Goal: Task Accomplishment & Management: Use online tool/utility

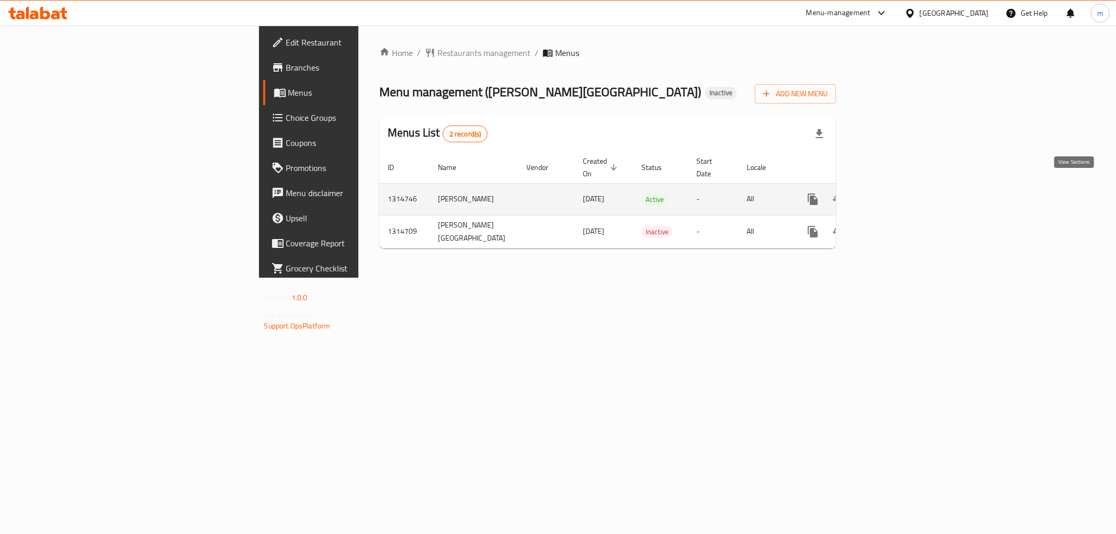
click at [901, 187] on link "enhanced table" at bounding box center [888, 199] width 25 height 25
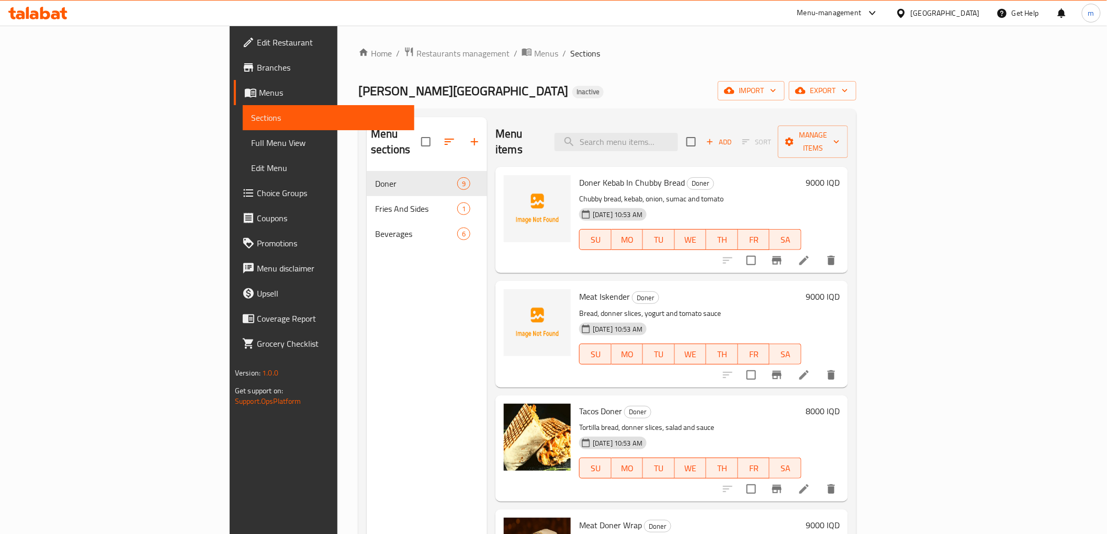
click at [635, 99] on div "[PERSON_NAME] House Inactive import export" at bounding box center [607, 90] width 498 height 19
click at [251, 147] on span "Full Menu View" at bounding box center [328, 143] width 155 height 13
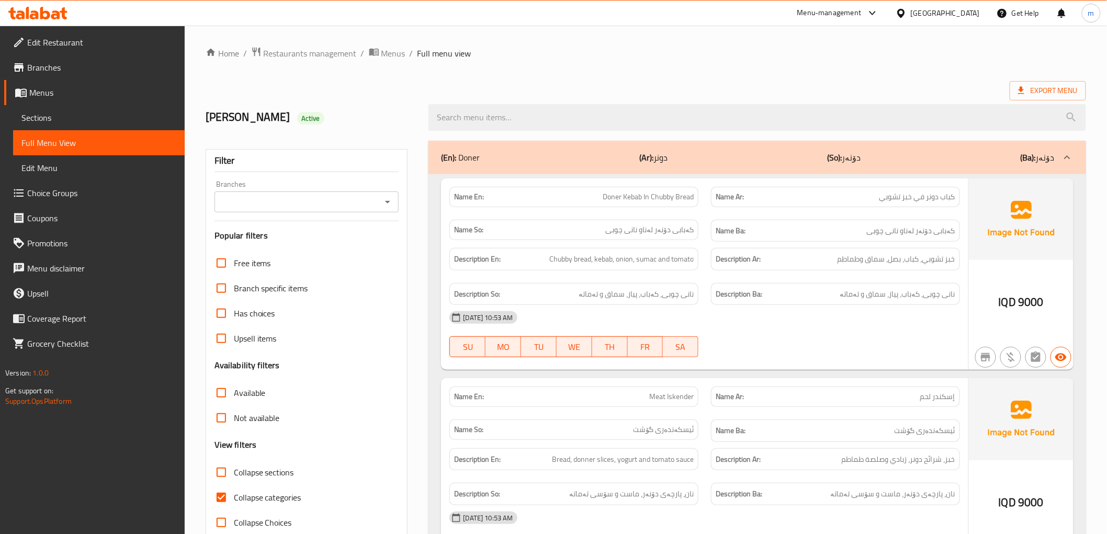
drag, startPoint x: 640, startPoint y: 390, endPoint x: 628, endPoint y: 401, distance: 16.7
click at [640, 390] on div "Name En: Meat Iskender" at bounding box center [573, 397] width 249 height 20
click at [276, 498] on span "Collapse categories" at bounding box center [267, 497] width 67 height 13
click at [234, 498] on input "Collapse categories" at bounding box center [221, 497] width 25 height 25
checkbox input "false"
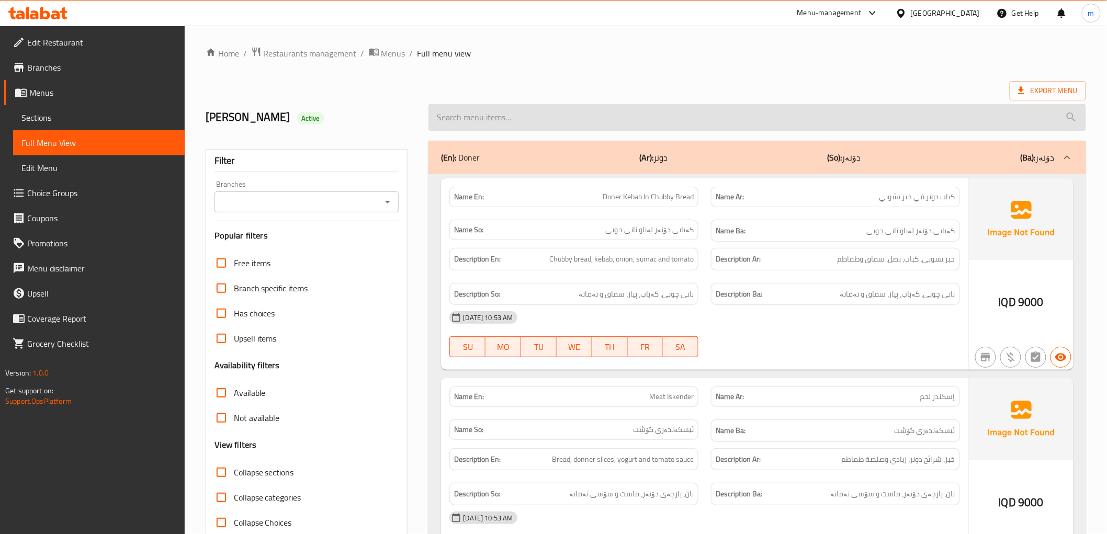
click at [528, 119] on input "search" at bounding box center [756, 117] width 657 height 27
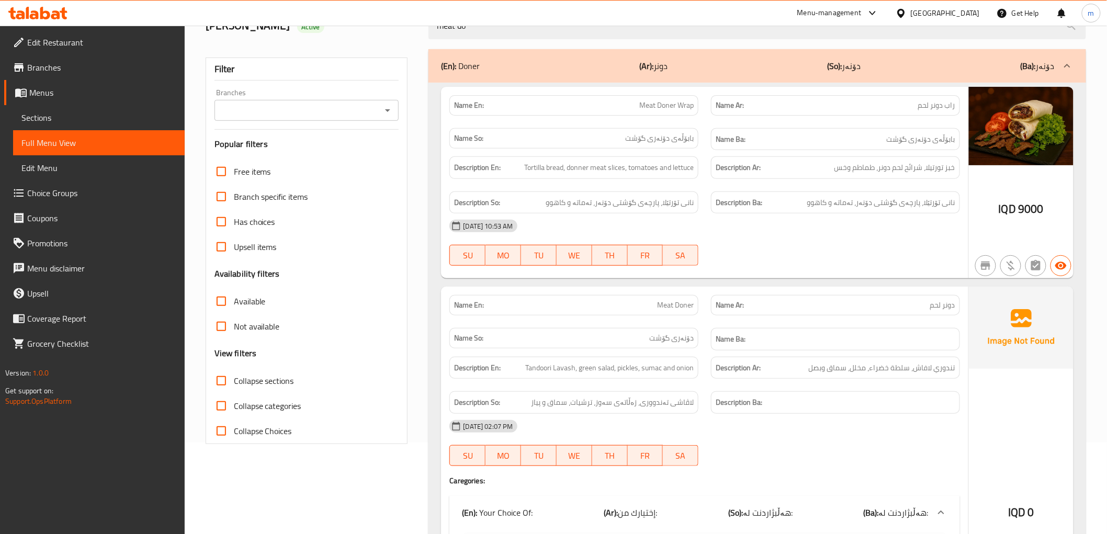
scroll to position [88, 0]
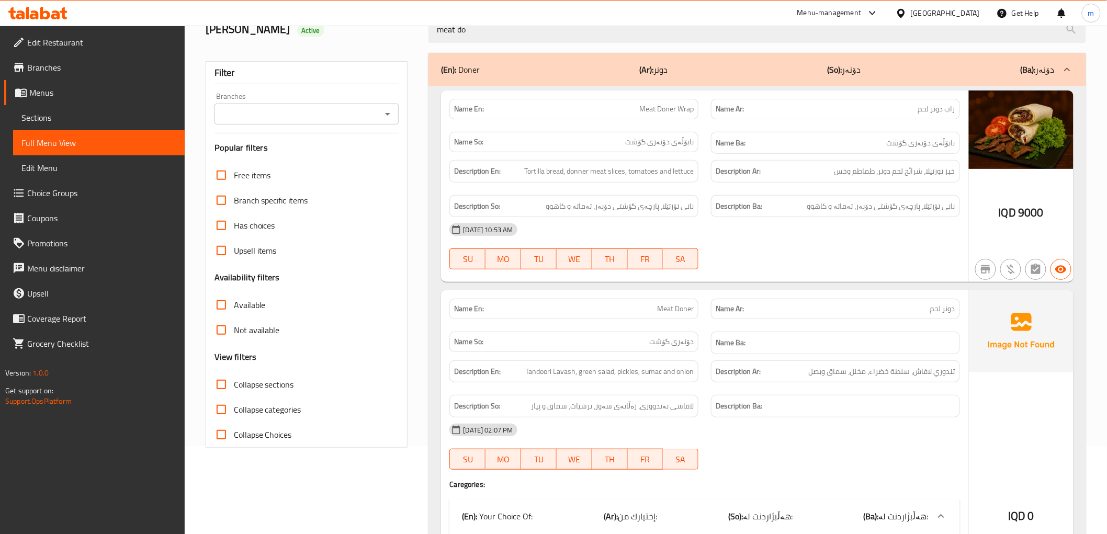
click at [666, 300] on div "Name En: Meat Doner" at bounding box center [573, 309] width 249 height 20
copy span "Meat Doner"
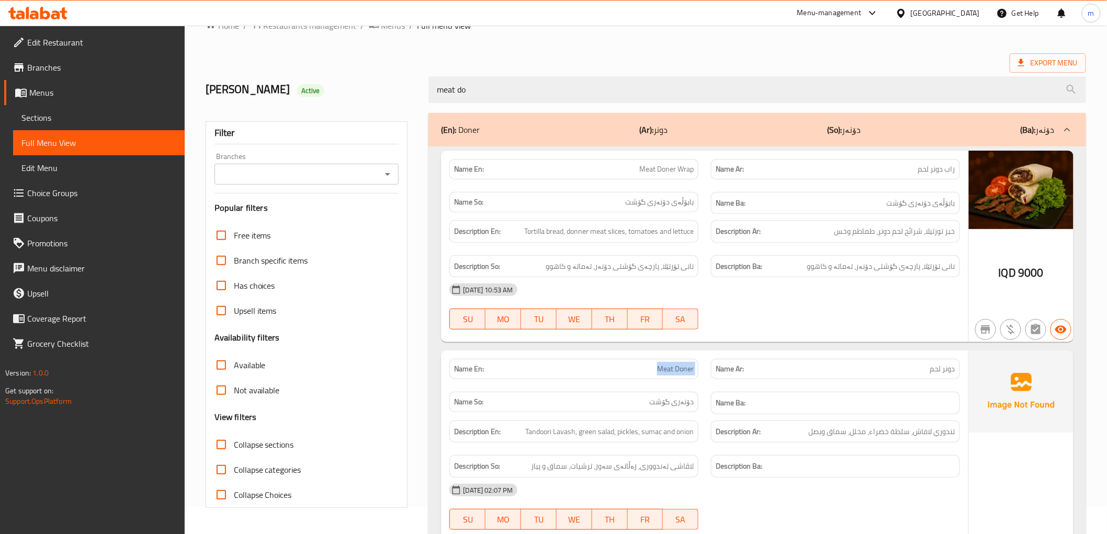
scroll to position [0, 0]
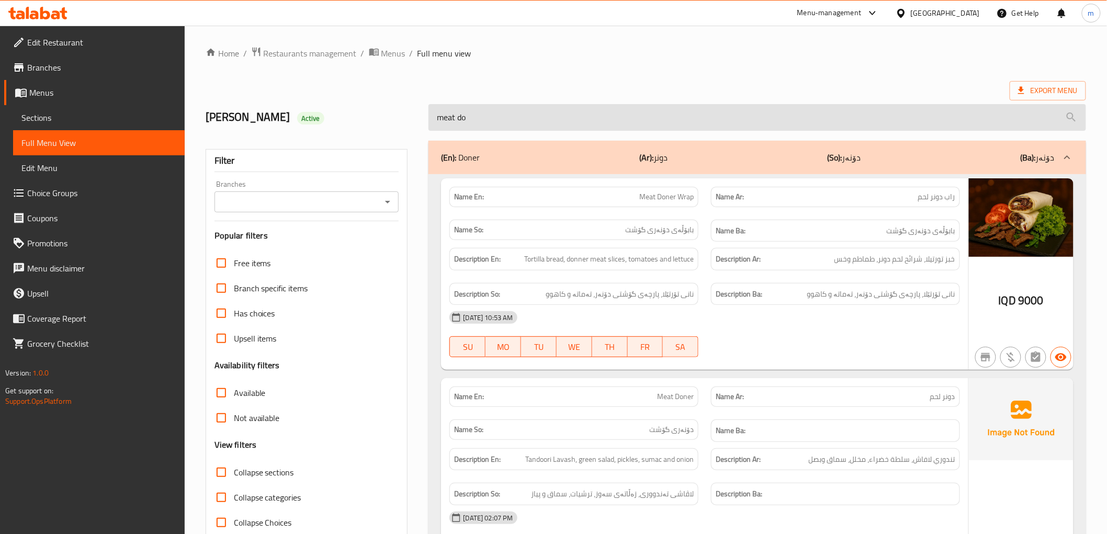
click at [482, 126] on input "meat do" at bounding box center [756, 117] width 657 height 27
paste input "Meat Doner"
click at [555, 130] on input "Meat Doner" at bounding box center [756, 117] width 657 height 27
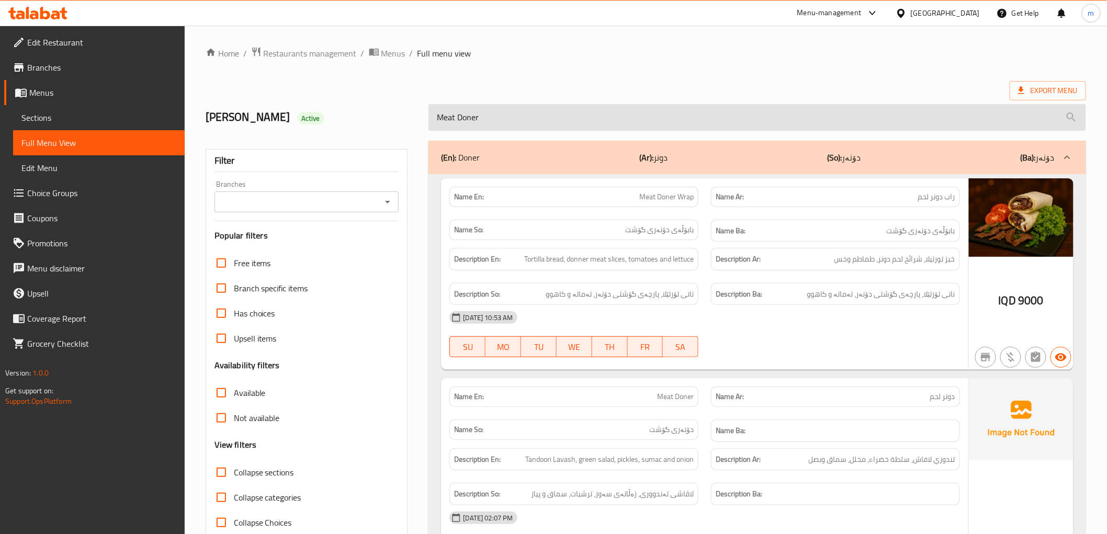
click at [555, 130] on input "Meat Doner" at bounding box center [756, 117] width 657 height 27
paste input "Doner Kebab In Chubby Bread and Meat Iskend"
type input "Doner Kebab In Chubby Bread and Meat Iskender"
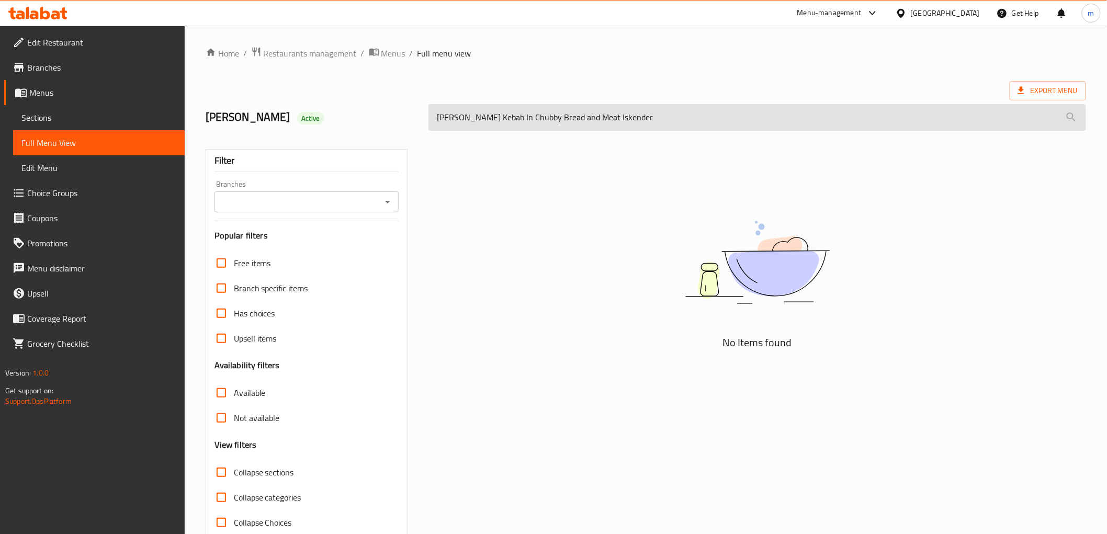
click at [609, 120] on input "Doner Kebab In Chubby Bread and Meat Iskender" at bounding box center [756, 117] width 657 height 27
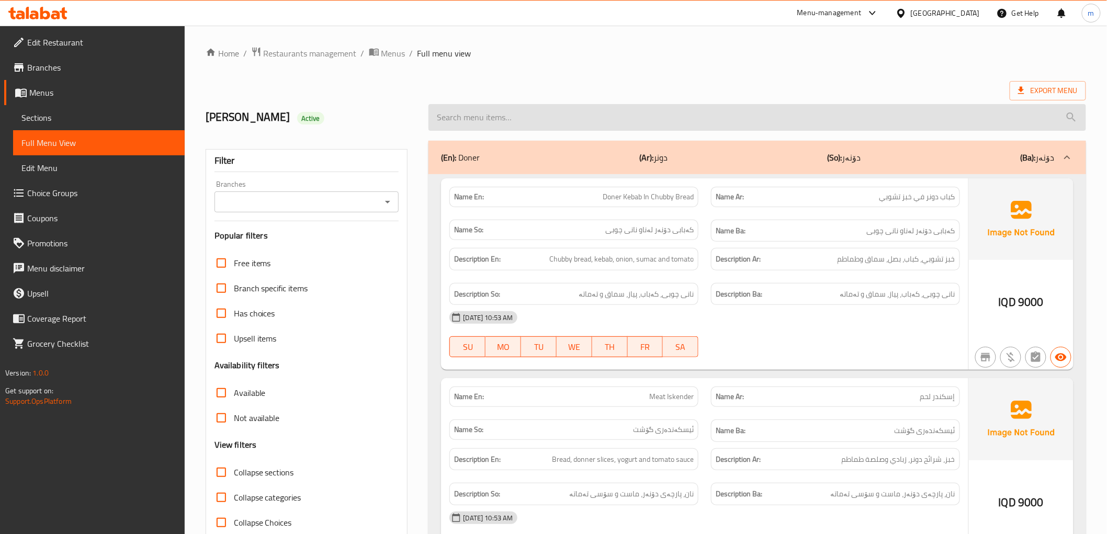
paste input "Doner Kebab In Chubby Bread and Meat Iskender"
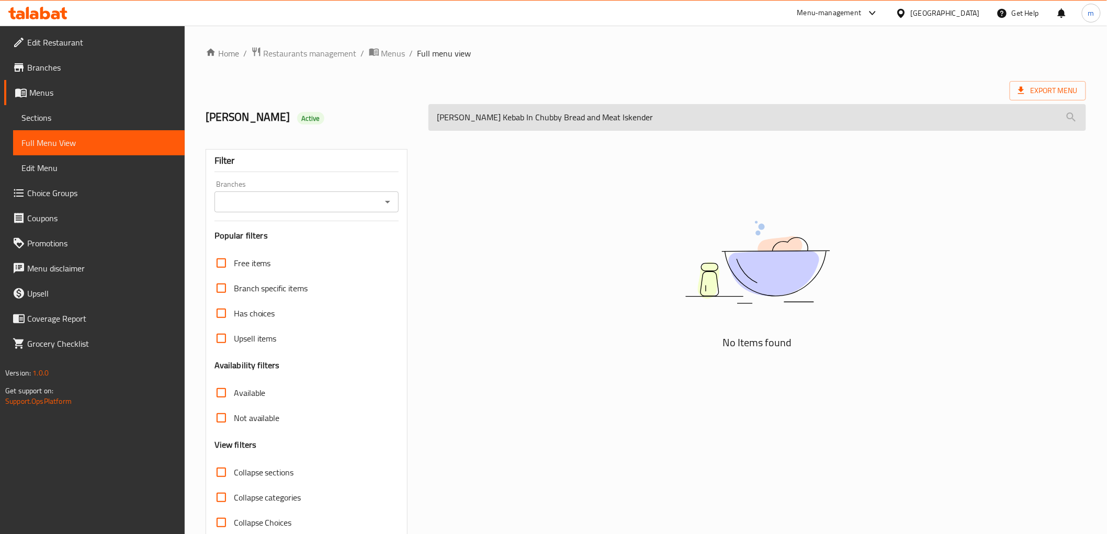
click at [603, 119] on input "Doner Kebab In Chubby Bread and Meat Iskender" at bounding box center [756, 117] width 657 height 27
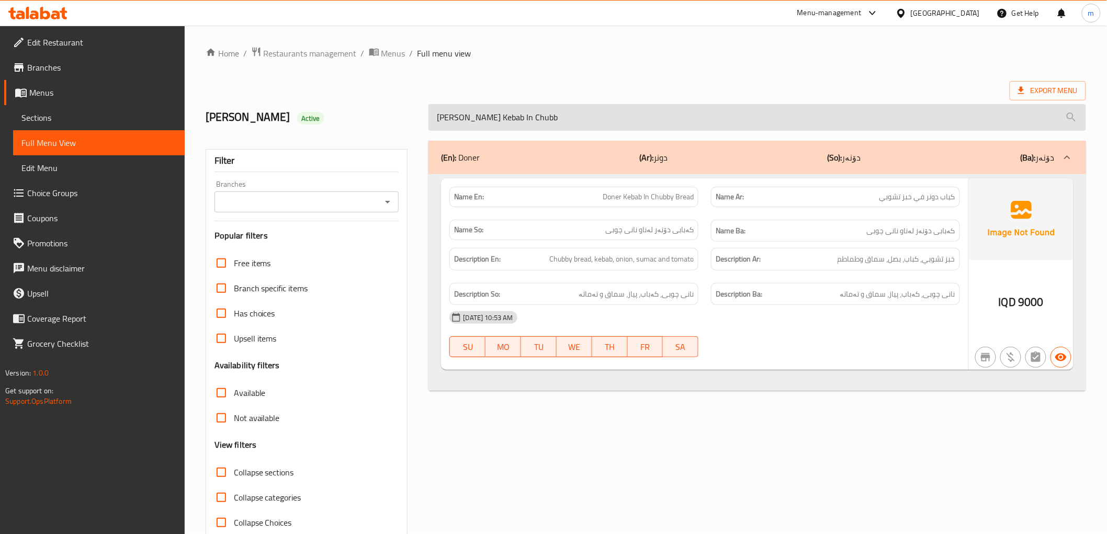
click at [539, 111] on input "Doner Kebab In Chubb" at bounding box center [756, 117] width 657 height 27
paste input "Meat Iskender"
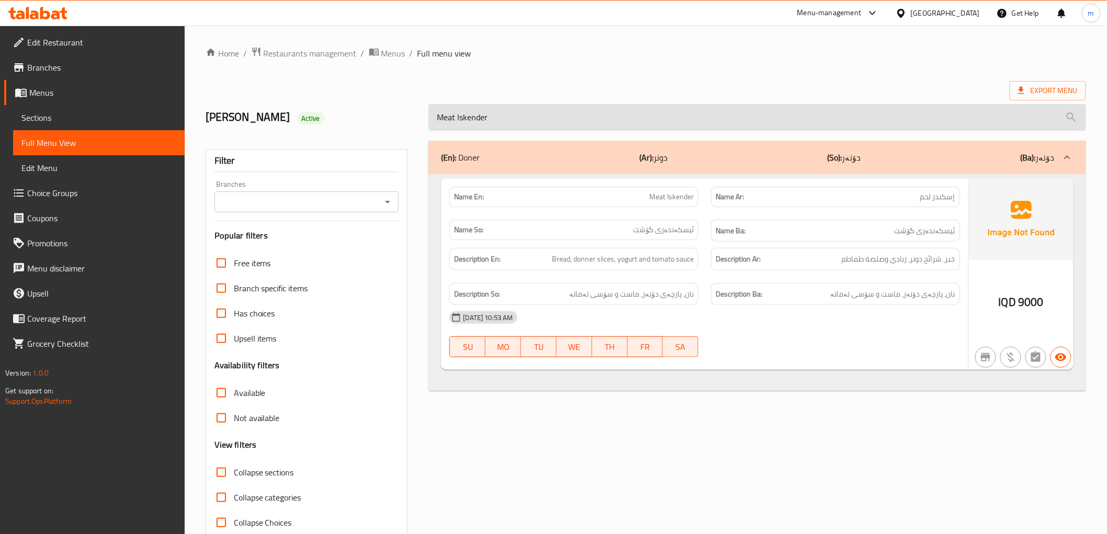
click at [565, 118] on input "Meat Iskender" at bounding box center [756, 117] width 657 height 27
paste input "ogurt Drink)"
click at [565, 118] on input "ogurt Drink)" at bounding box center [756, 117] width 657 height 27
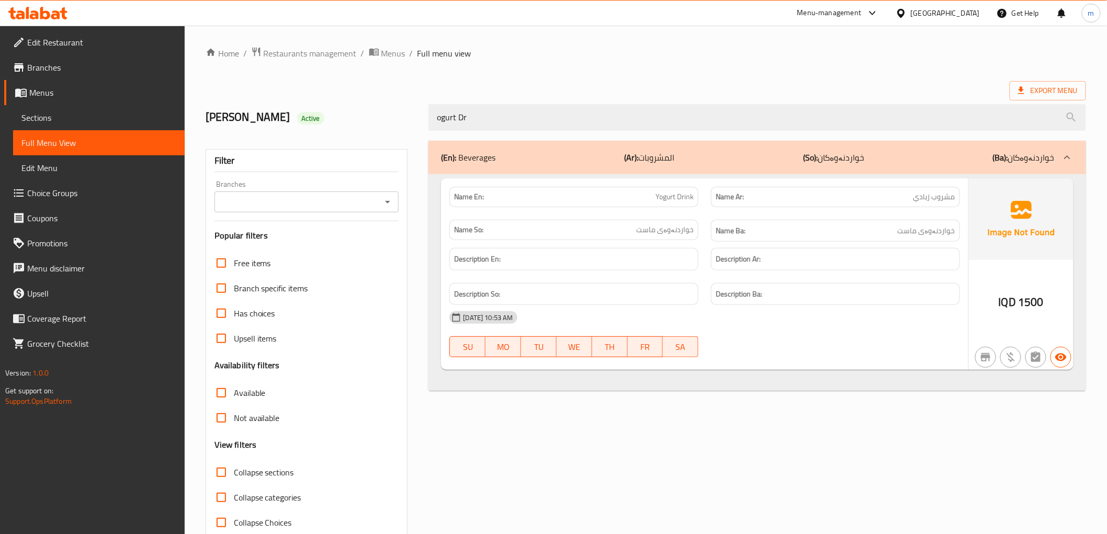
type input "ogurt Dr"
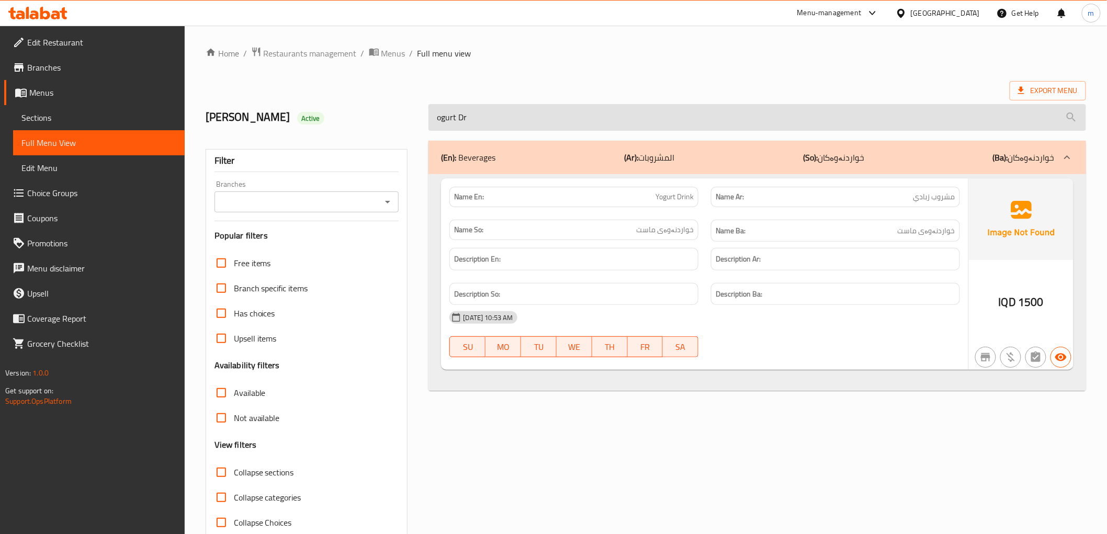
click at [491, 126] on input "ogurt Dr" at bounding box center [756, 117] width 657 height 27
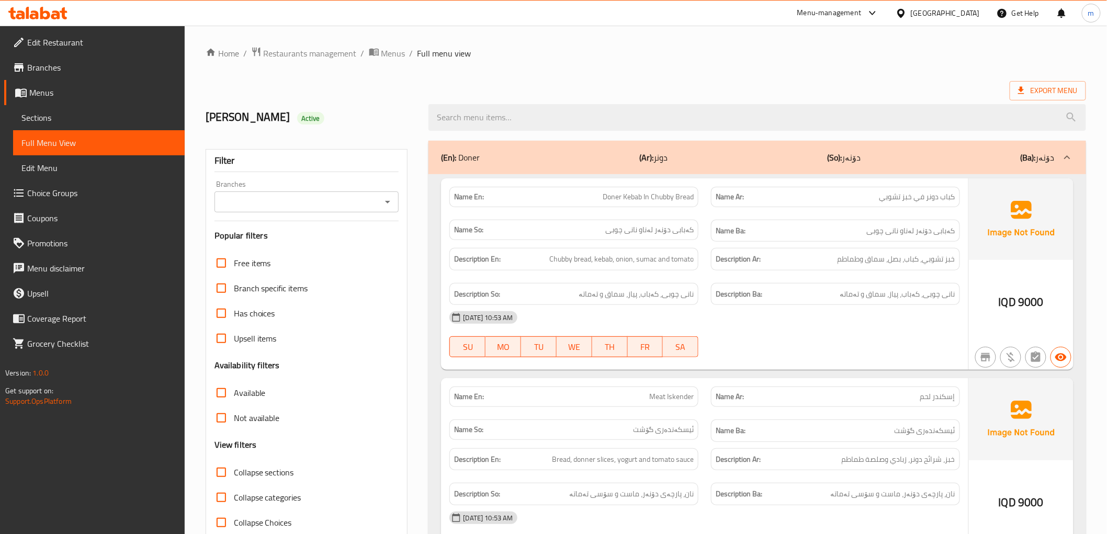
click at [381, 199] on icon "Open" at bounding box center [387, 202] width 13 height 13
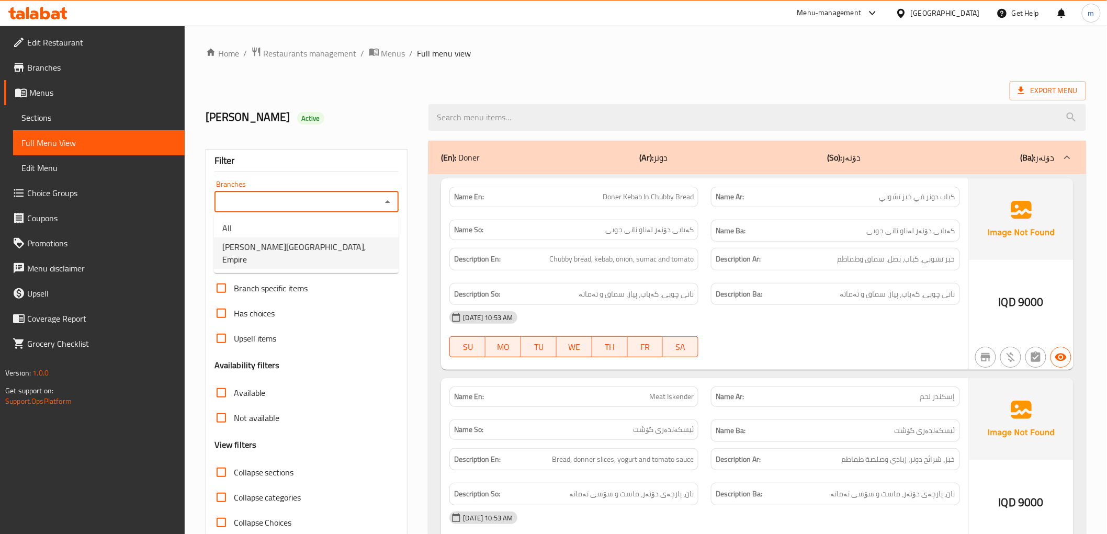
click at [332, 246] on li "Doner House, Empire" at bounding box center [306, 252] width 185 height 31
type input "Doner House, Empire"
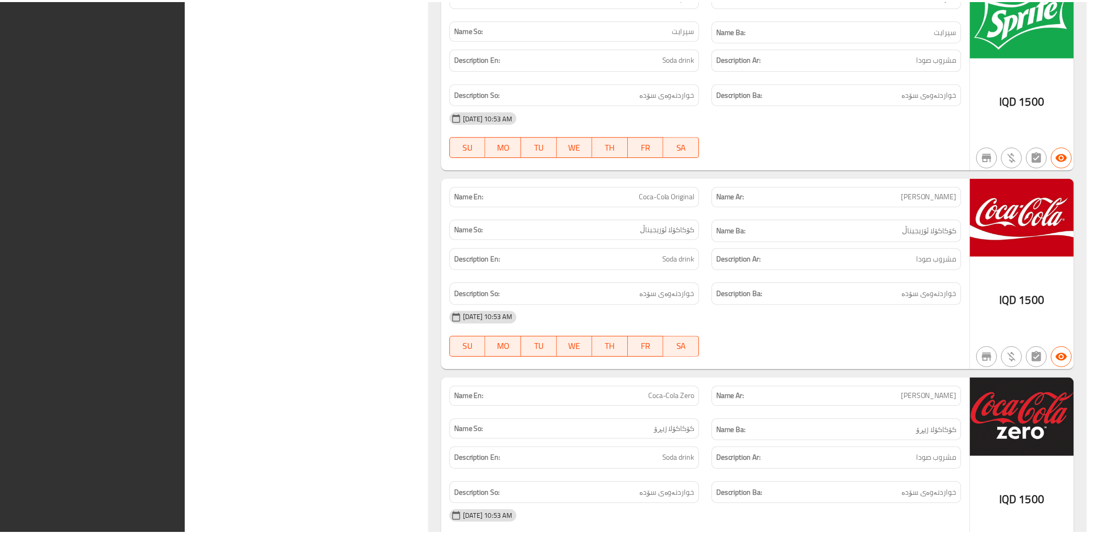
scroll to position [3268, 0]
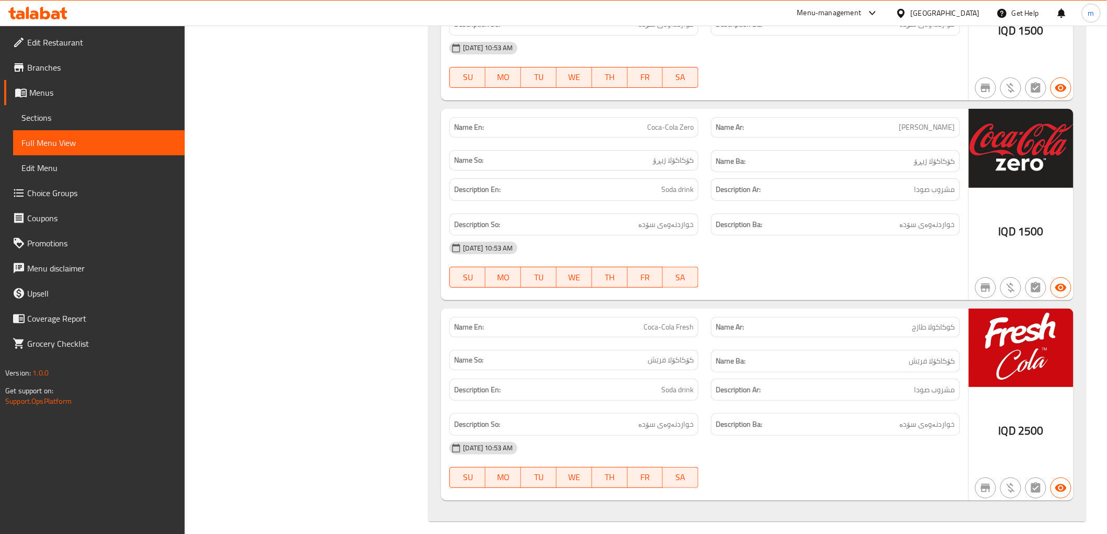
click at [53, 16] on icon at bounding box center [55, 14] width 9 height 9
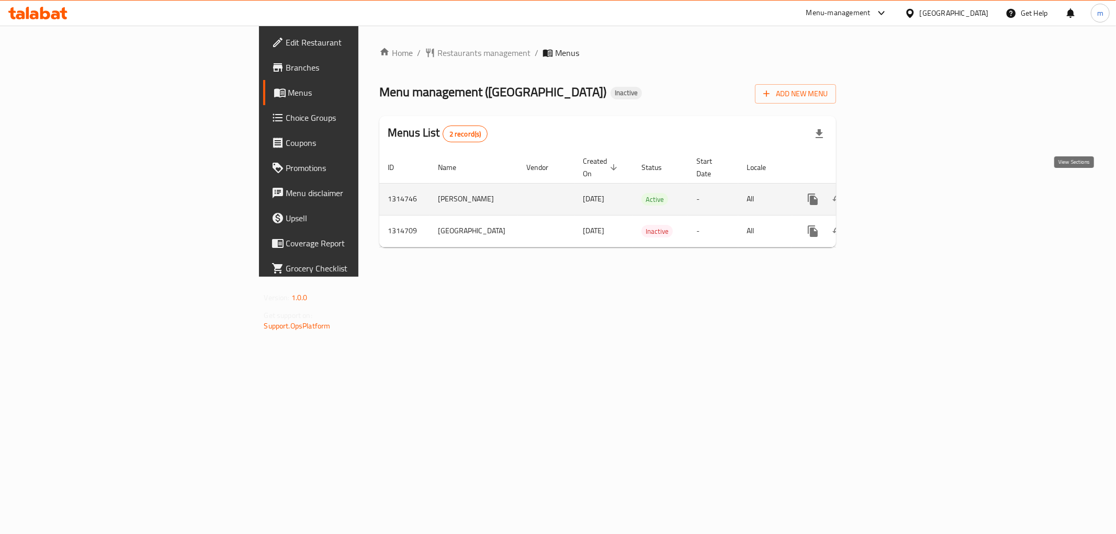
click at [894, 193] on icon "enhanced table" at bounding box center [888, 199] width 13 height 13
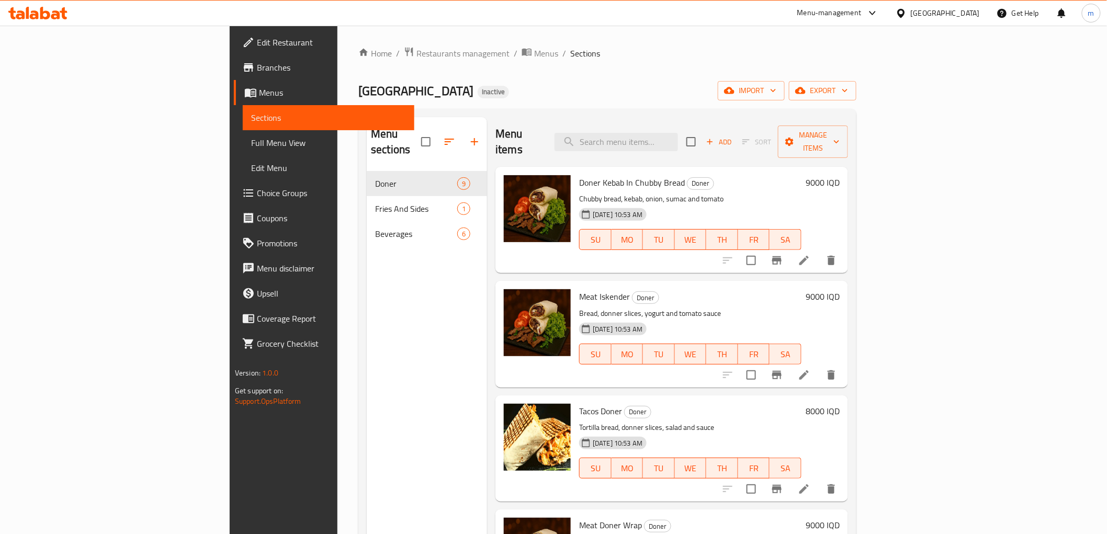
click at [581, 123] on div "Menu items Add Sort Manage items" at bounding box center [671, 142] width 353 height 50
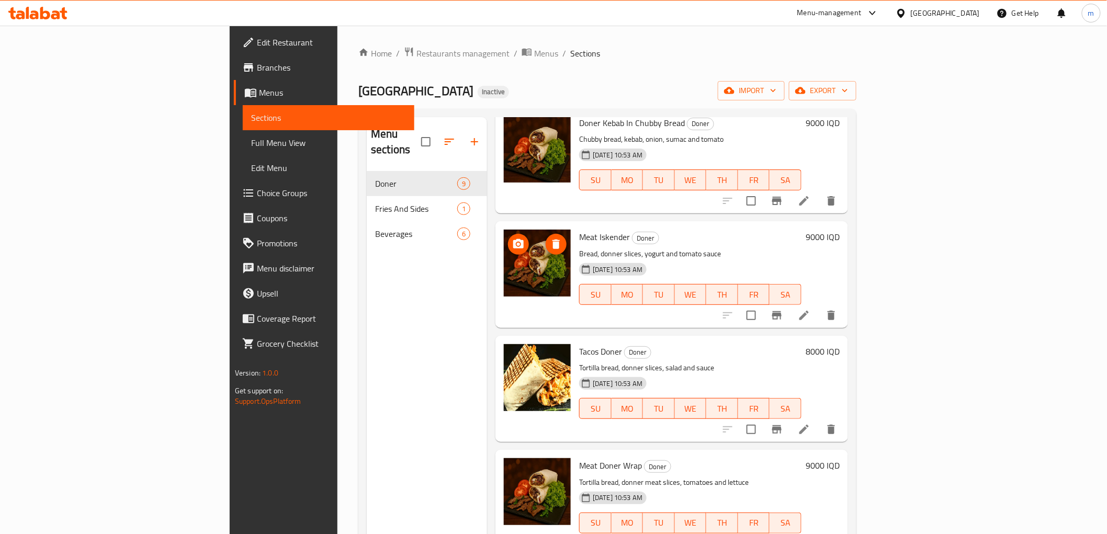
scroll to position [97, 0]
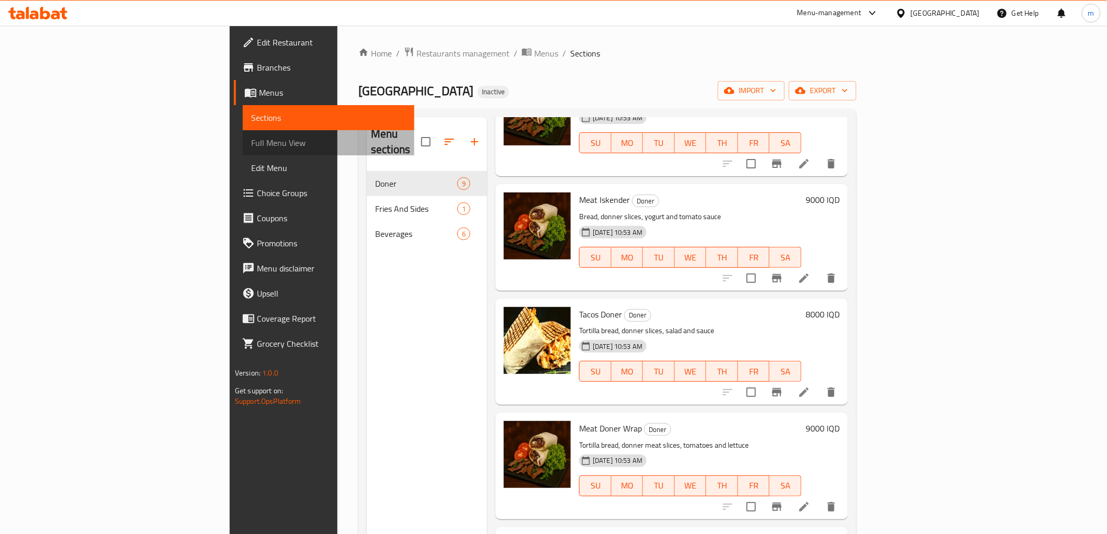
click at [251, 144] on span "Full Menu View" at bounding box center [328, 143] width 155 height 13
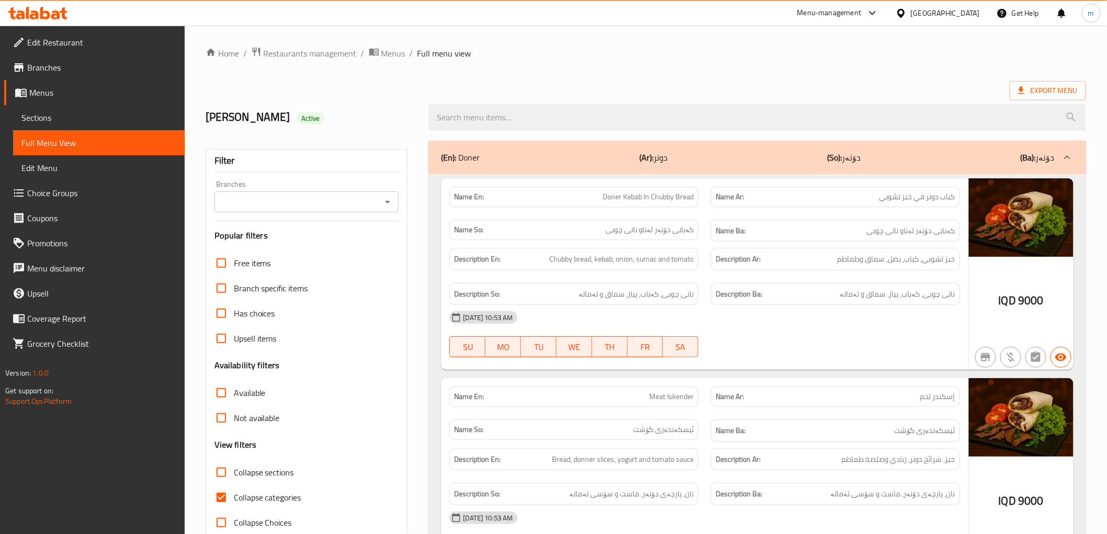
click at [387, 202] on icon "Open" at bounding box center [387, 202] width 5 height 3
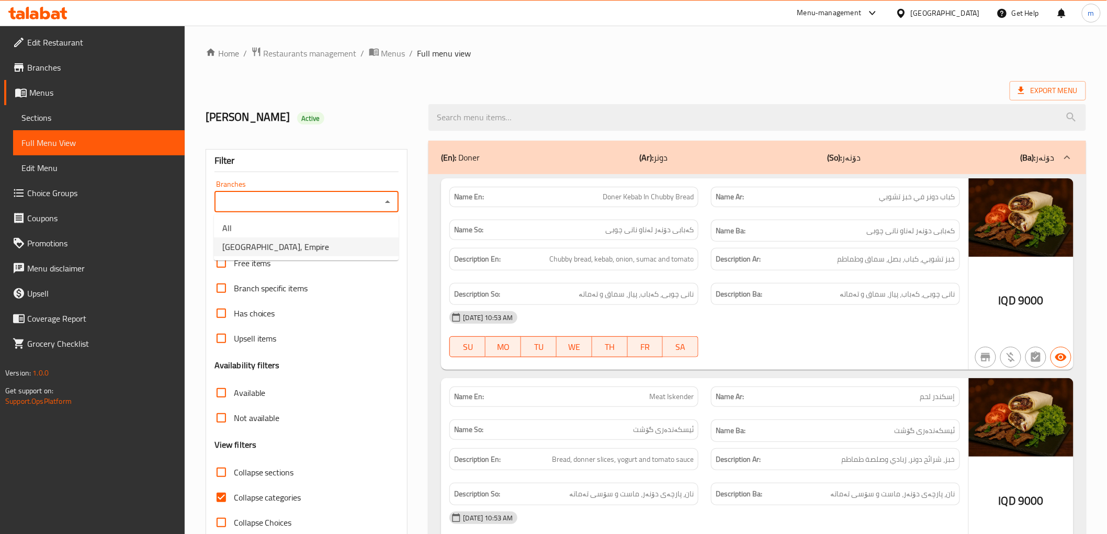
click at [317, 249] on li "[PERSON_NAME][GEOGRAPHIC_DATA], Empire" at bounding box center [306, 246] width 185 height 19
type input "[PERSON_NAME][GEOGRAPHIC_DATA], Empire"
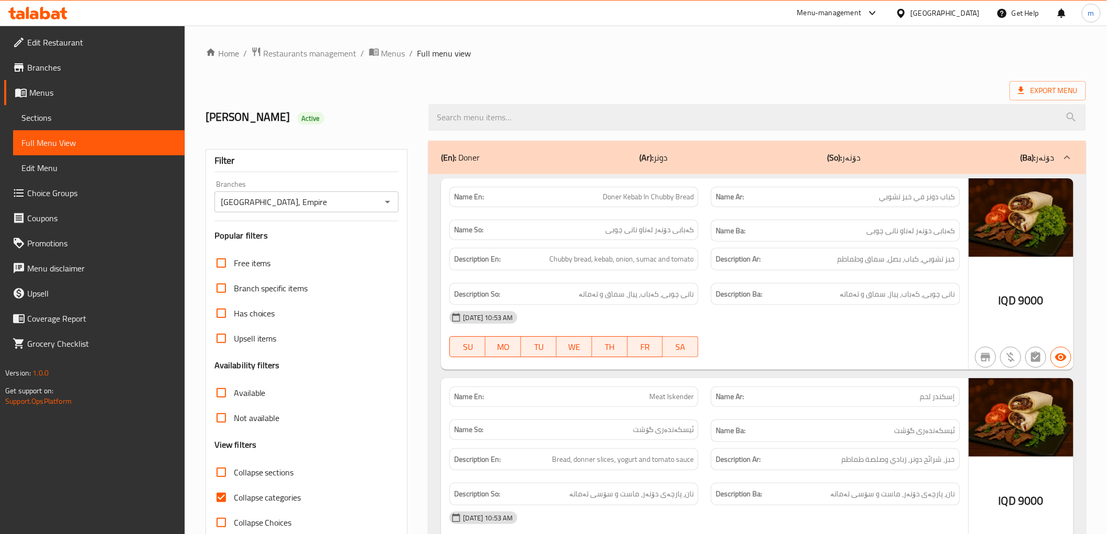
click at [376, 122] on h2 "Mohammed Alzangana Active" at bounding box center [311, 117] width 211 height 16
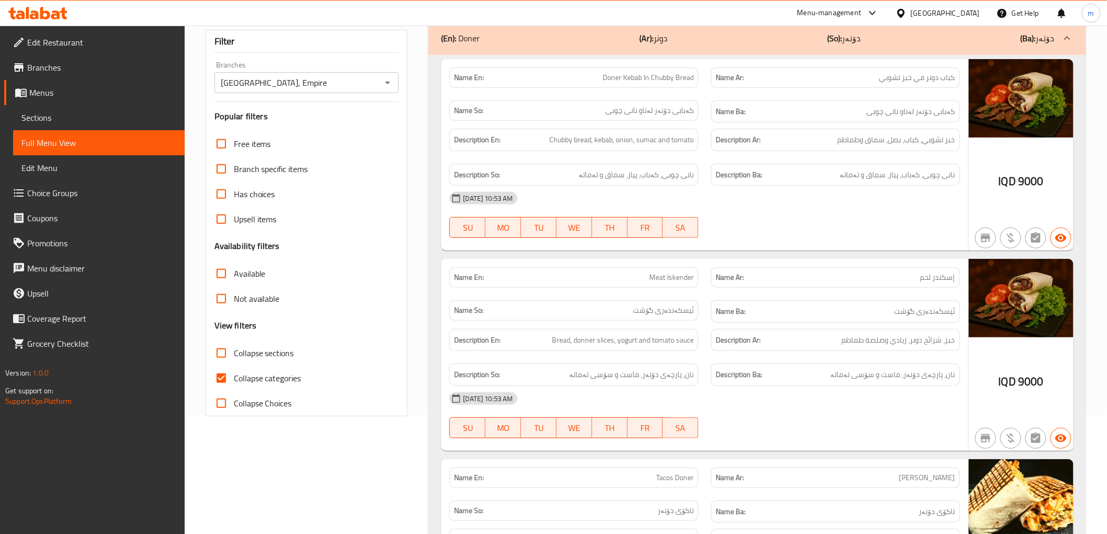
scroll to position [194, 0]
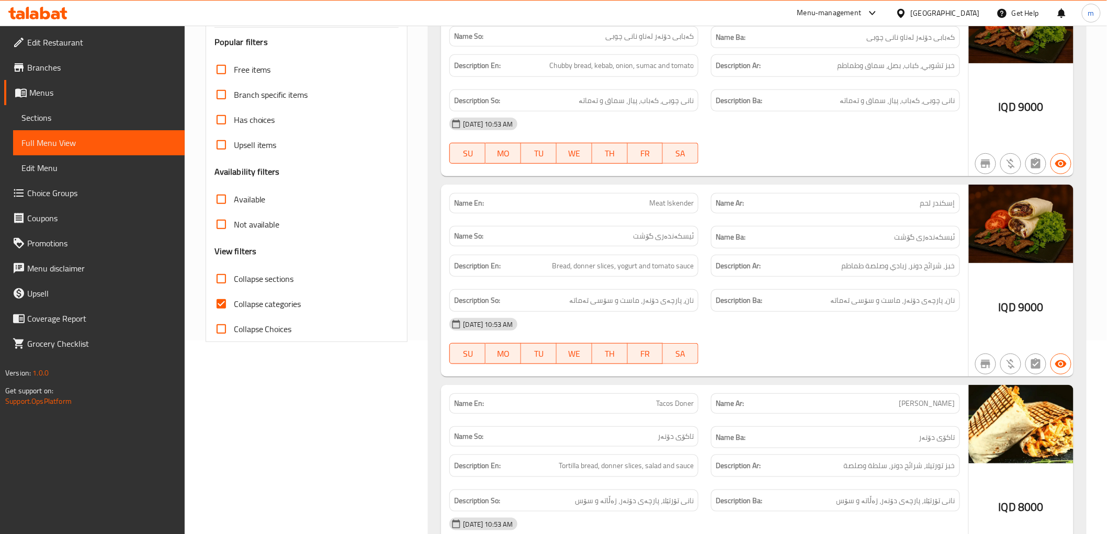
click at [229, 299] on input "Collapse categories" at bounding box center [221, 303] width 25 height 25
checkbox input "false"
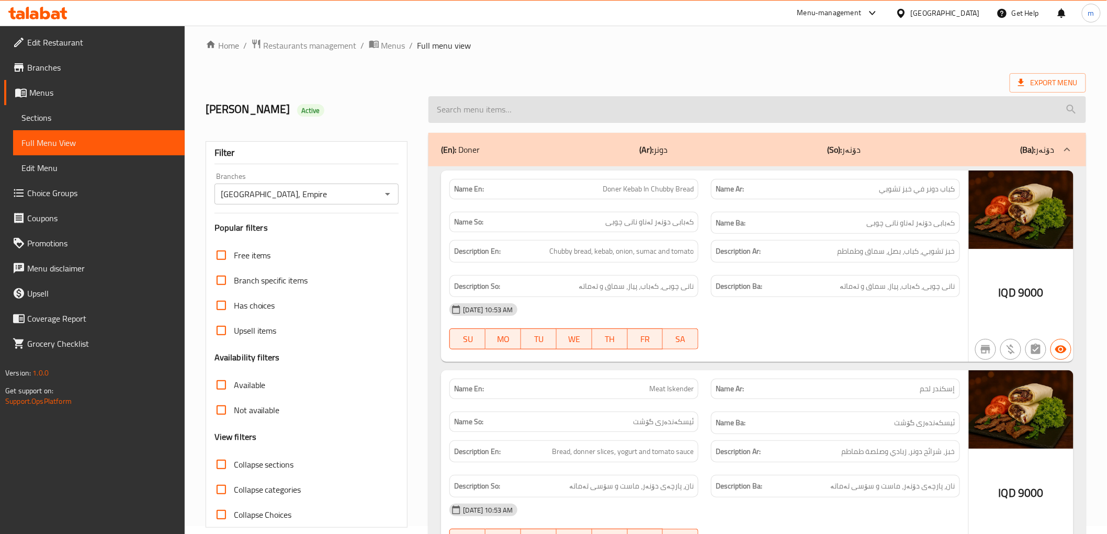
scroll to position [0, 0]
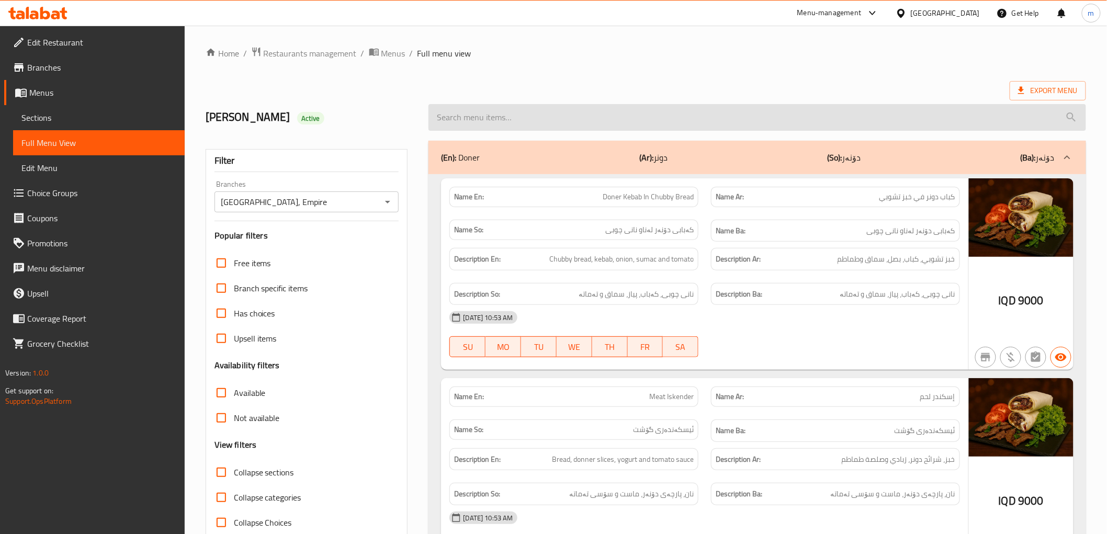
click at [544, 119] on input "search" at bounding box center [756, 117] width 657 height 27
paste input "Doner Kebab In Chubby Bread"
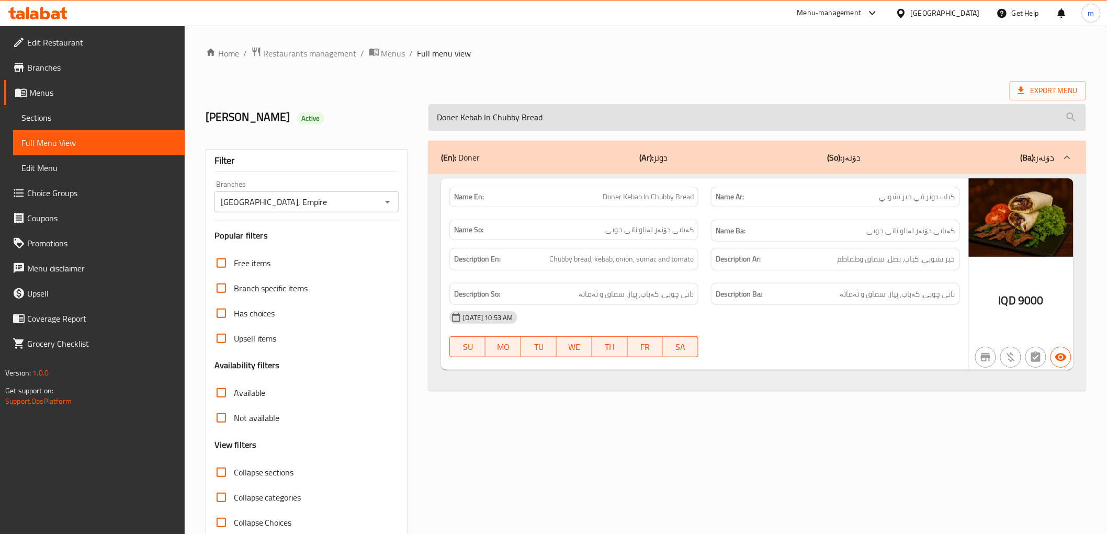
click at [512, 116] on input "Doner Kebab In Chubby Bread" at bounding box center [756, 117] width 657 height 27
paste input "Meat Iskender"
click at [445, 116] on input "Meat Iskender" at bounding box center [756, 117] width 657 height 27
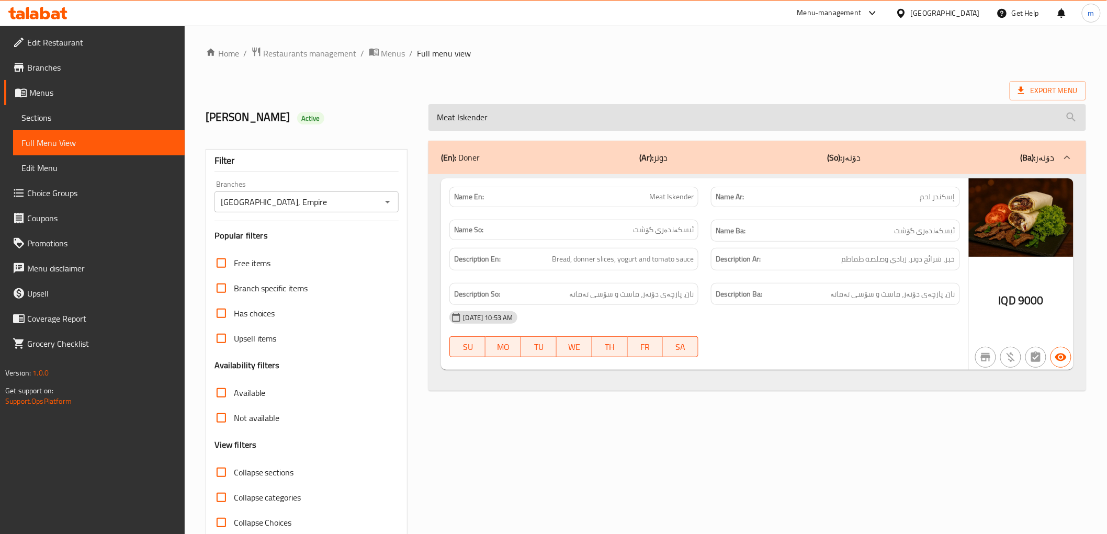
click at [566, 108] on input "Meat Iskender" at bounding box center [756, 117] width 657 height 27
paste input "Yogurt Drin"
type input "Yogurt Drin"
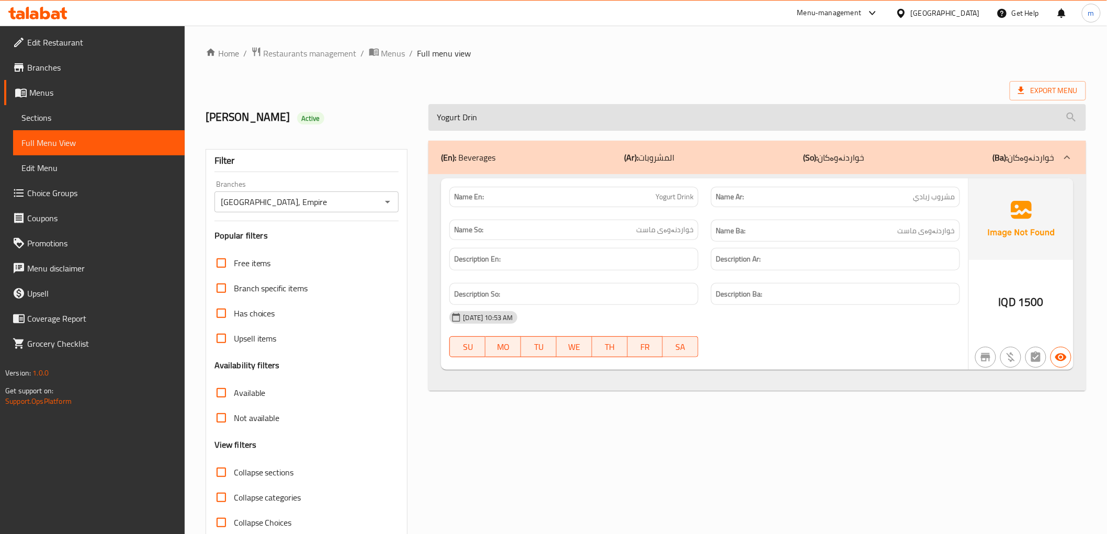
click at [535, 128] on input "Yogurt Drin" at bounding box center [756, 117] width 657 height 27
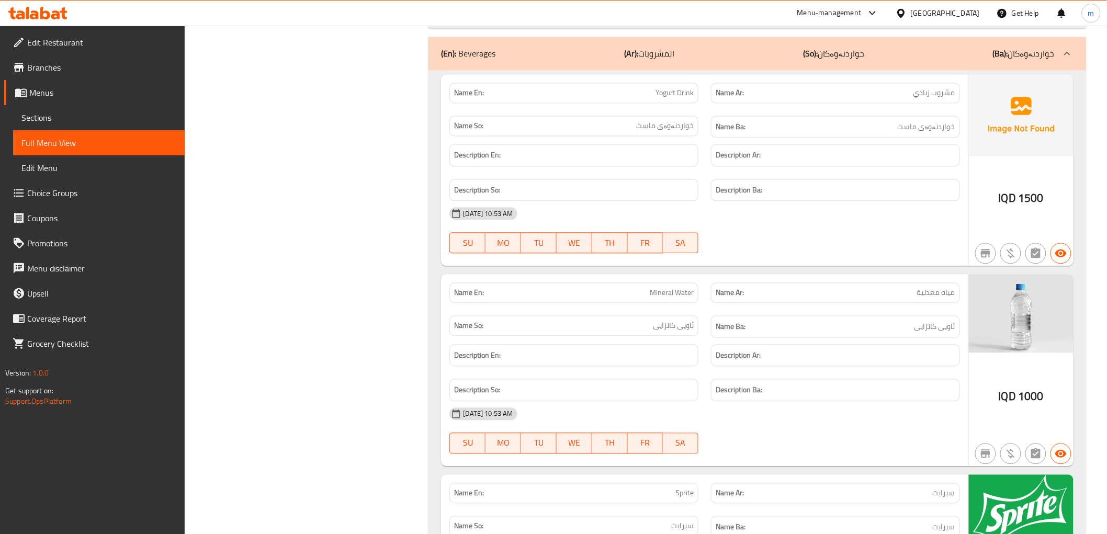
scroll to position [2409, 0]
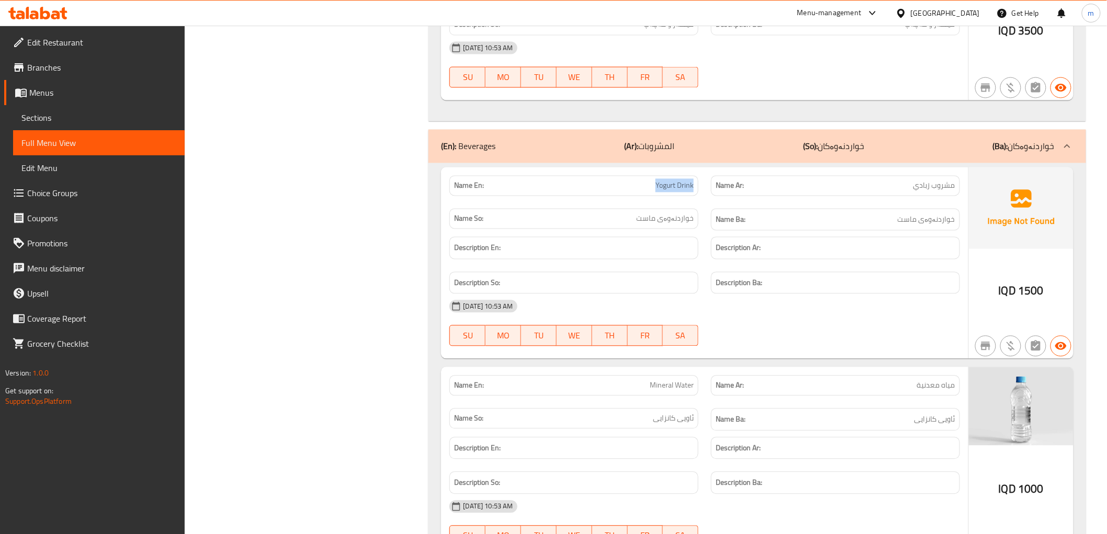
drag, startPoint x: 640, startPoint y: 185, endPoint x: 701, endPoint y: 187, distance: 61.8
click at [701, 187] on div "Name En: Yogurt Drink" at bounding box center [574, 185] width 262 height 33
copy span "Yogurt Drink"
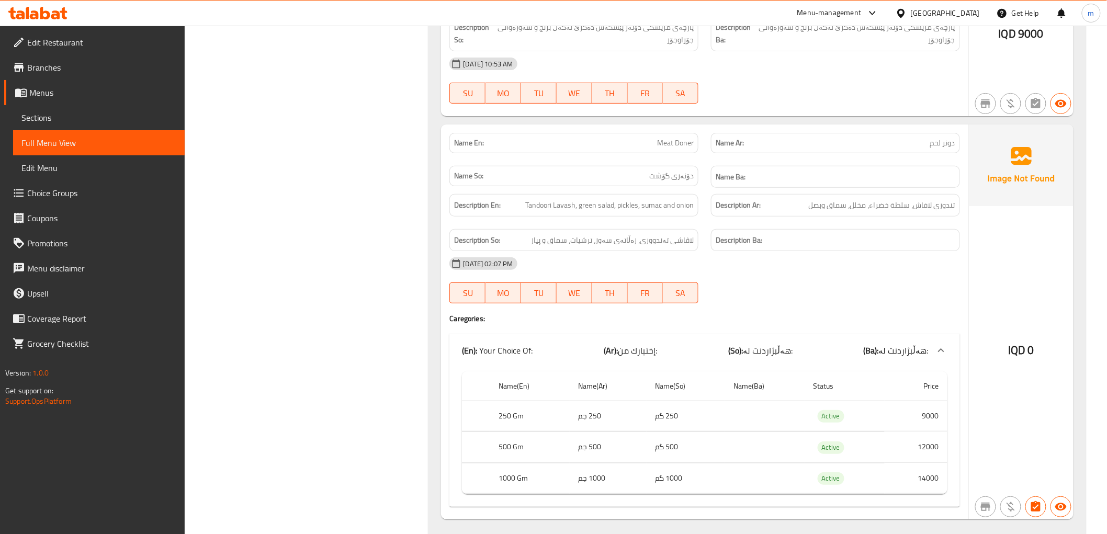
scroll to position [1538, 0]
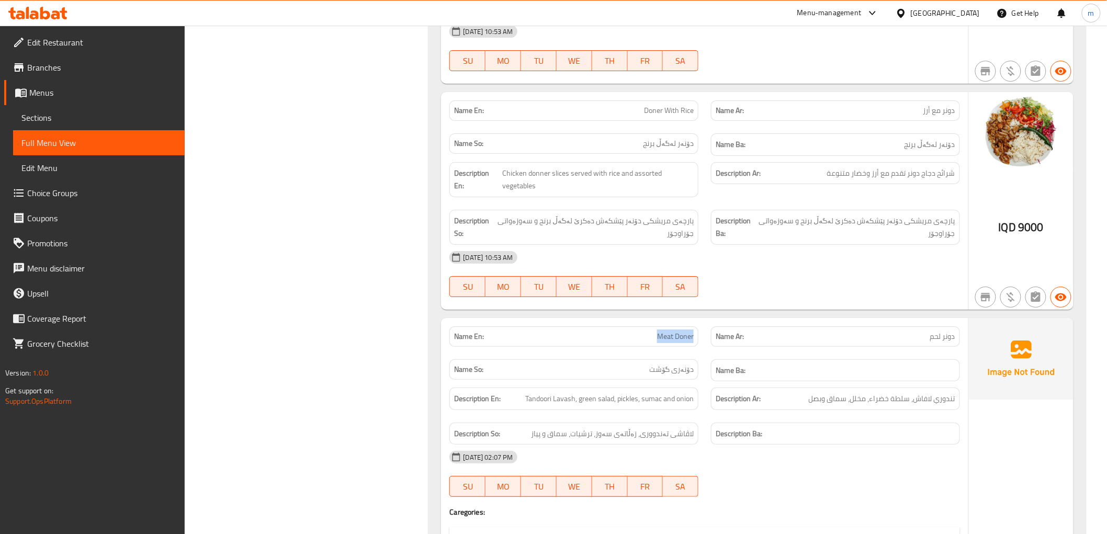
drag, startPoint x: 649, startPoint y: 335, endPoint x: 695, endPoint y: 337, distance: 46.1
click at [695, 337] on div "Name En: Meat Doner" at bounding box center [573, 336] width 249 height 20
copy span "Meat Doner"
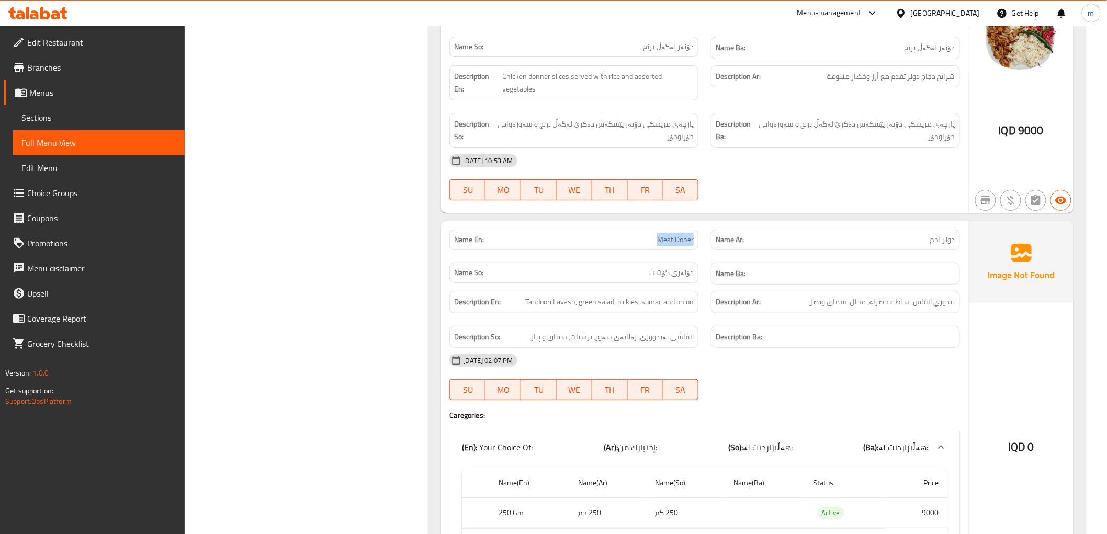
scroll to position [1440, 0]
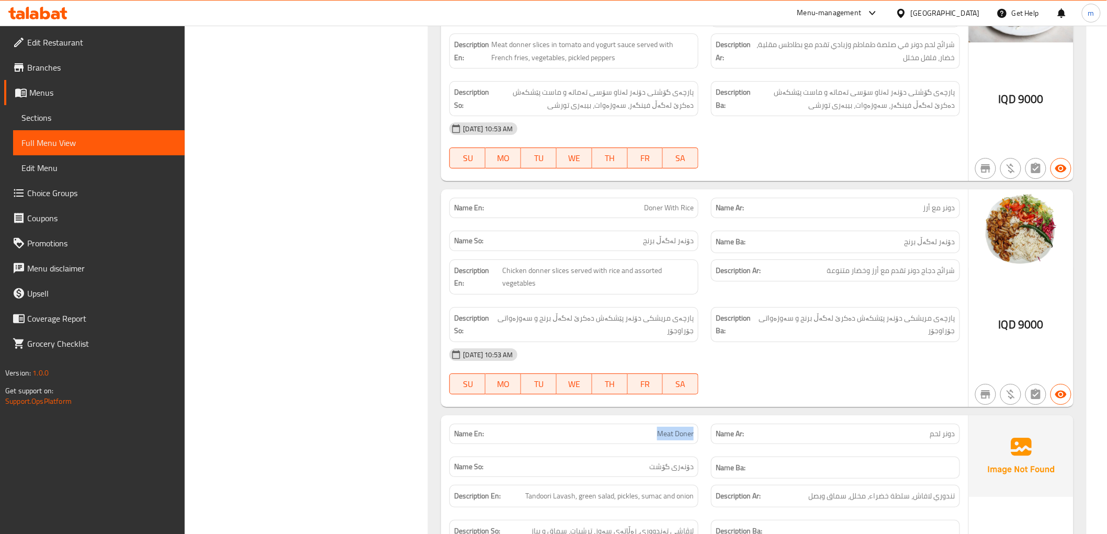
copy span "Meat Doner"
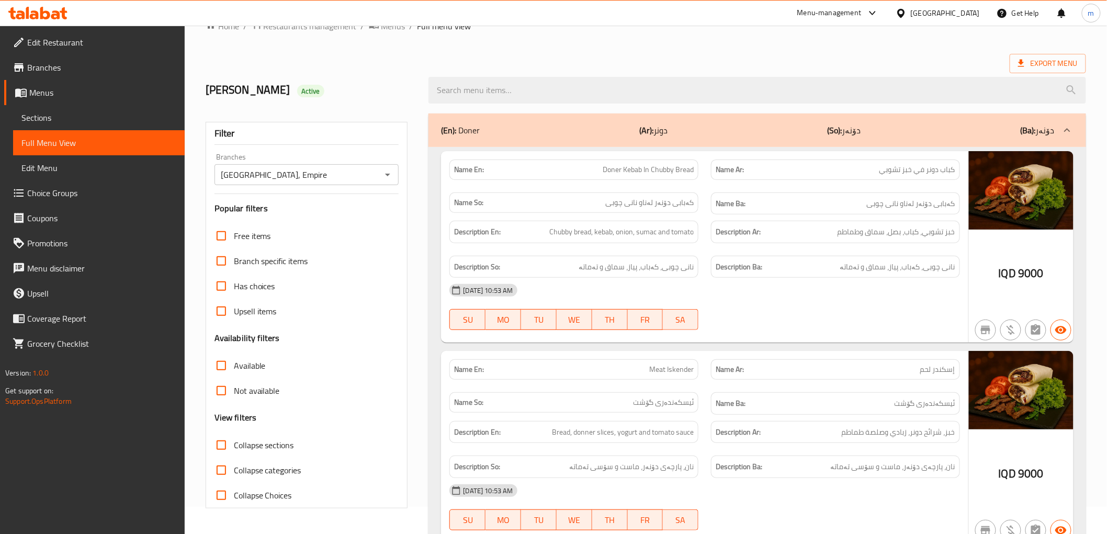
scroll to position [0, 0]
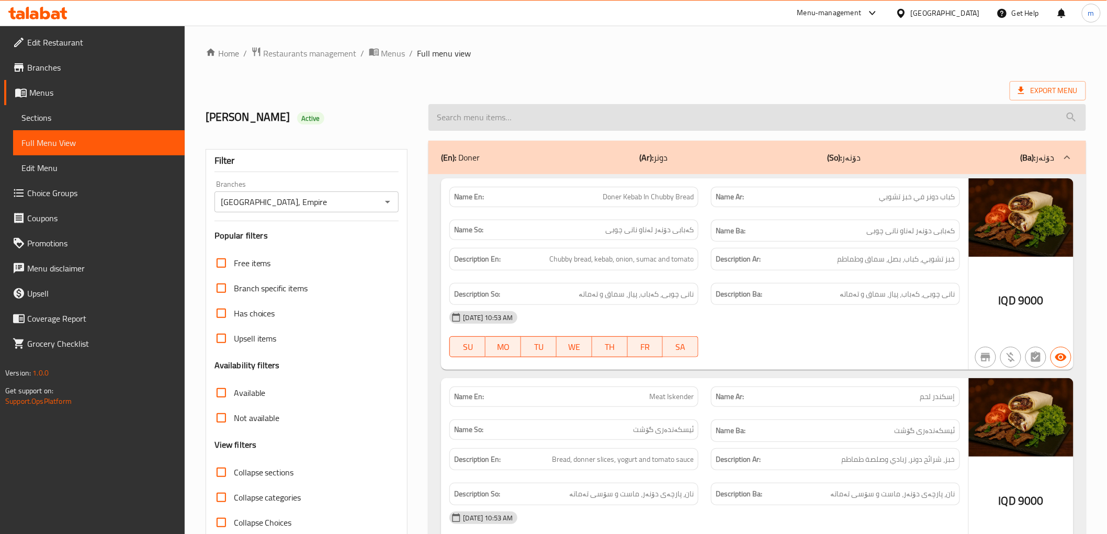
click at [587, 119] on input "search" at bounding box center [756, 117] width 657 height 27
paste input "Meat Doner"
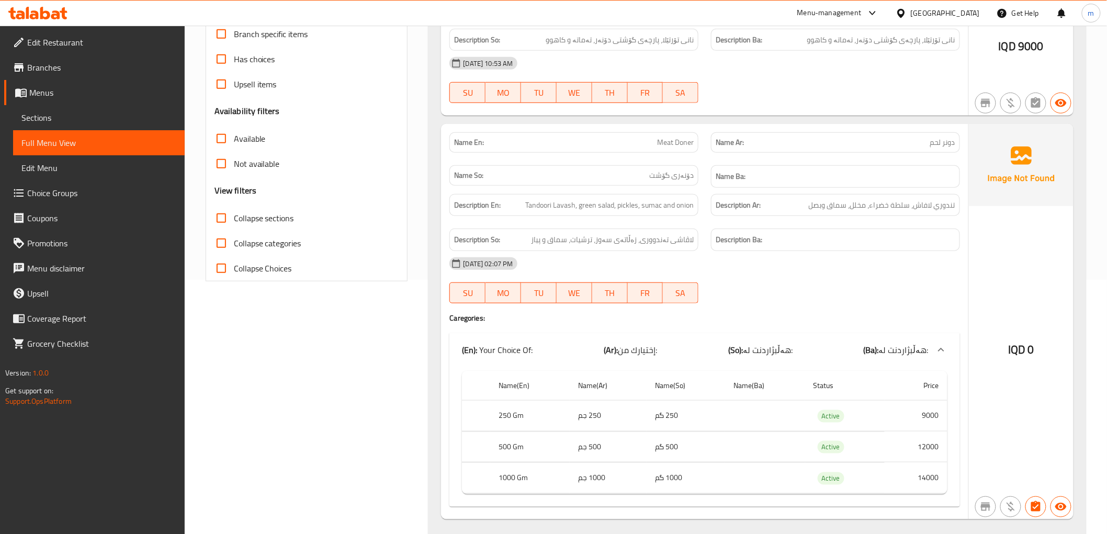
scroll to position [281, 0]
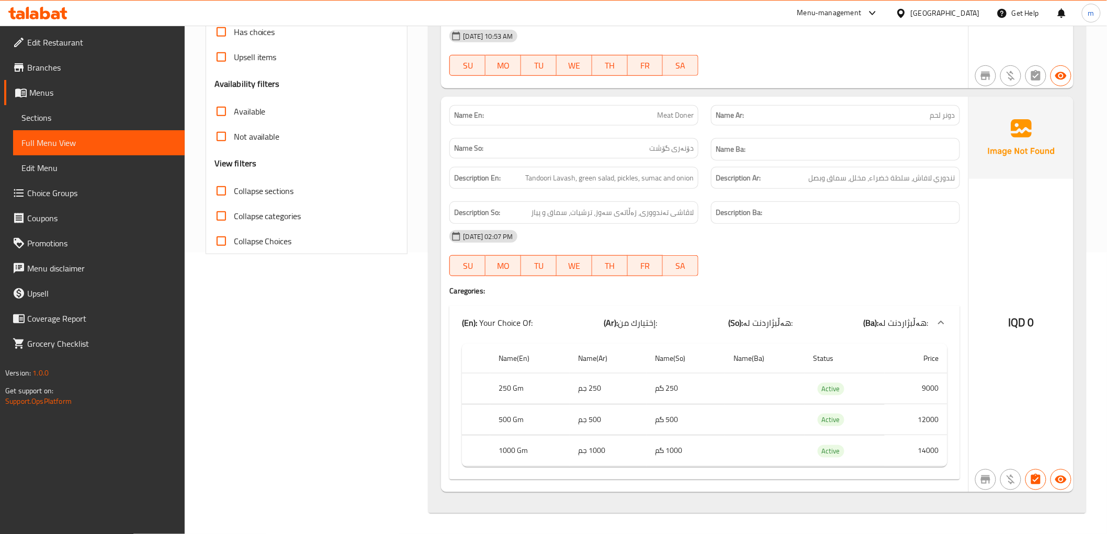
type input "Meat Doner"
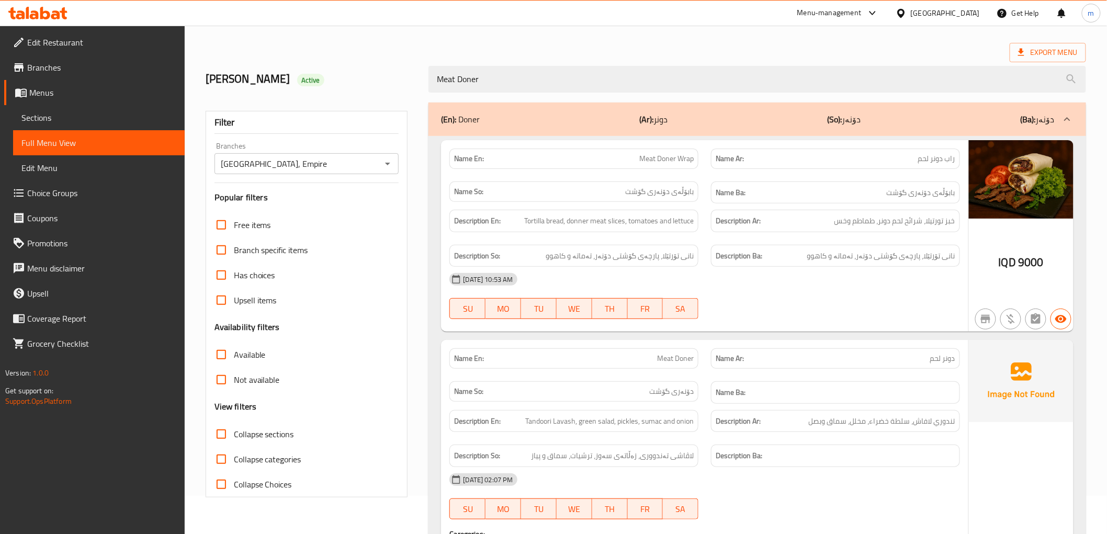
scroll to position [0, 0]
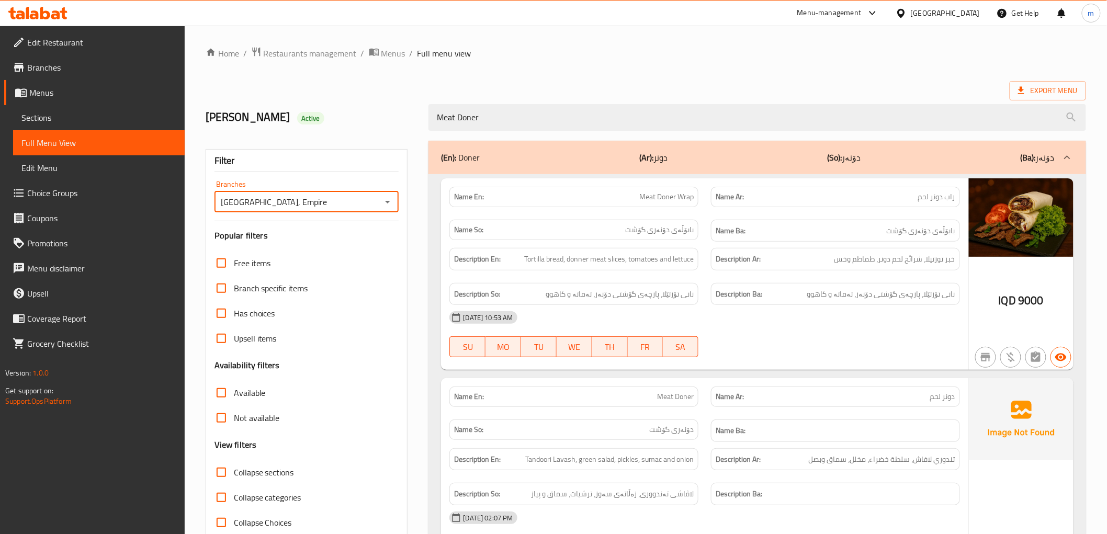
drag, startPoint x: 266, startPoint y: 205, endPoint x: 218, endPoint y: 203, distance: 48.1
click at [218, 203] on input "[PERSON_NAME][GEOGRAPHIC_DATA], Empire" at bounding box center [298, 202] width 161 height 15
click at [43, 14] on icon at bounding box center [45, 13] width 10 height 13
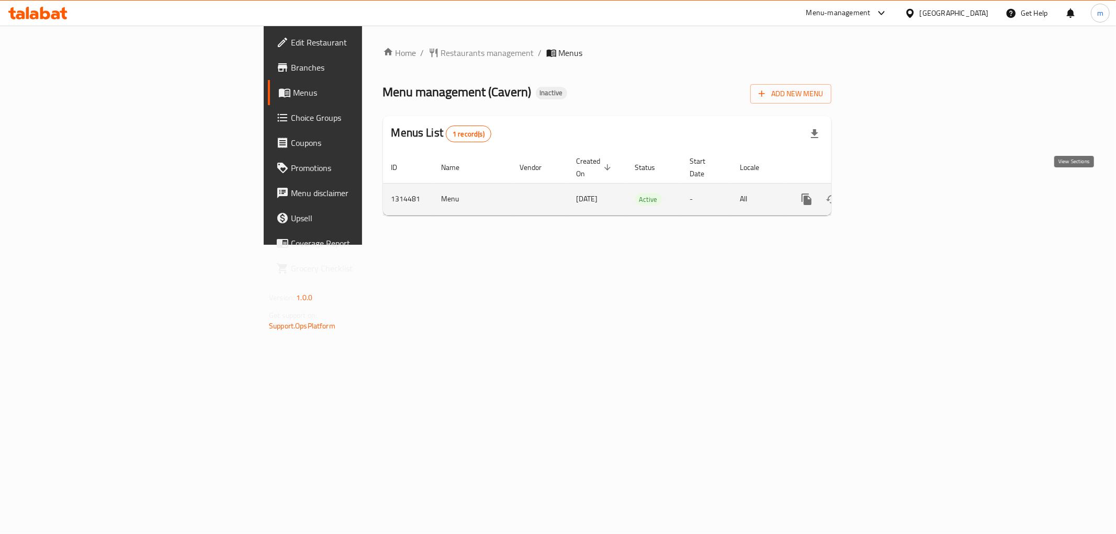
click at [888, 193] on icon "enhanced table" at bounding box center [882, 199] width 13 height 13
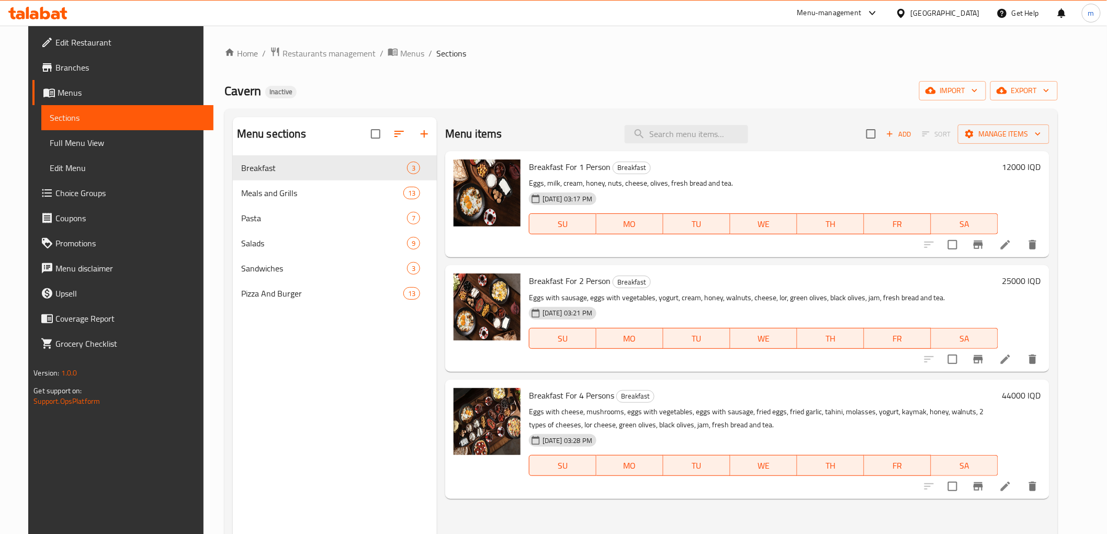
click at [79, 148] on span "Full Menu View" at bounding box center [127, 143] width 155 height 13
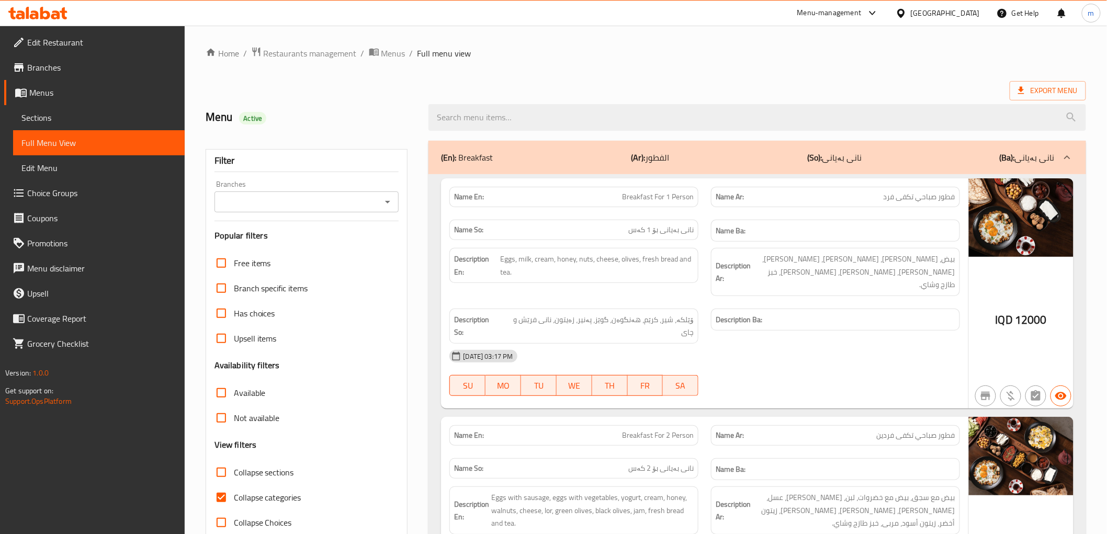
click at [385, 200] on icon "Open" at bounding box center [387, 202] width 13 height 13
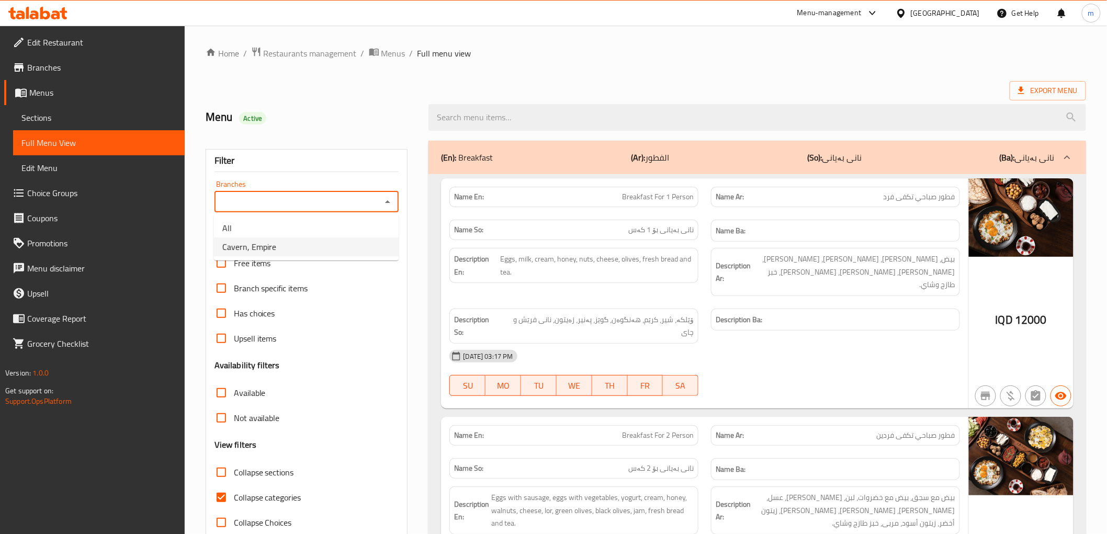
click at [327, 253] on li "Cavern, Empire" at bounding box center [306, 246] width 185 height 19
type input "Cavern, Empire"
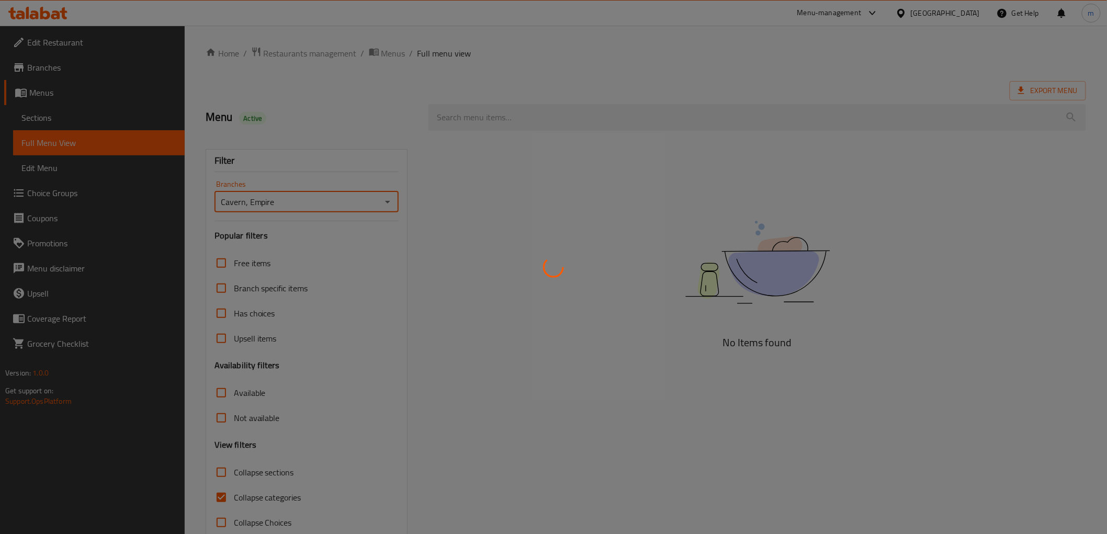
scroll to position [22, 0]
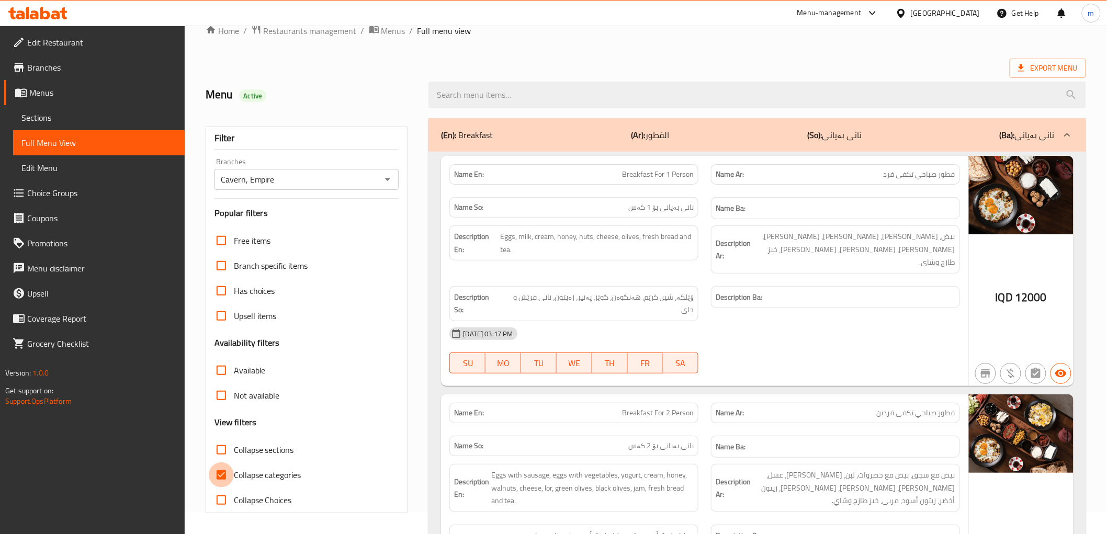
click at [222, 474] on input "Collapse categories" at bounding box center [221, 474] width 25 height 25
checkbox input "false"
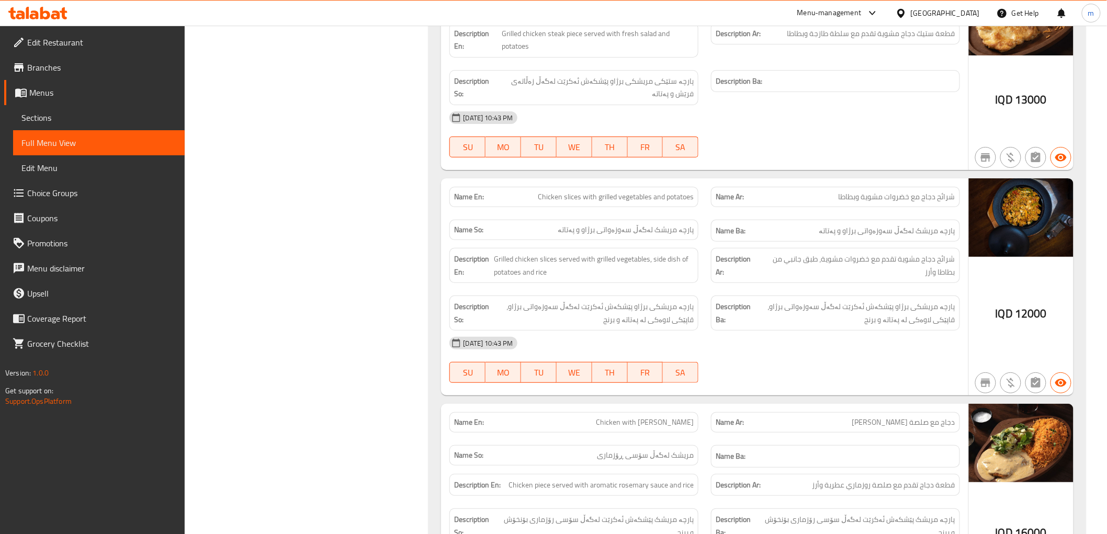
scroll to position [1766, 0]
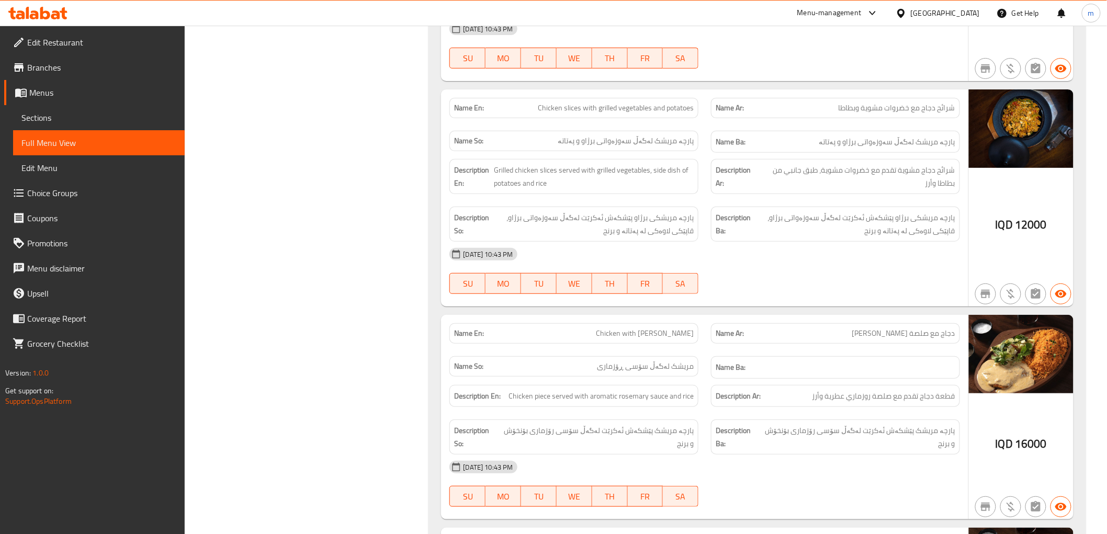
drag, startPoint x: 1106, startPoint y: 95, endPoint x: 1107, endPoint y: 100, distance: 5.3
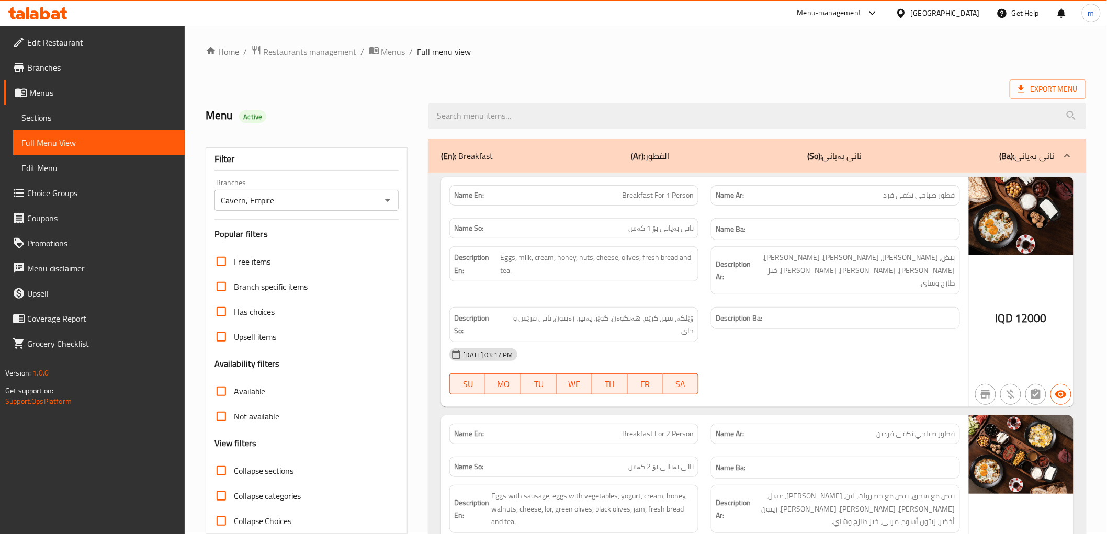
scroll to position [0, 0]
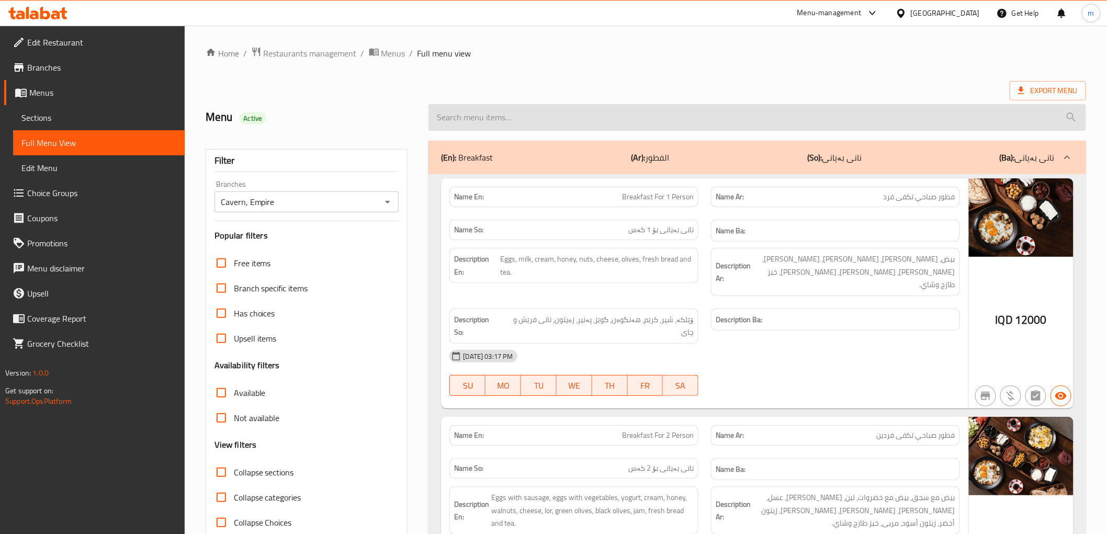
click at [555, 123] on input "search" at bounding box center [756, 117] width 657 height 27
paste input "Meat Fajita"
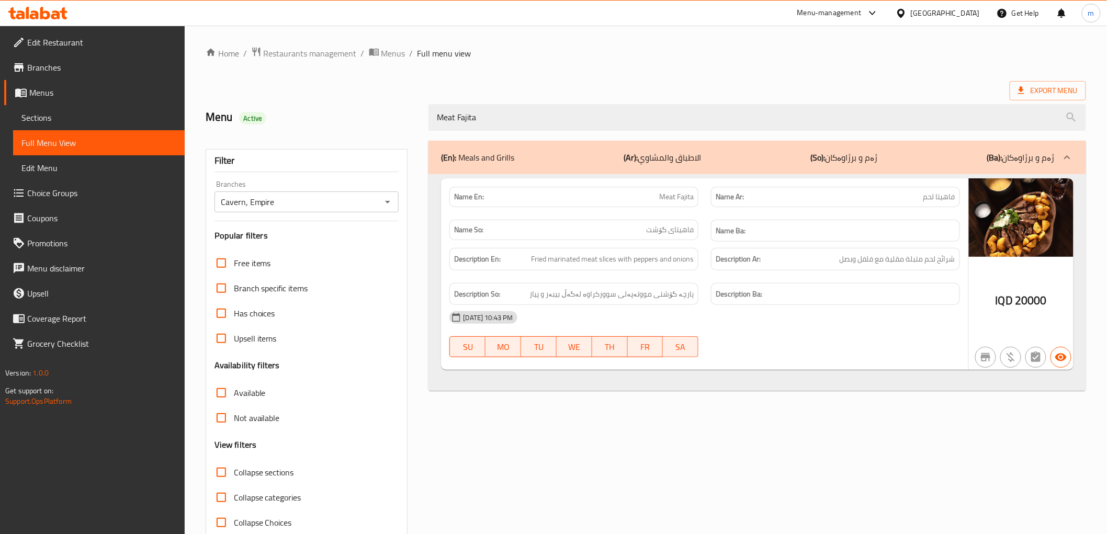
click at [682, 191] on span "Meat Fajita" at bounding box center [676, 196] width 35 height 11
copy span "Meat Fajita"
click at [656, 237] on div "Name So: فاهیتای گۆشت" at bounding box center [573, 230] width 249 height 20
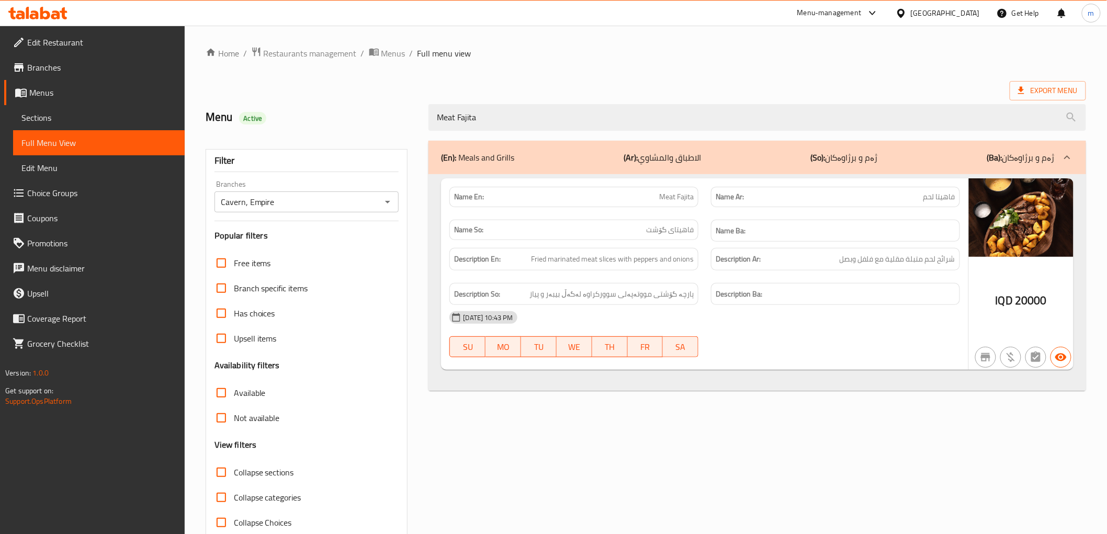
click at [670, 294] on span "پارچە گۆشتی مووتەپەلی سوورکراوە لەگەڵ بیبەر و پیاز" at bounding box center [611, 294] width 164 height 13
copy span "پارچە گۆشتی مووتەپەلی سوورکراوە لەگەڵ بیبەر و پیاز"
click at [890, 254] on span "شرائح لحم متبلة مقلية مع فلفل وبصل" at bounding box center [897, 259] width 116 height 13
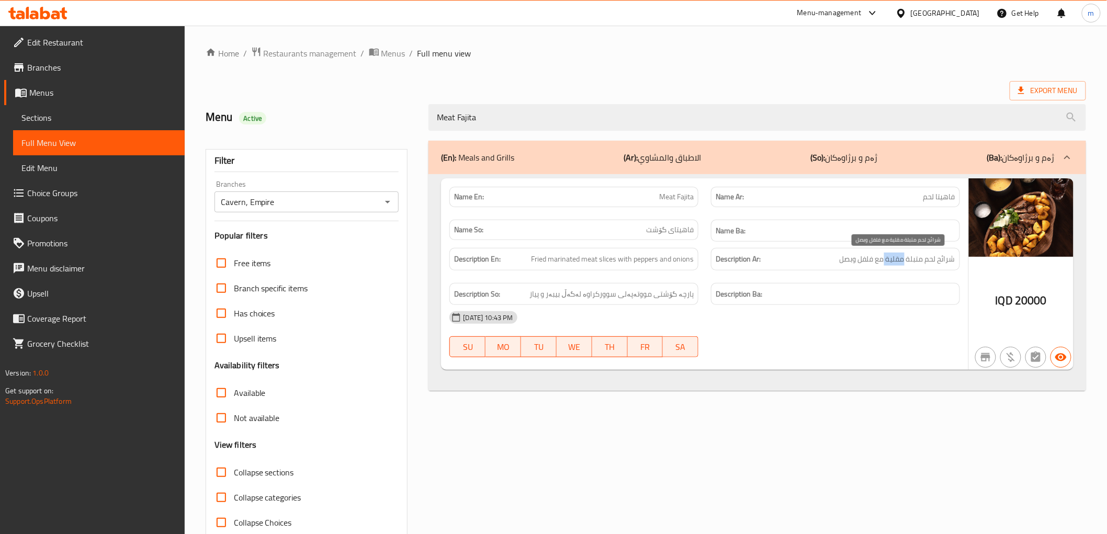
click at [890, 254] on span "شرائح لحم متبلة مقلية مع فلفل وبصل" at bounding box center [897, 259] width 116 height 13
copy span "شرائح لحم متبلة مقلية مع فلفل وبصل"
click at [696, 263] on div "Description En: Fried marinated meat slices with peppers and onions" at bounding box center [573, 259] width 249 height 22
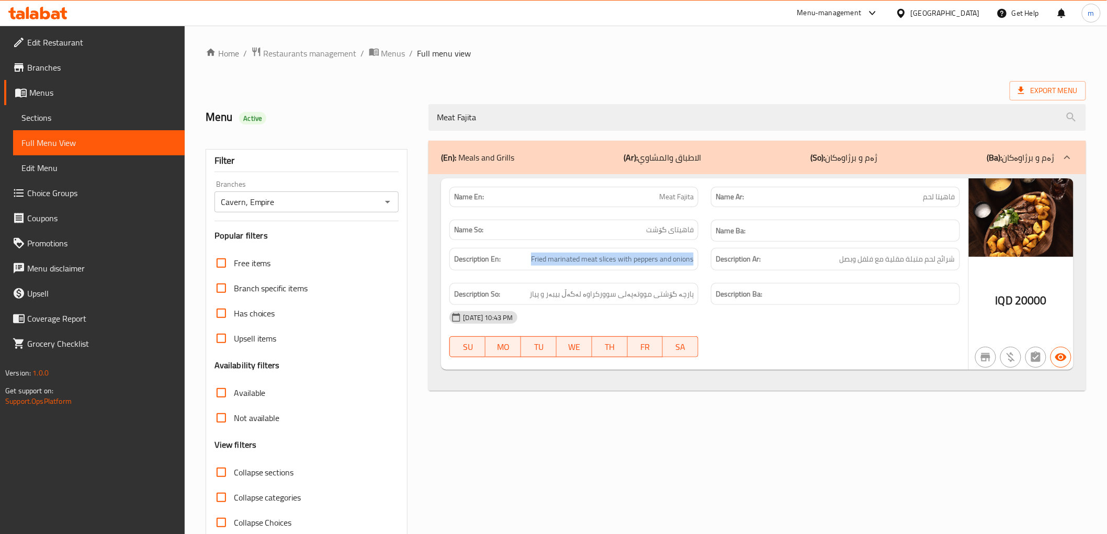
click at [696, 263] on div "Description En: Fried marinated meat slices with peppers and onions" at bounding box center [573, 259] width 249 height 22
copy span "Fried marinated meat slices with peppers and onions"
click at [948, 194] on span "فاهيتا لحم" at bounding box center [939, 196] width 32 height 11
click at [678, 233] on span "فاهیتای گۆشت" at bounding box center [670, 229] width 48 height 11
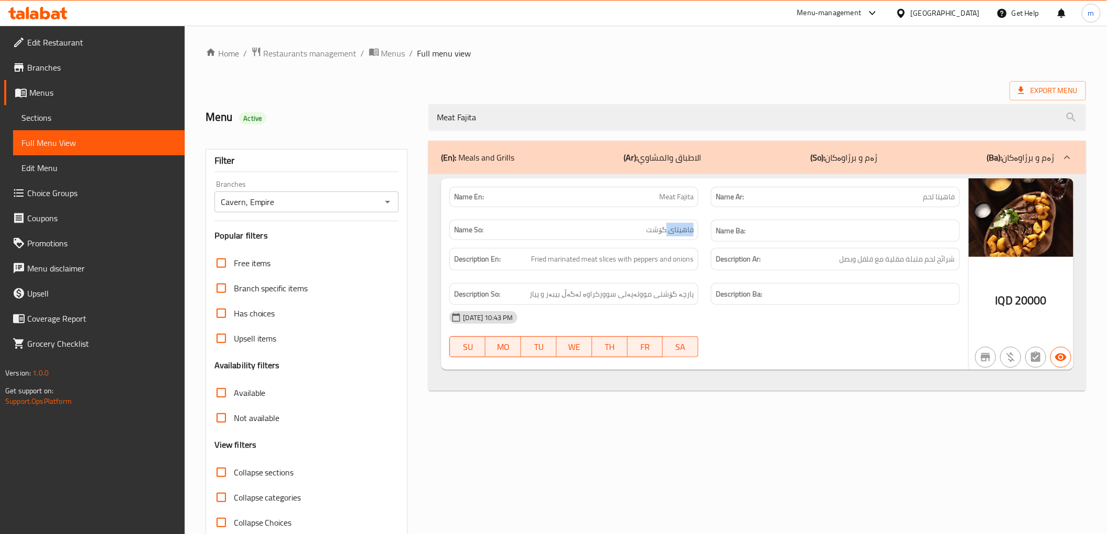
click at [678, 233] on span "فاهیتای گۆشت" at bounding box center [670, 229] width 48 height 11
copy span "فاهیتای گۆشت"
click at [937, 200] on span "فاهيتا لحم" at bounding box center [939, 196] width 32 height 11
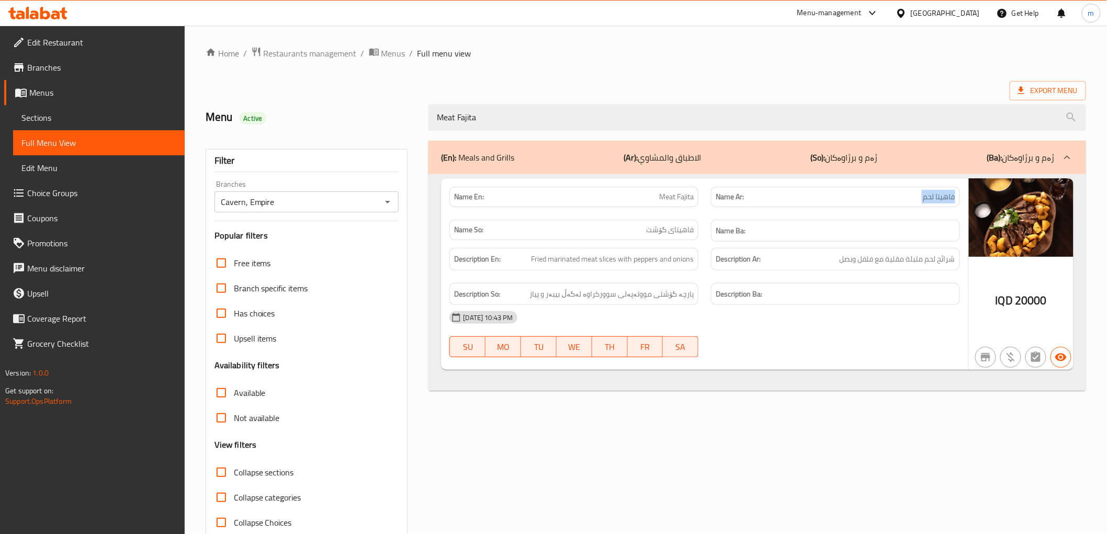
click at [937, 200] on span "فاهيتا لحم" at bounding box center [939, 196] width 32 height 11
copy span "فاهيتا لحم"
click at [680, 195] on span "Meat Fajita" at bounding box center [676, 196] width 35 height 11
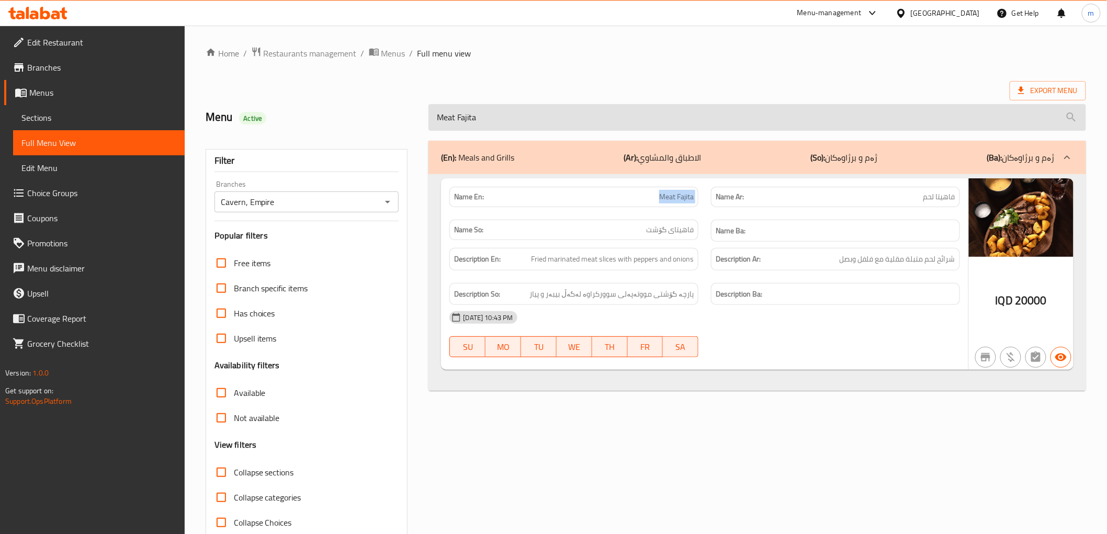
copy span "Meat Fajita"
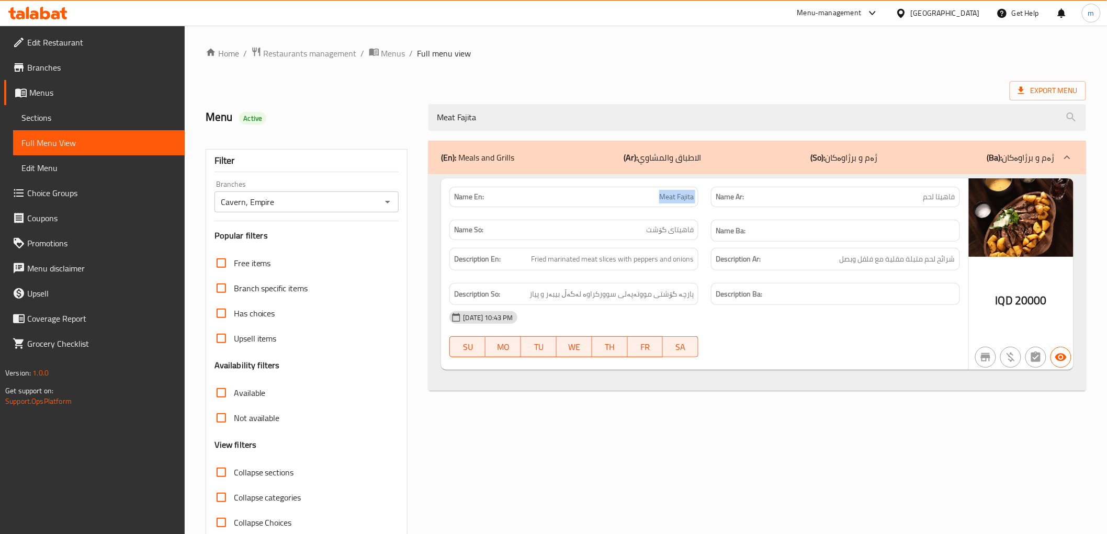
click at [671, 204] on div "Name En: Meat Fajita" at bounding box center [573, 197] width 249 height 20
drag, startPoint x: 654, startPoint y: 196, endPoint x: 694, endPoint y: 200, distance: 39.9
click at [694, 200] on div "Name En: Meat Fajita" at bounding box center [573, 197] width 249 height 20
copy span "Meat Fajita"
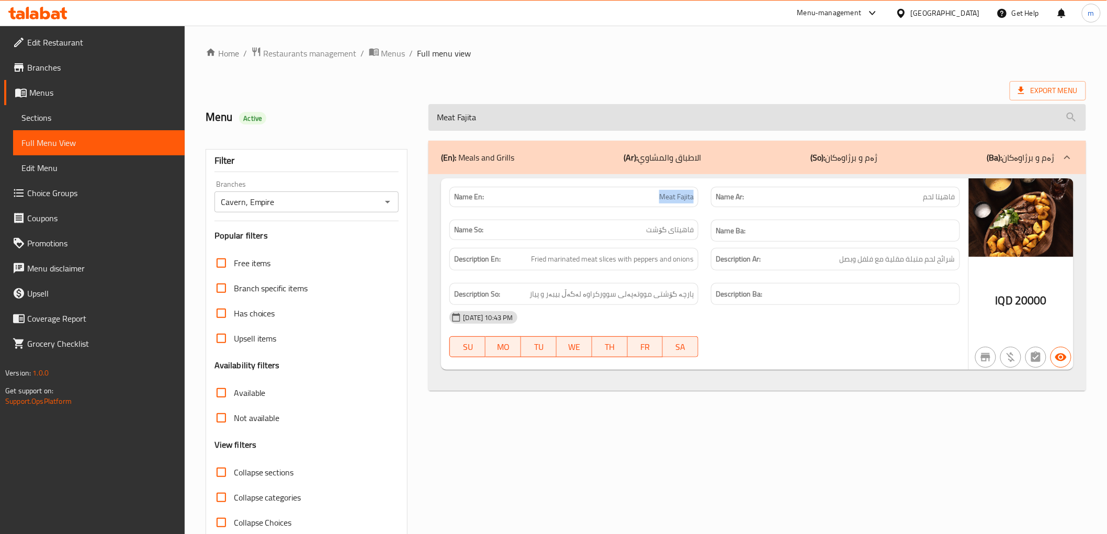
click at [563, 122] on input "Meat Fajita" at bounding box center [756, 117] width 657 height 27
paste input "Potatoes with Mozzarella Cheese"
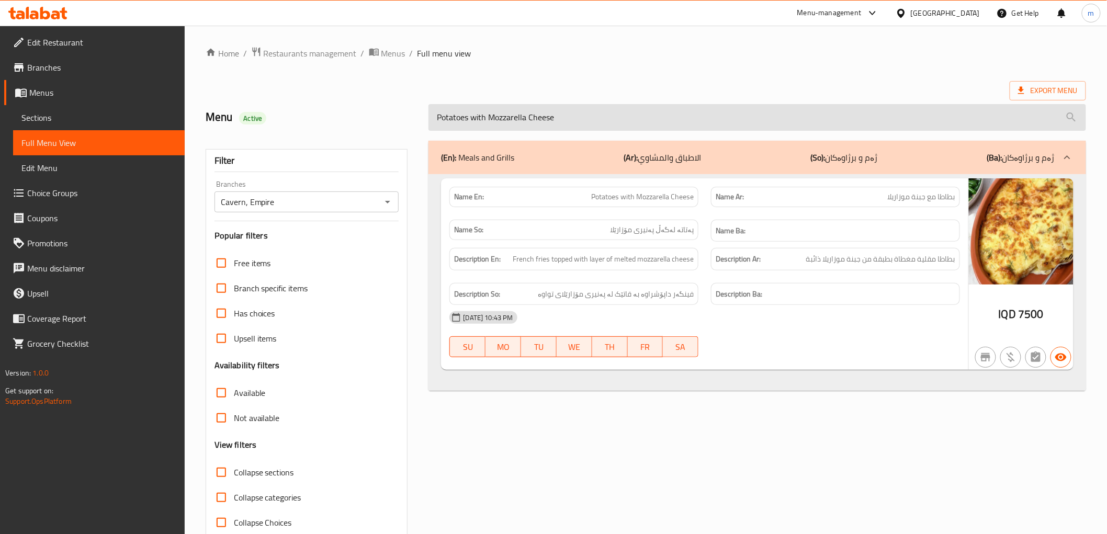
click at [494, 107] on input "Potatoes with Mozzarella Cheese" at bounding box center [756, 117] width 657 height 27
paste input "Chicken steak with salad and potatoes"
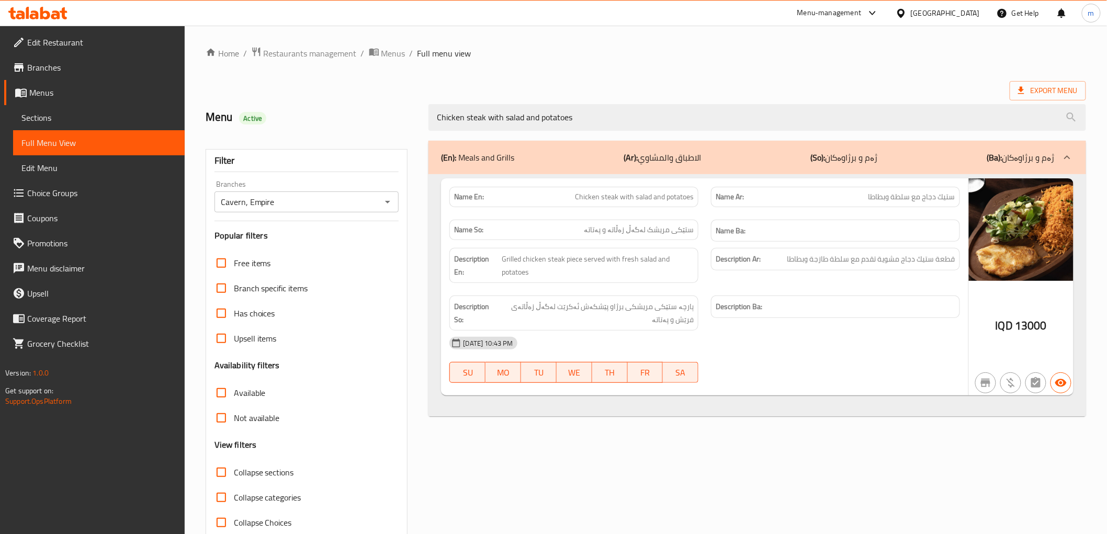
type input "Chicken steak with salad and potatoes"
click at [675, 198] on span "Chicken steak with salad and potatoes" at bounding box center [634, 196] width 119 height 11
copy span "Chicken steak with salad and potatoes"
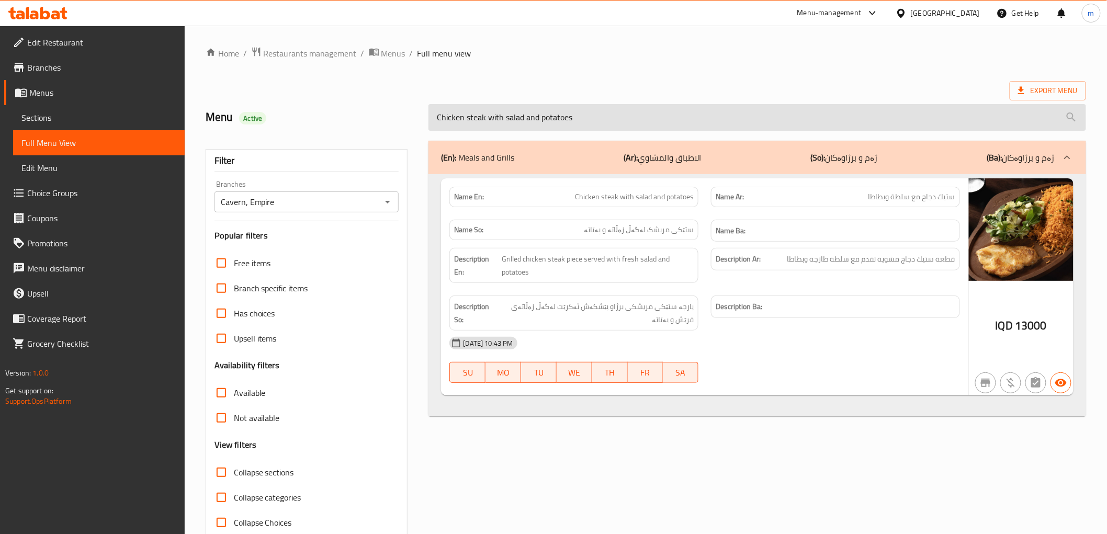
click at [515, 115] on input "Chicken steak with salad and potatoes" at bounding box center [756, 117] width 657 height 27
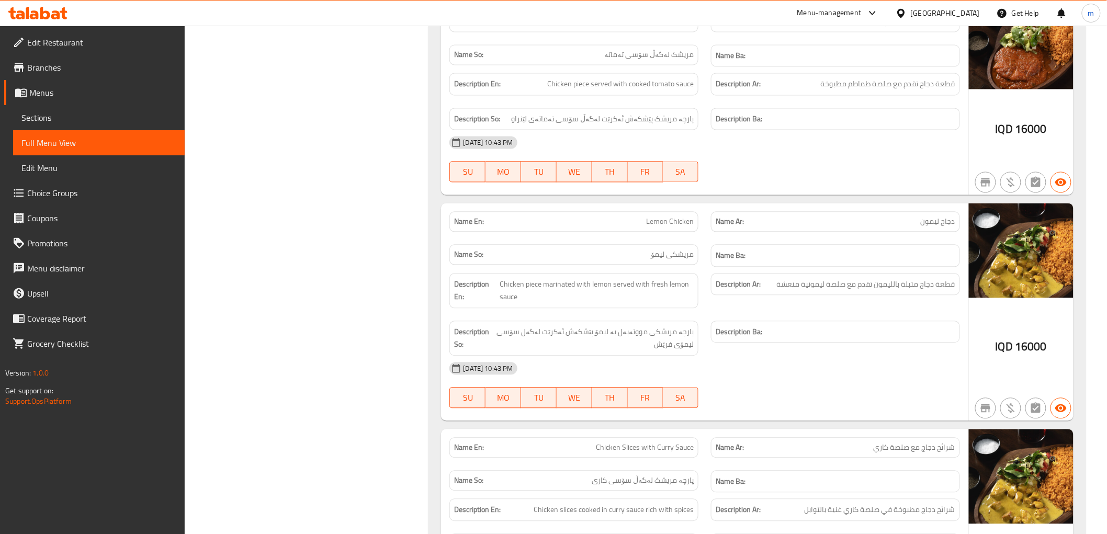
scroll to position [2518, 0]
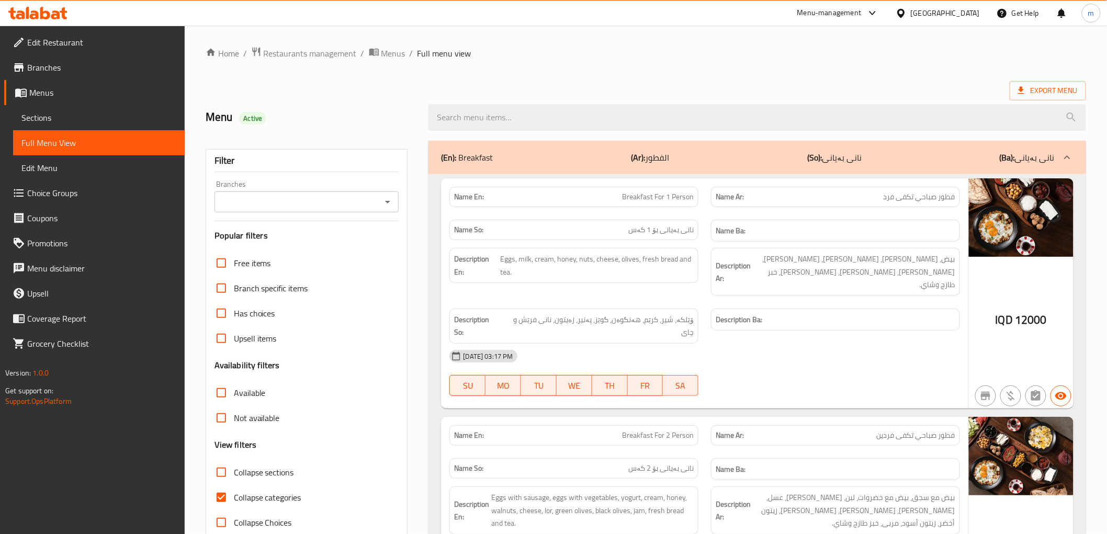
click at [66, 119] on span "Sections" at bounding box center [98, 117] width 155 height 13
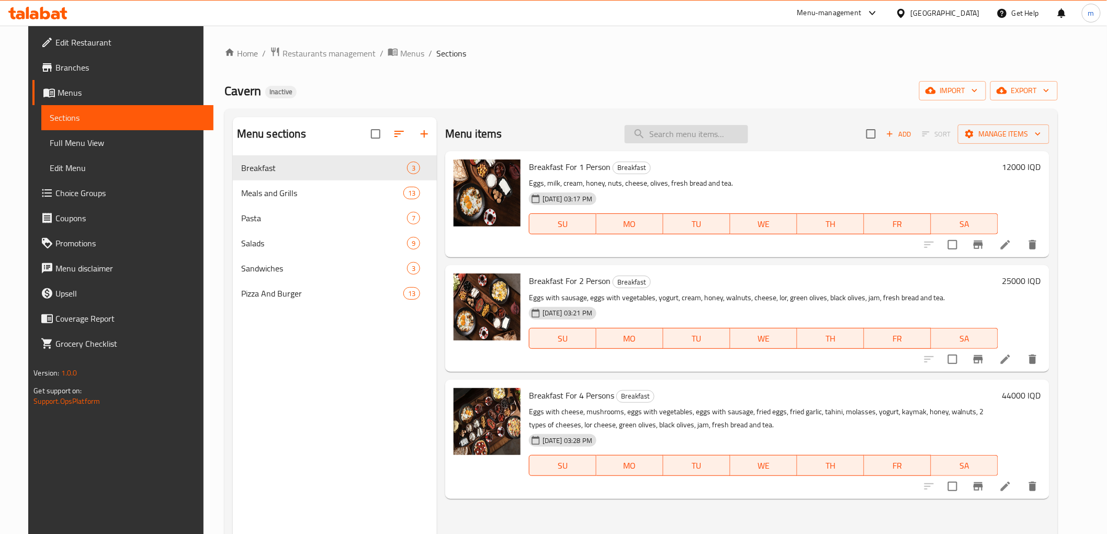
click at [687, 128] on input "search" at bounding box center [685, 134] width 123 height 18
paste input "Meat Fajita"
type input "Meat Fajita"
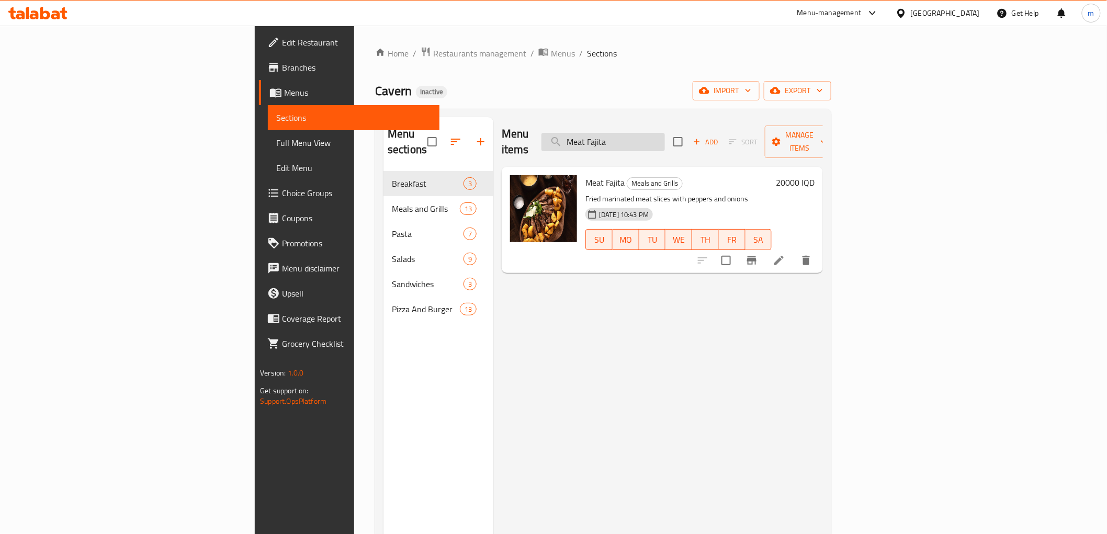
click at [665, 138] on input "Meat Fajita" at bounding box center [602, 142] width 123 height 18
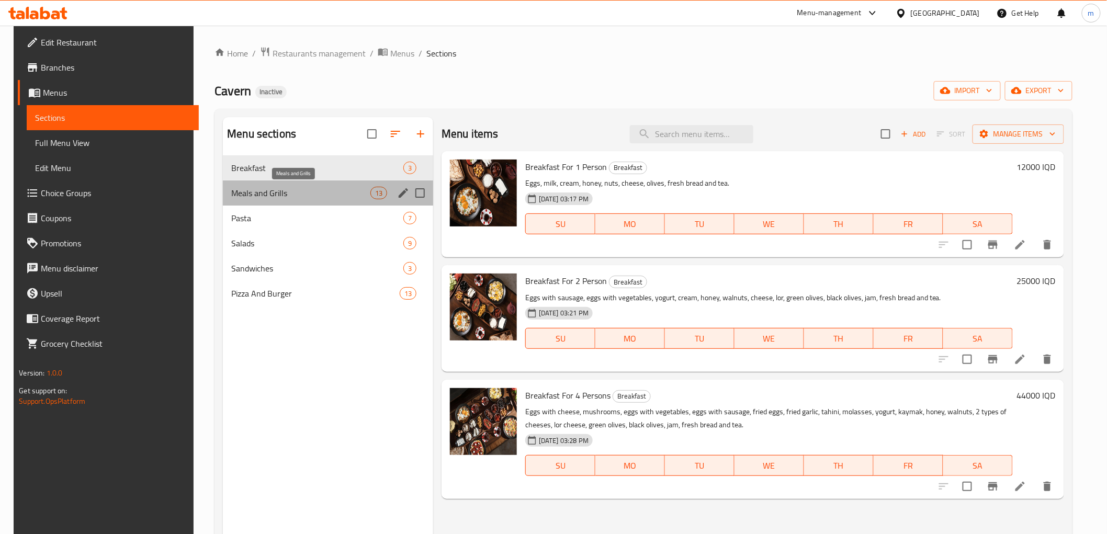
click at [283, 187] on span "Meals and Grills" at bounding box center [300, 193] width 139 height 13
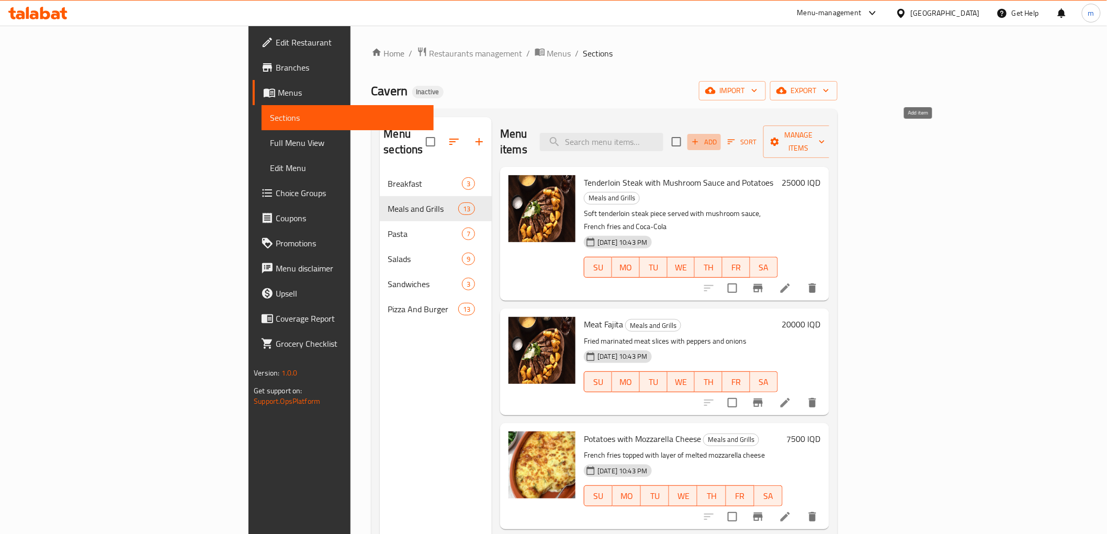
click at [718, 137] on span "Add" at bounding box center [704, 142] width 28 height 12
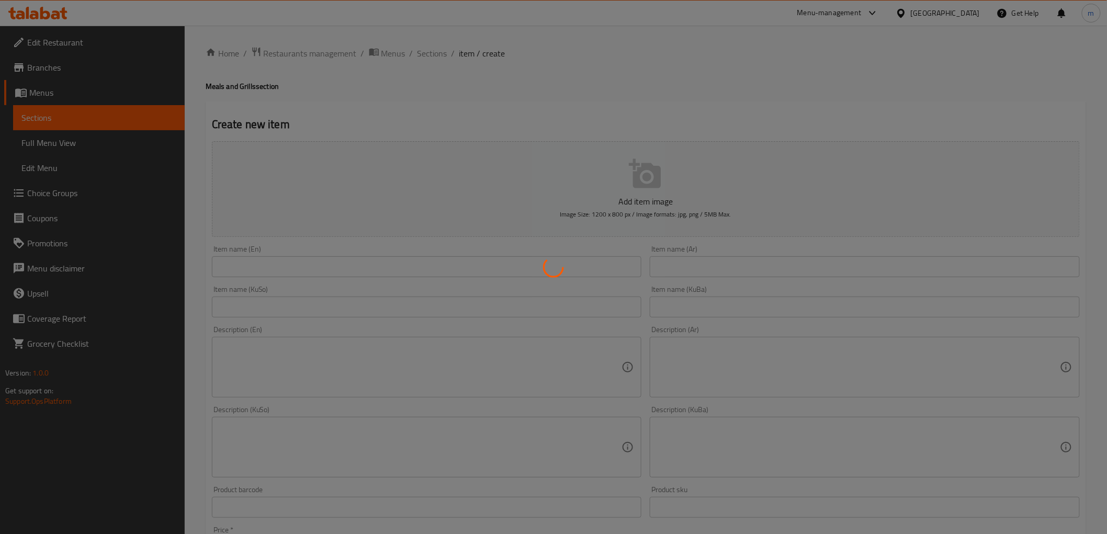
click at [504, 276] on div at bounding box center [553, 267] width 1107 height 534
click at [504, 274] on div at bounding box center [553, 267] width 1107 height 534
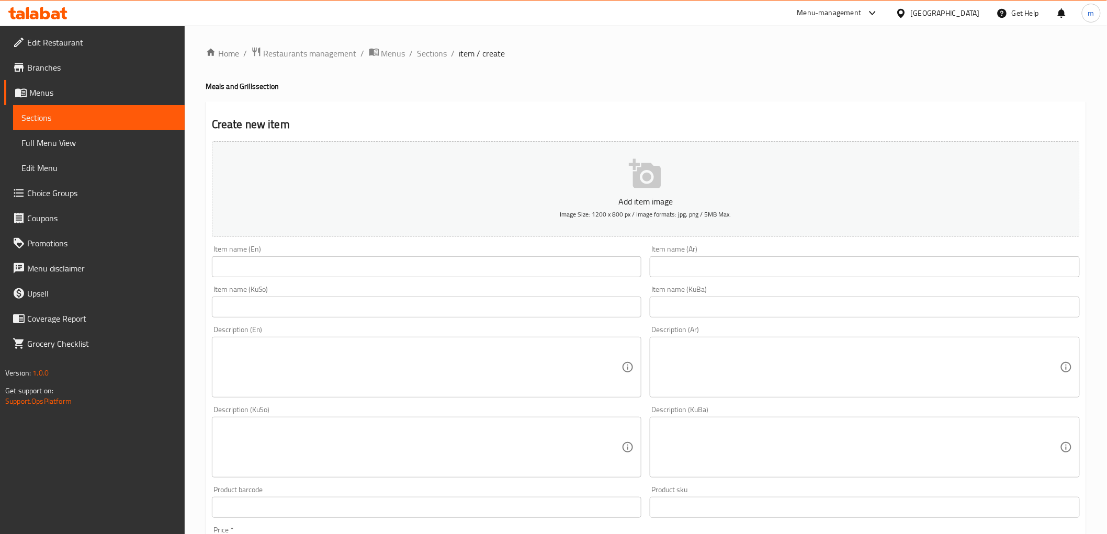
click at [508, 259] on input "text" at bounding box center [427, 266] width 430 height 21
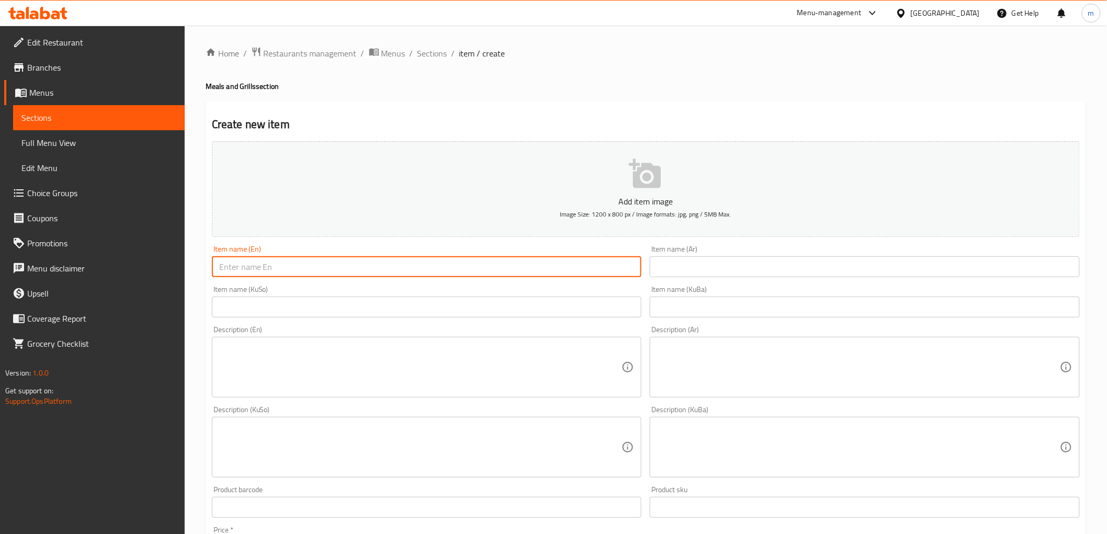
paste input "Meat Fajita"
type input "Meat Fajita"
click at [778, 270] on input "text" at bounding box center [865, 266] width 430 height 21
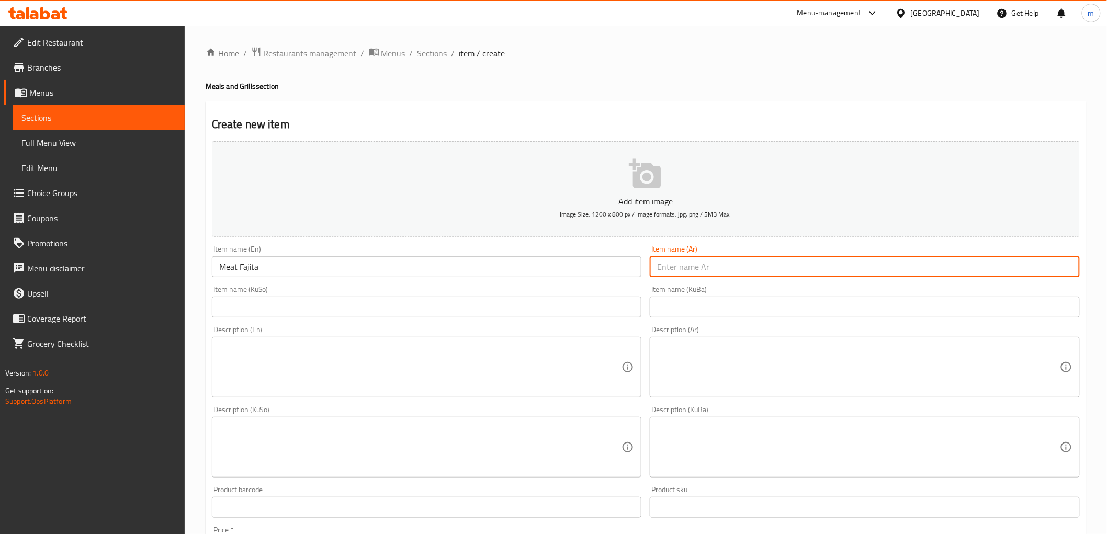
paste input "فاهيتا لحم"
type input "فاهيتا لحم"
click at [604, 310] on input "text" at bounding box center [427, 307] width 430 height 21
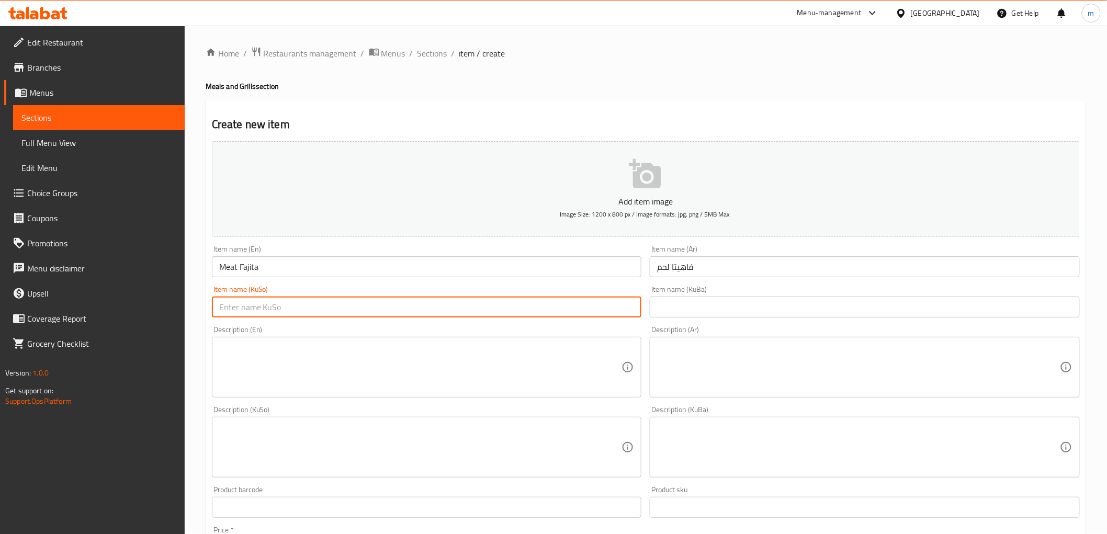
paste input "فاهیتای گۆشت"
type input "فاهیتای گۆشت"
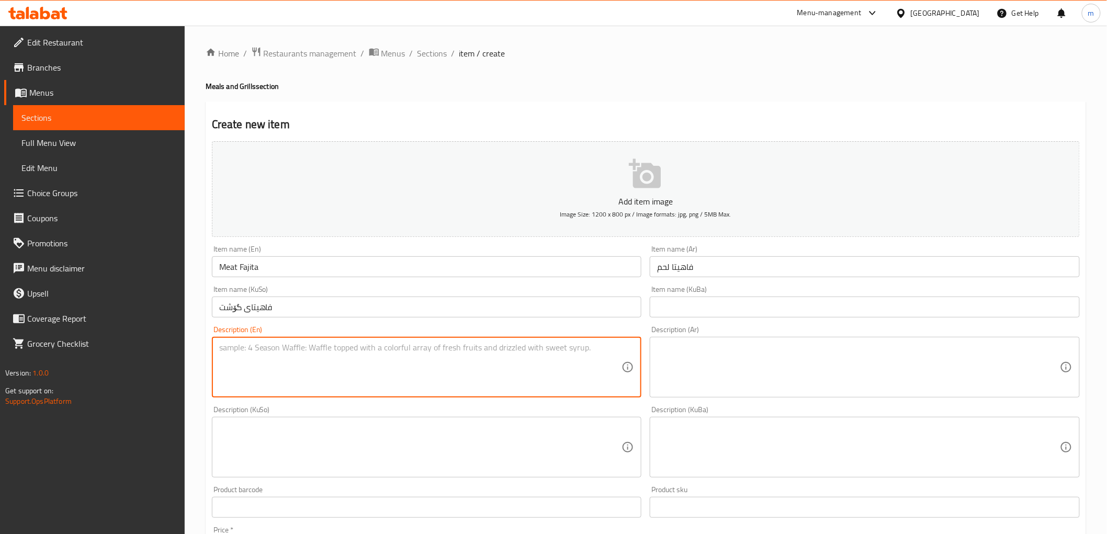
click at [378, 374] on textarea at bounding box center [420, 368] width 403 height 50
paste textarea "Fried marinated meat slices with peppers and onions"
type textarea "Fried marinated meat slices with peppers and onions"
click at [694, 370] on textarea at bounding box center [858, 368] width 403 height 50
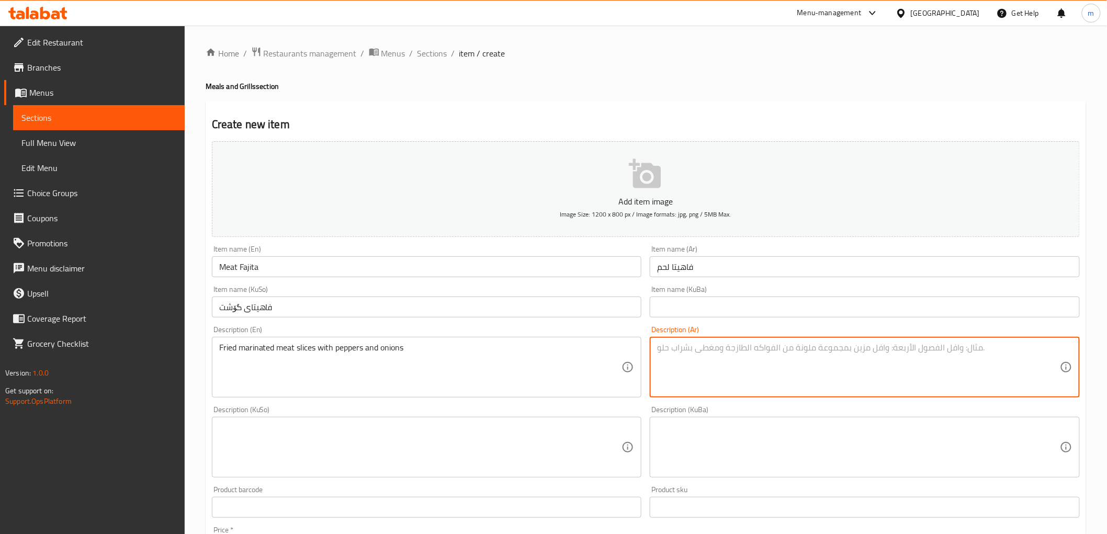
paste textarea "شرائح لحم متبلة مقلية مع فلفل وبصل"
type textarea "شرائح لحم متبلة مقلية مع فلفل وبصل"
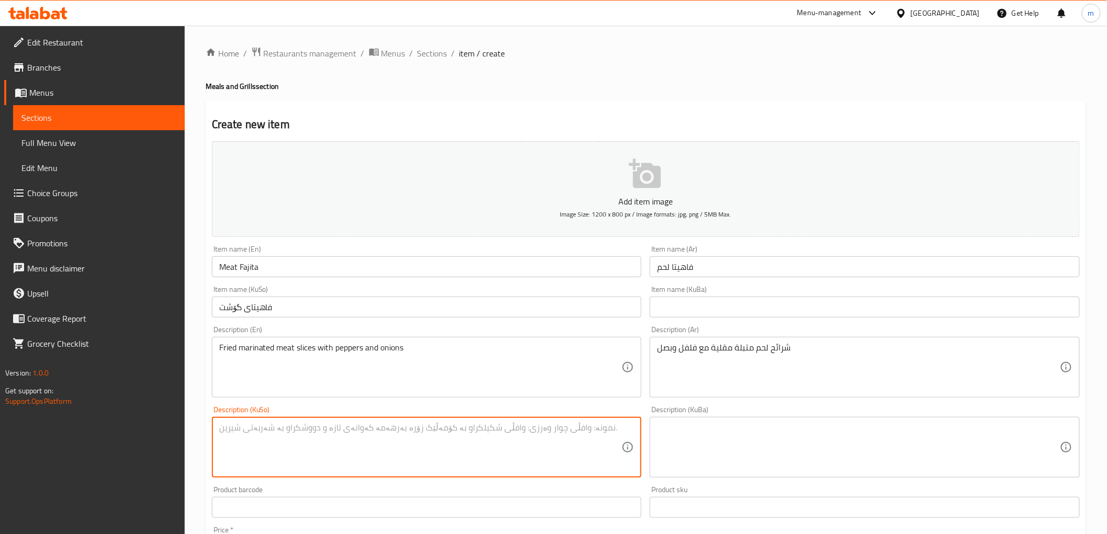
click at [526, 451] on textarea at bounding box center [420, 448] width 403 height 50
paste textarea "پارچە گۆشتی مووتەپەلی سوورکراوە لەگەڵ بیبەر و پیاز"
type textarea "پارچە گۆشتی مووتەپەلی سوورکراوە لەگەڵ بیبەر و پیاز"
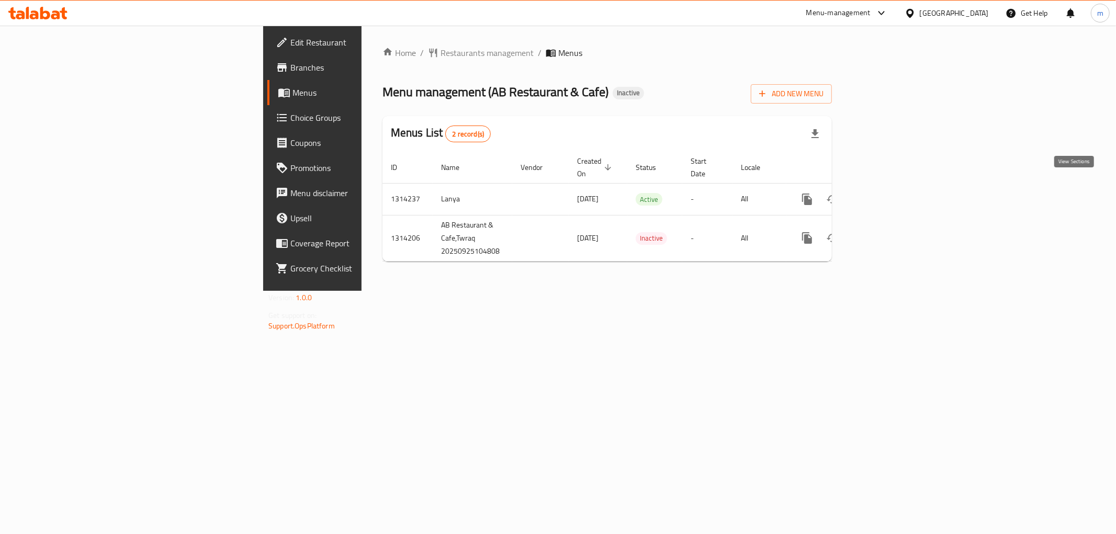
click at [889, 193] on icon "enhanced table" at bounding box center [882, 199] width 13 height 13
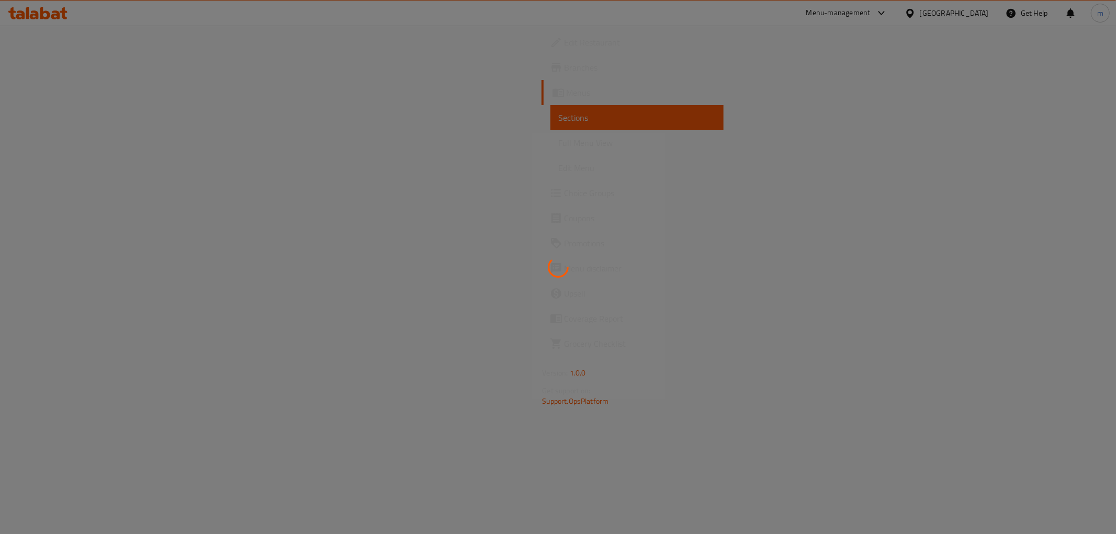
click at [77, 142] on div at bounding box center [558, 267] width 1116 height 534
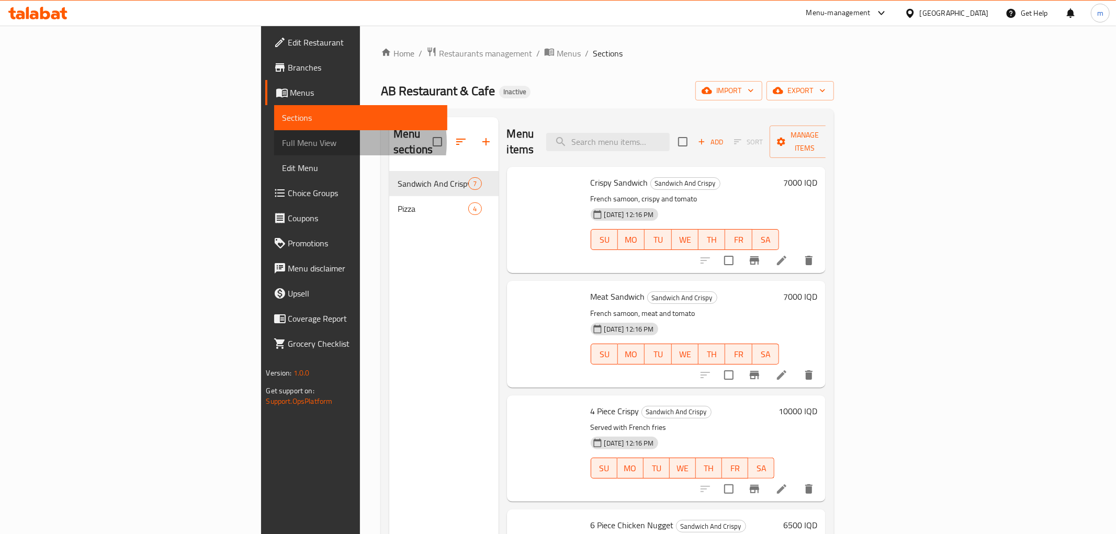
click at [282, 142] on span "Full Menu View" at bounding box center [360, 143] width 156 height 13
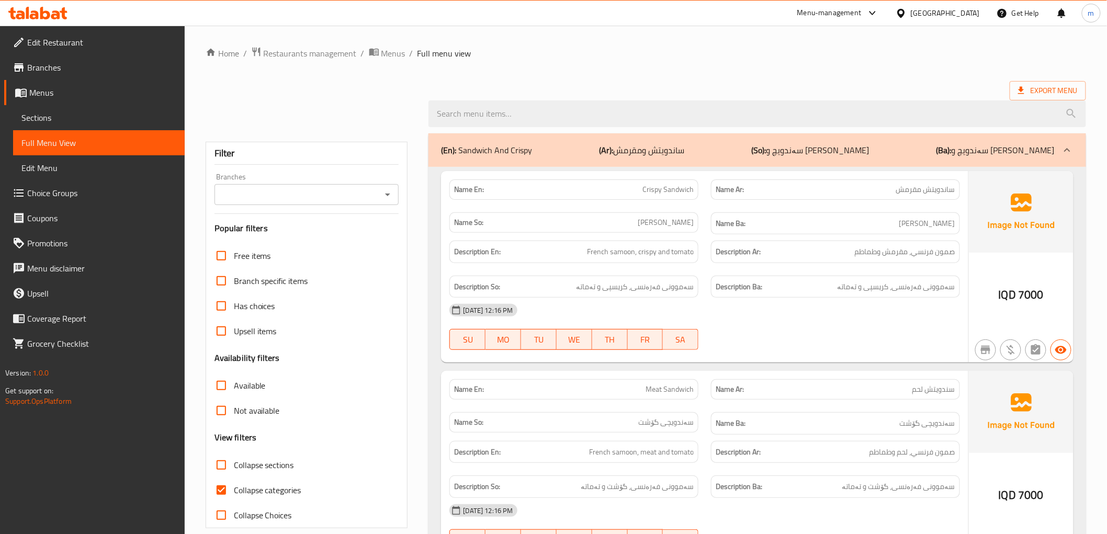
click at [77, 142] on span "Full Menu View" at bounding box center [98, 143] width 155 height 13
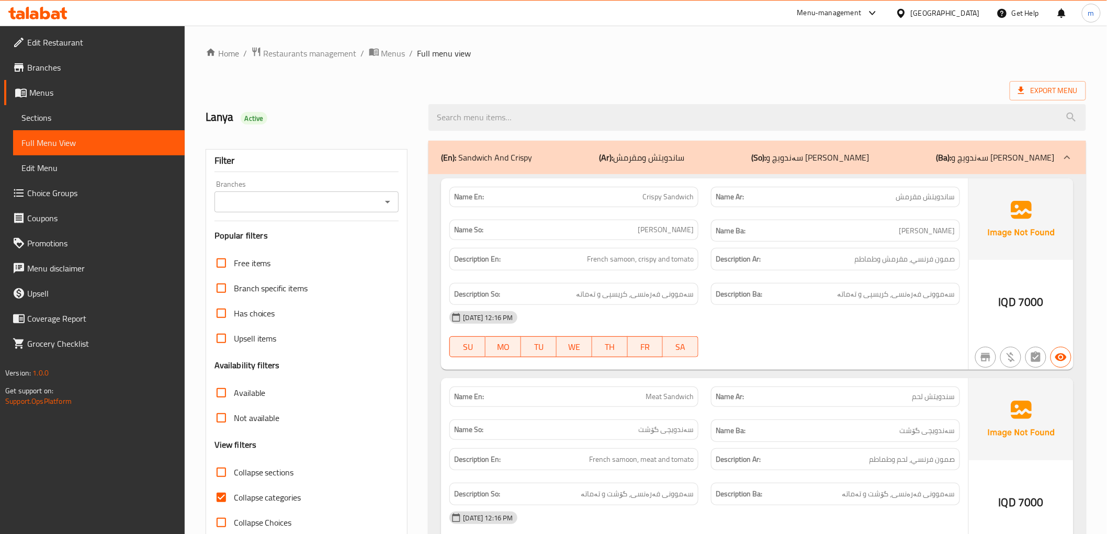
click at [388, 204] on icon "Open" at bounding box center [387, 202] width 13 height 13
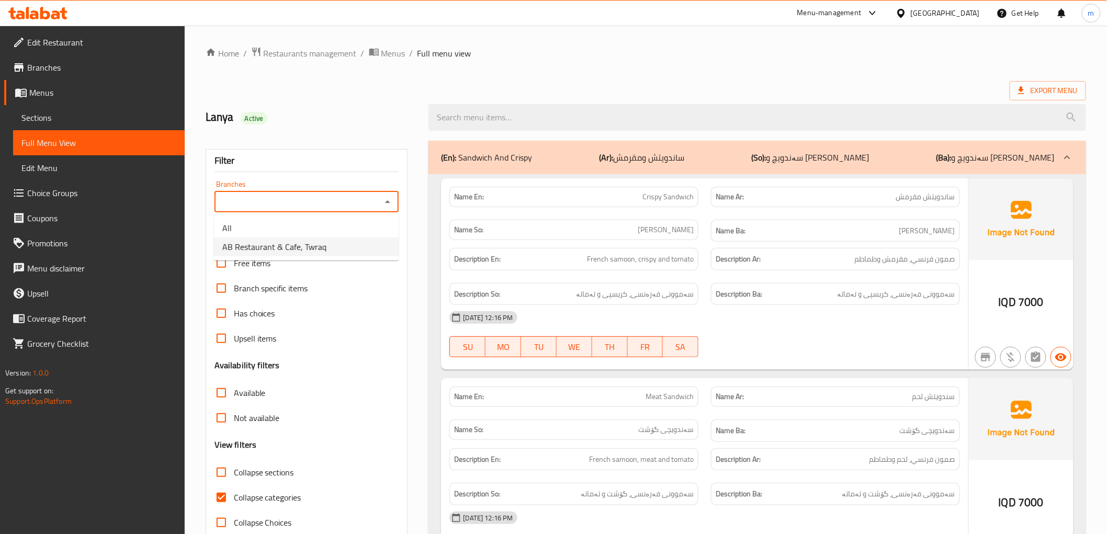
click at [351, 242] on li "AB Restaurant & Cafe, Twraq" at bounding box center [306, 246] width 185 height 19
type input "AB Restaurant & Cafe, Twraq"
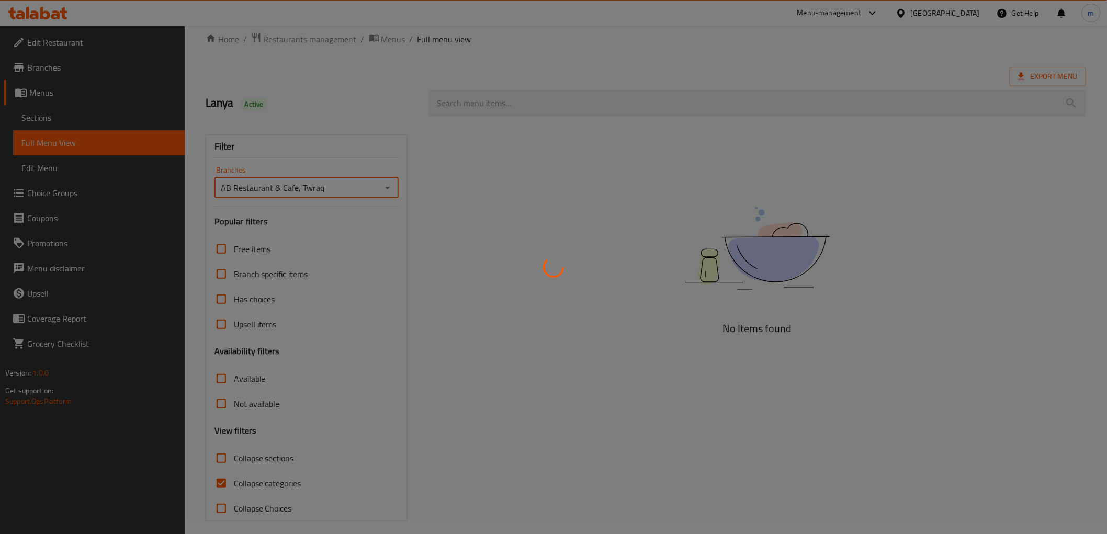
scroll to position [22, 0]
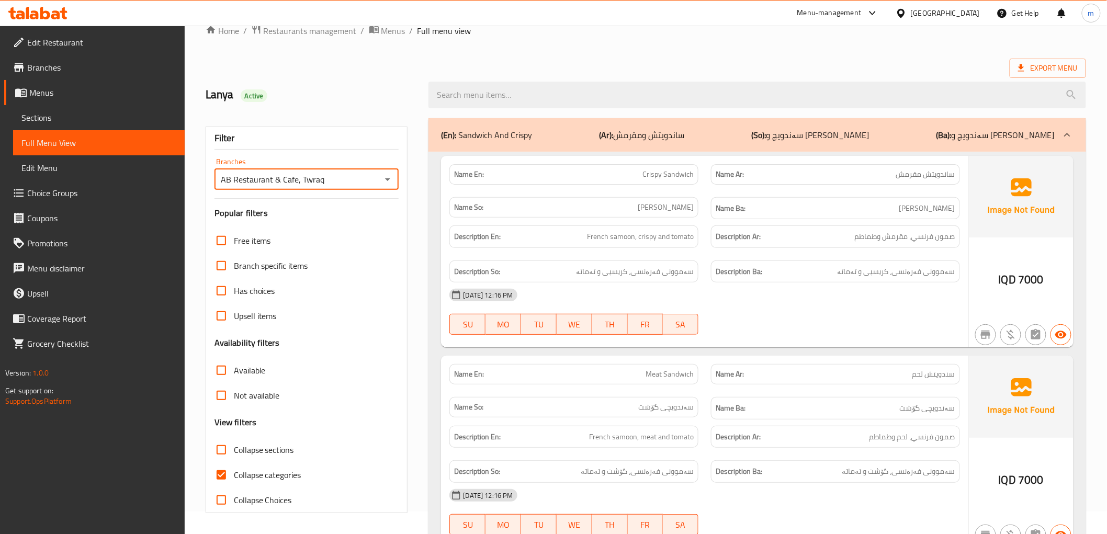
click at [214, 477] on input "Collapse categories" at bounding box center [221, 474] width 25 height 25
checkbox input "false"
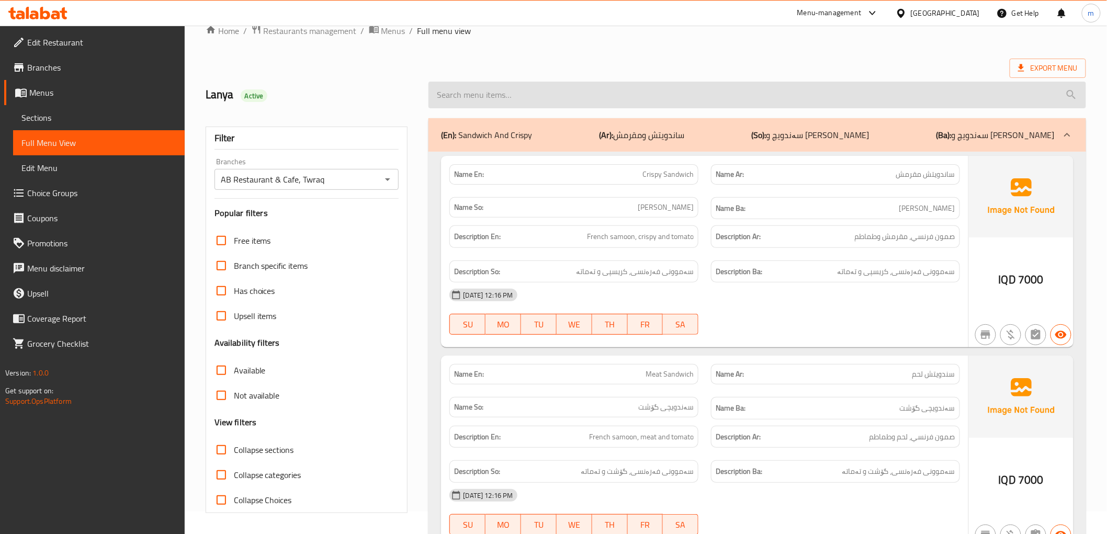
click at [485, 103] on input "search" at bounding box center [756, 95] width 657 height 27
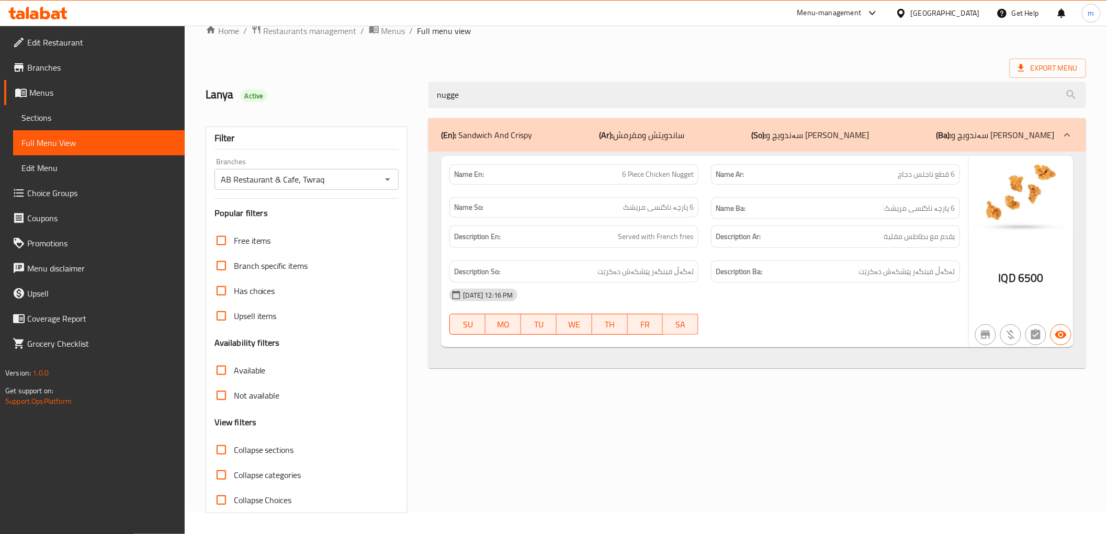
type input "nugge"
click at [798, 223] on div "Description Ar: يقدم مع بطاطس مقلية" at bounding box center [836, 236] width 262 height 35
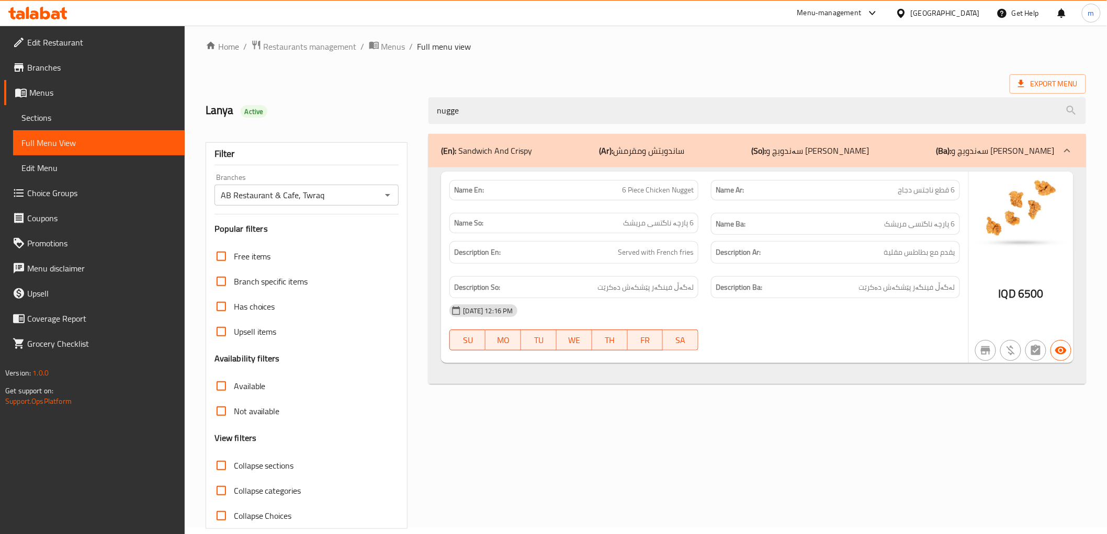
scroll to position [0, 0]
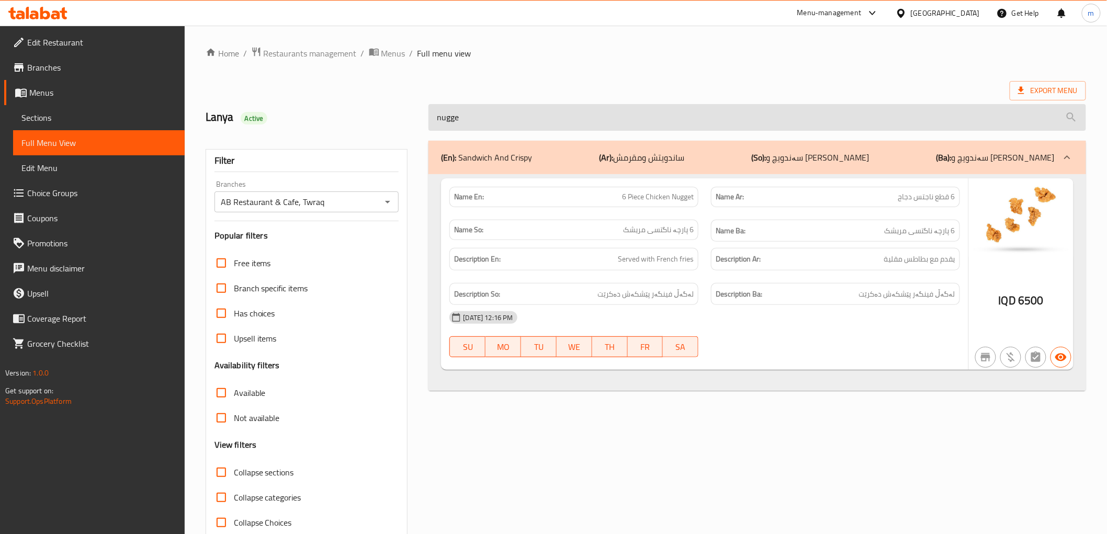
click at [623, 119] on input "nugge" at bounding box center [756, 117] width 657 height 27
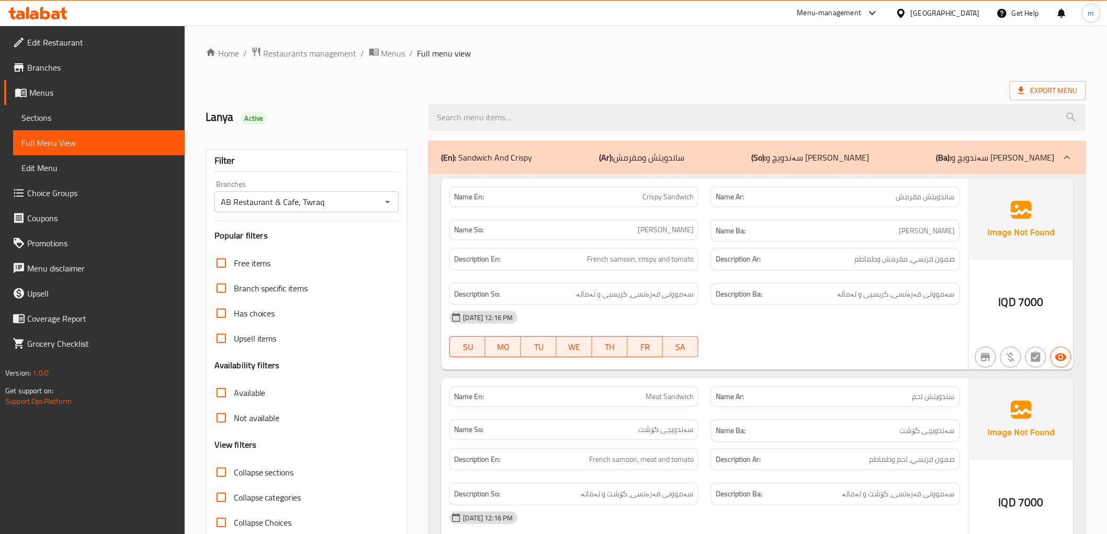
click at [663, 187] on div "Name En: Crispy Sandwich" at bounding box center [573, 197] width 249 height 20
copy span "Crispy Sandwich"
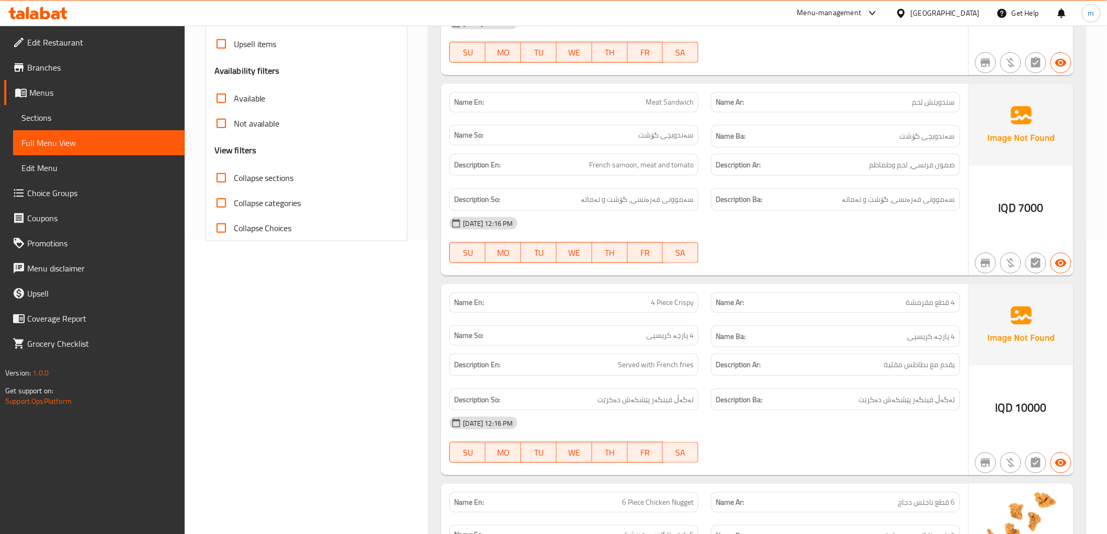
scroll to position [194, 0]
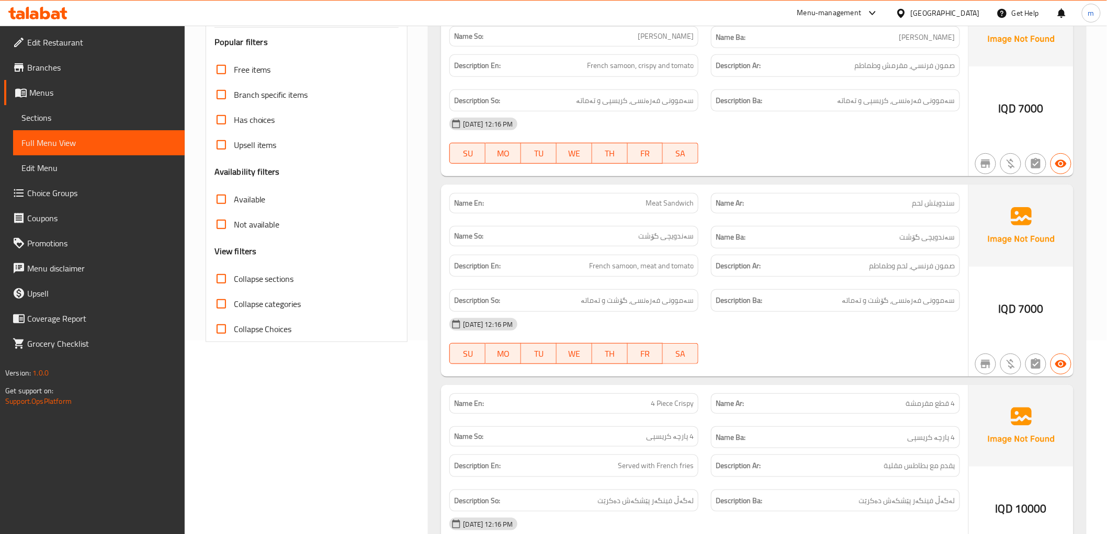
click at [667, 199] on span "Meat Sandwich" at bounding box center [669, 203] width 48 height 11
copy span "Meat Sandwich"
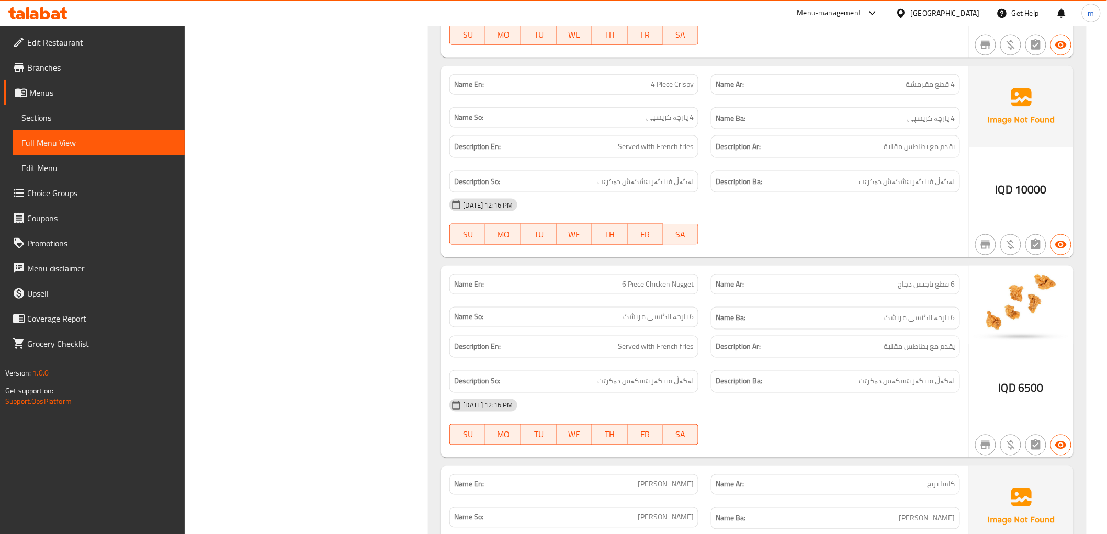
scroll to position [484, 0]
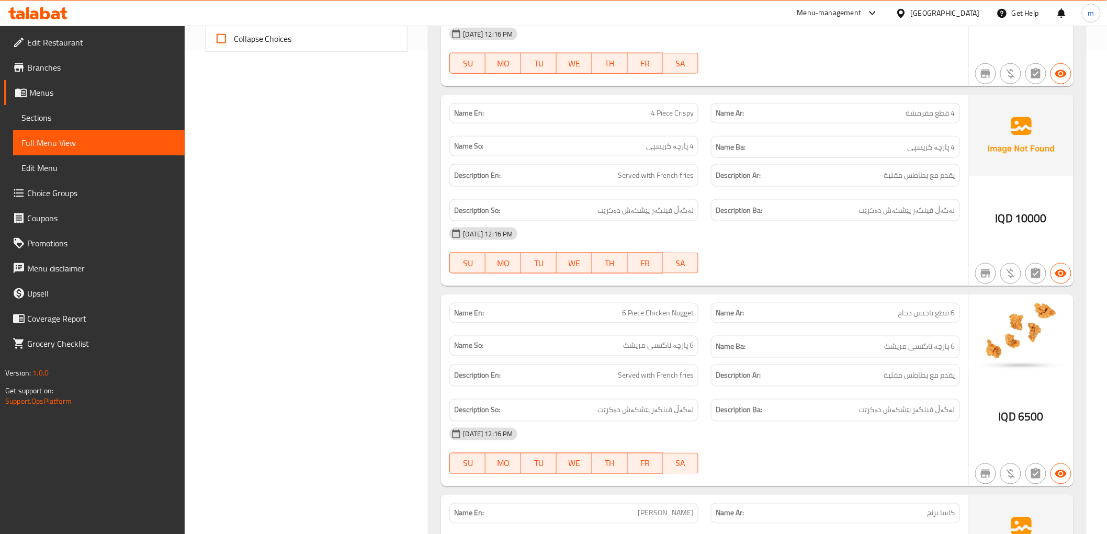
click at [670, 106] on div "Name En: 4 Piece Crispy" at bounding box center [573, 113] width 249 height 20
copy span "4 Piece Crispy"
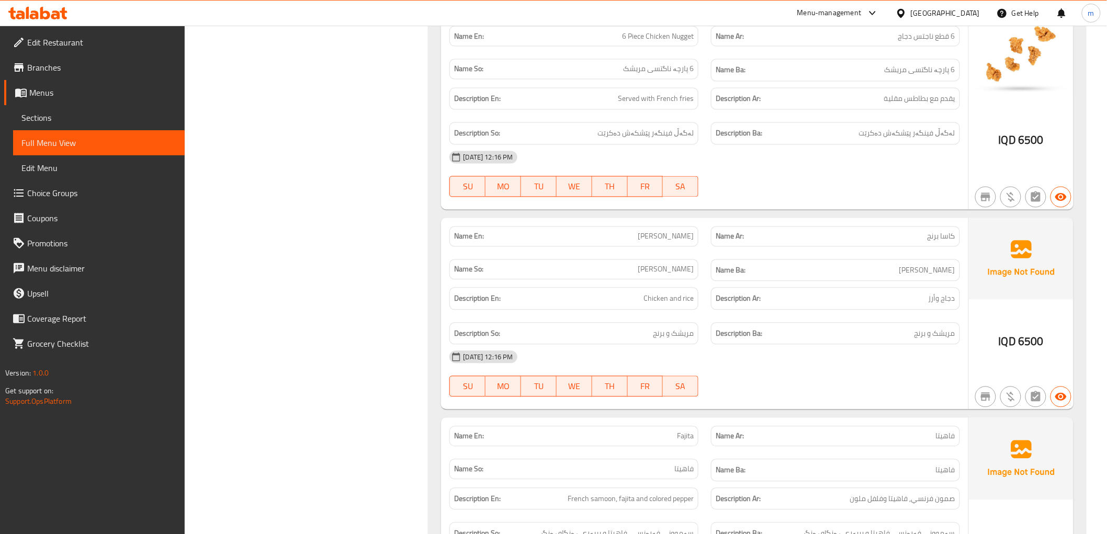
scroll to position [871, 0]
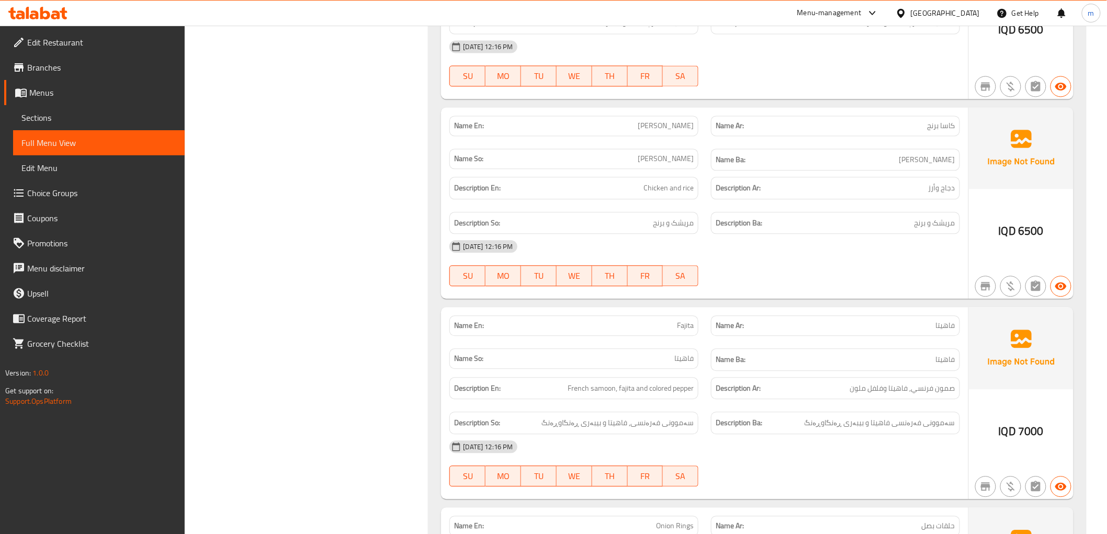
click at [665, 120] on span "[PERSON_NAME]" at bounding box center [666, 125] width 56 height 11
copy span "[PERSON_NAME]"
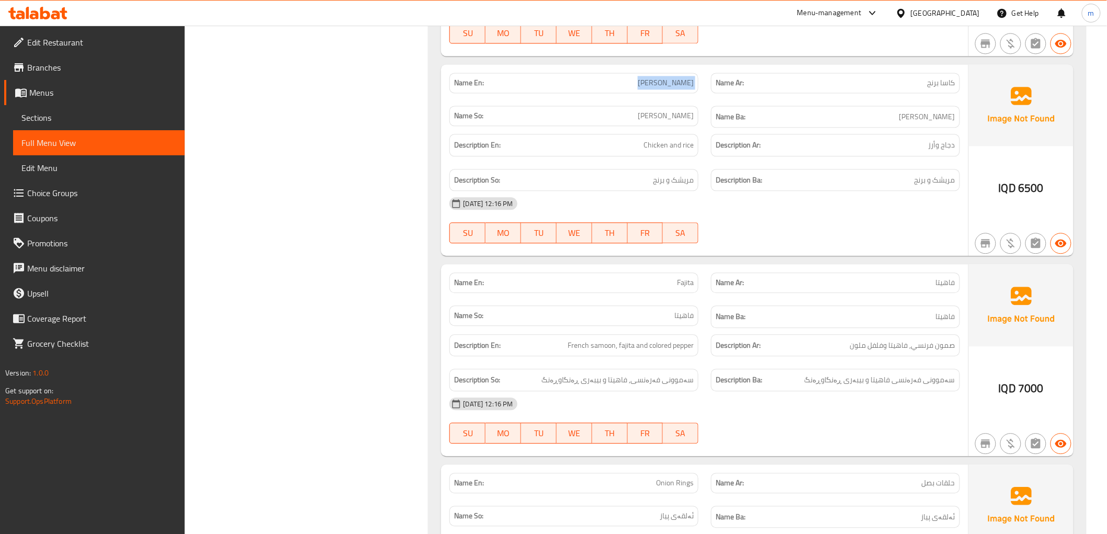
scroll to position [969, 0]
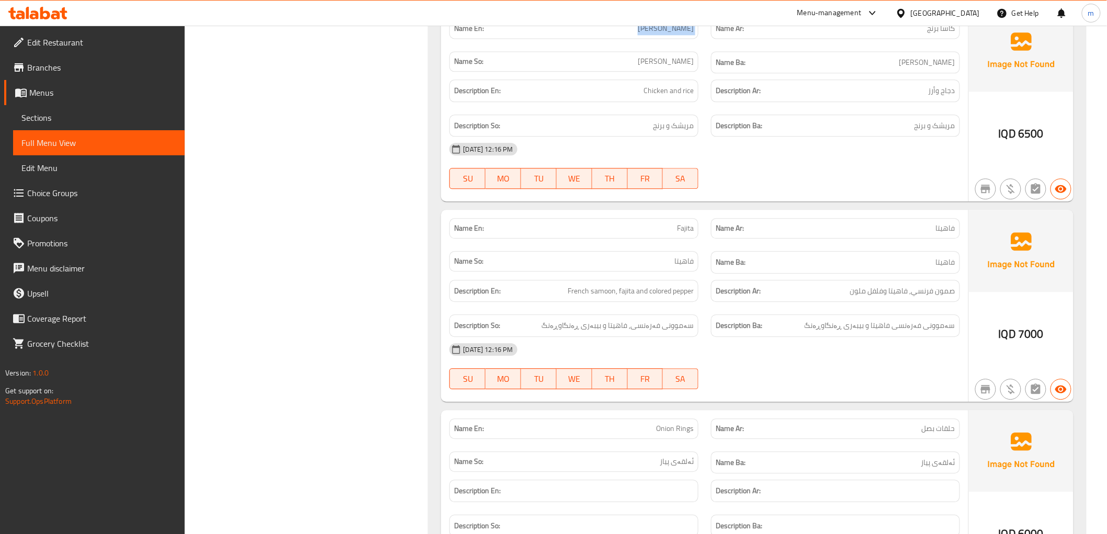
click at [689, 228] on span "Fajita" at bounding box center [685, 228] width 17 height 11
copy span "Fajita"
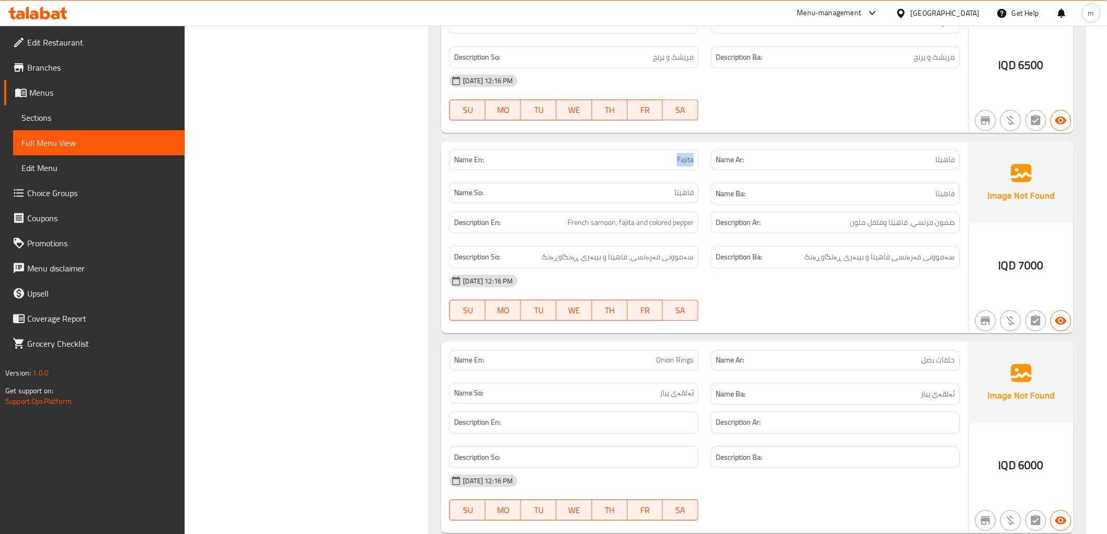
scroll to position [1065, 0]
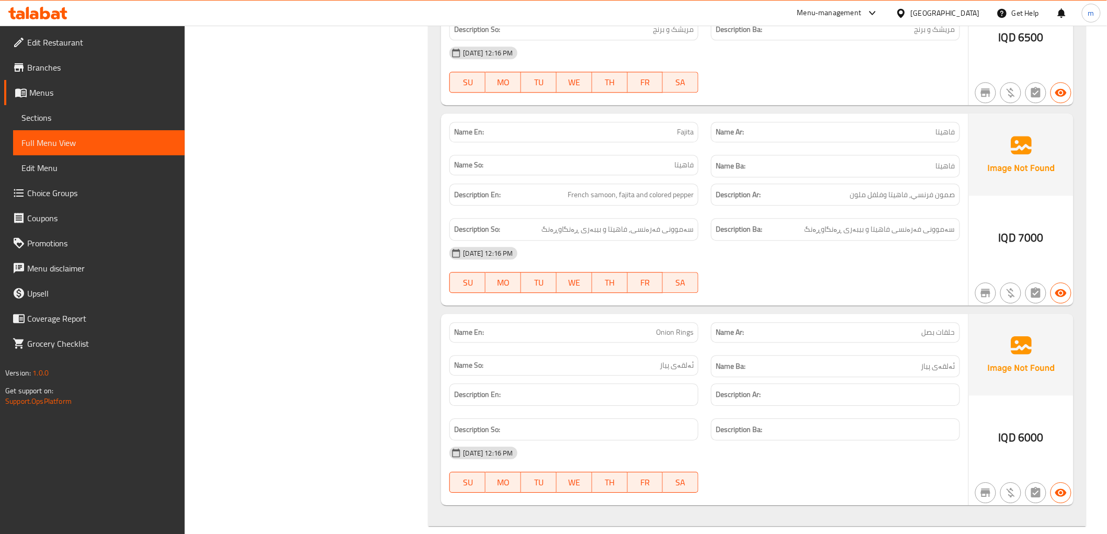
click at [675, 332] on span "Onion Rings" at bounding box center [675, 332] width 38 height 11
copy span "Onion Rings"
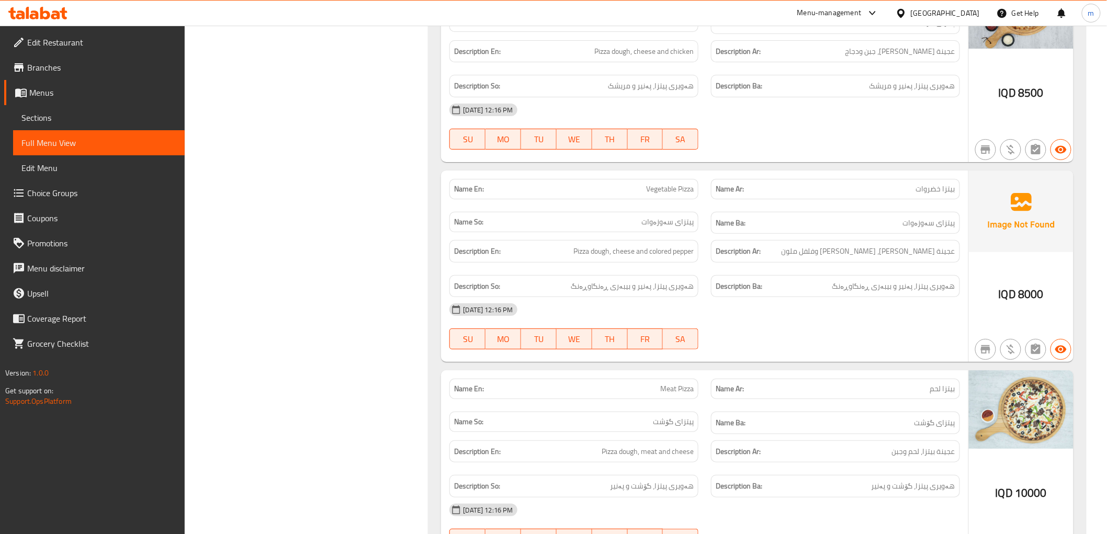
scroll to position [1743, 0]
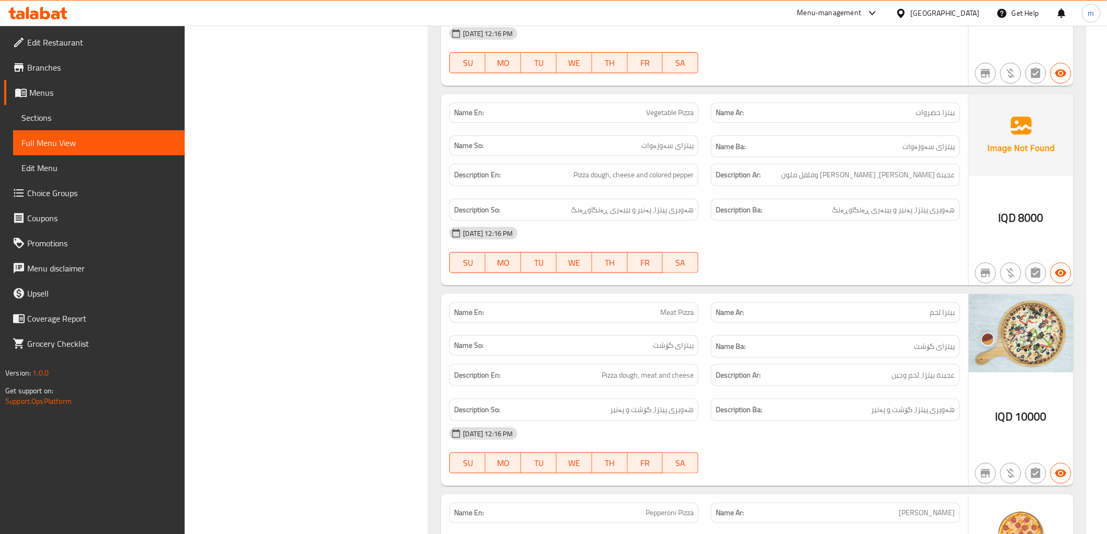
click at [677, 100] on div "Name En: Vegetable Pizza" at bounding box center [574, 112] width 262 height 33
click at [676, 111] on span "Vegetable Pizza" at bounding box center [670, 112] width 48 height 11
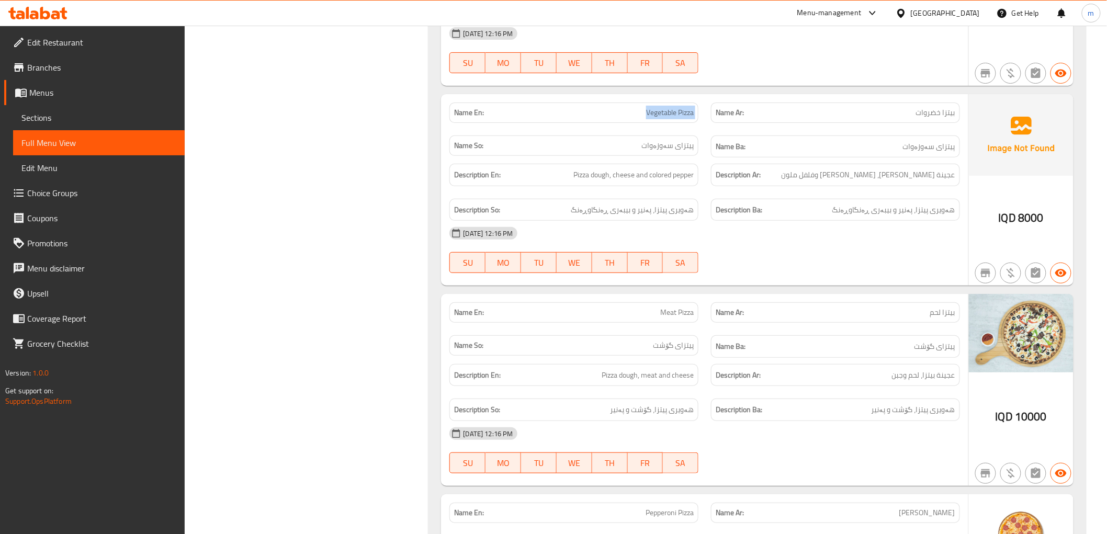
copy span "Vegetable Pizza"
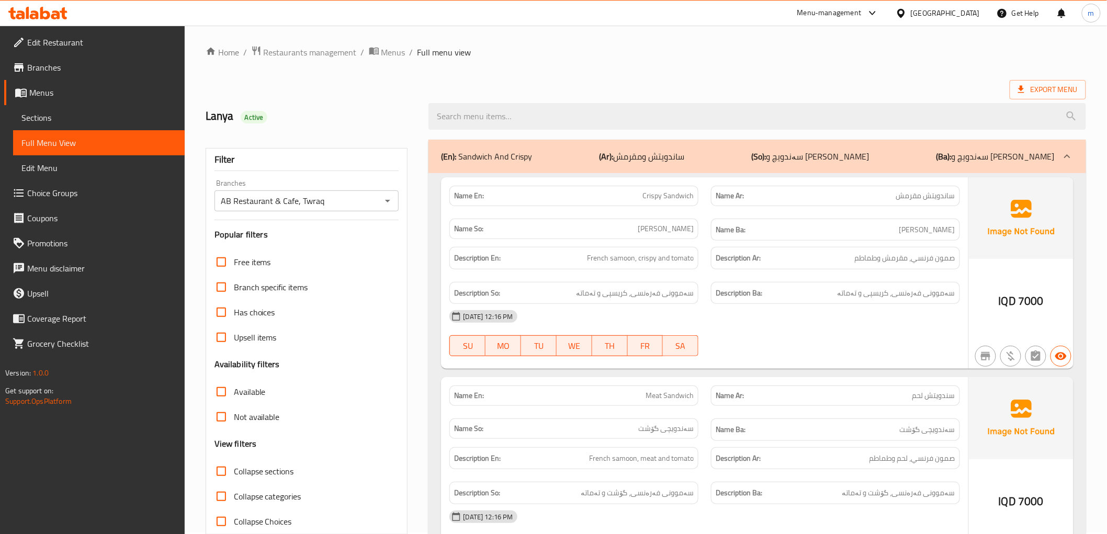
scroll to position [0, 0]
